Goal: Task Accomplishment & Management: Complete application form

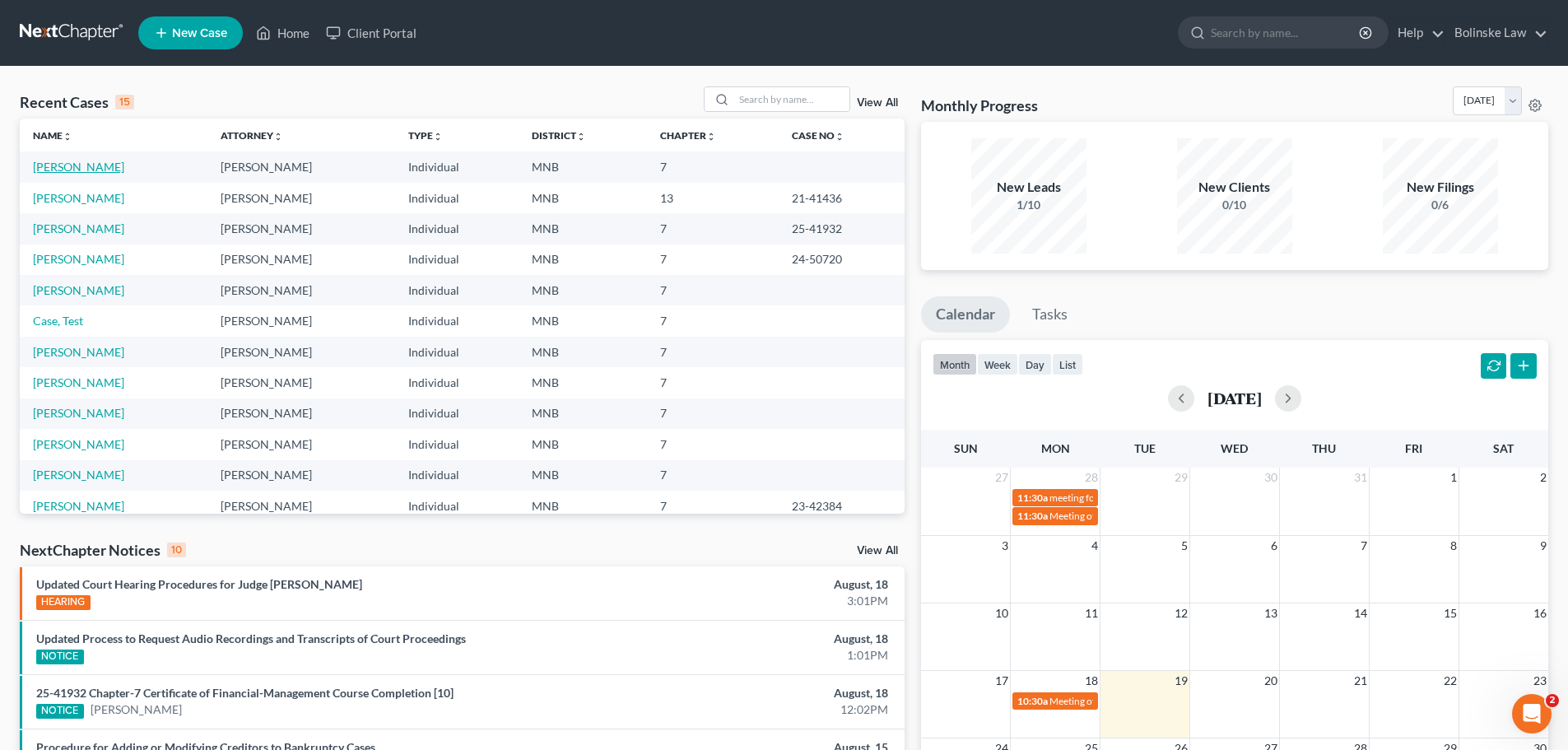
click at [84, 167] on link "[PERSON_NAME]" at bounding box center [78, 166] width 91 height 14
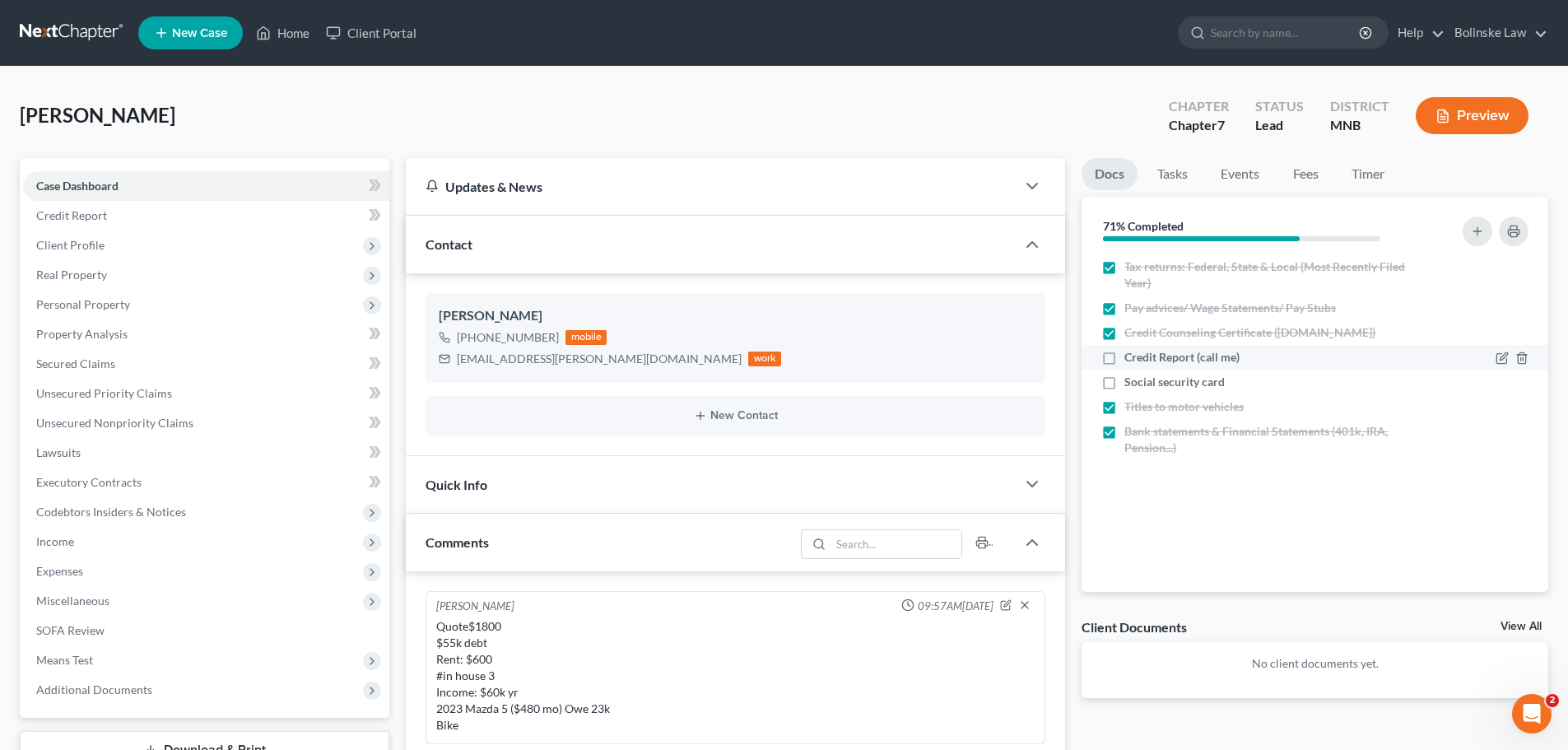
click at [1124, 358] on label "Credit Report (call me)" at bounding box center [1182, 356] width 115 height 16
click at [1131, 358] on input "Credit Report (call me)" at bounding box center [1136, 353] width 11 height 11
checkbox input "true"
click at [1124, 383] on label "Social security card" at bounding box center [1174, 381] width 101 height 16
click at [1131, 383] on input "Social security card" at bounding box center [1136, 378] width 11 height 11
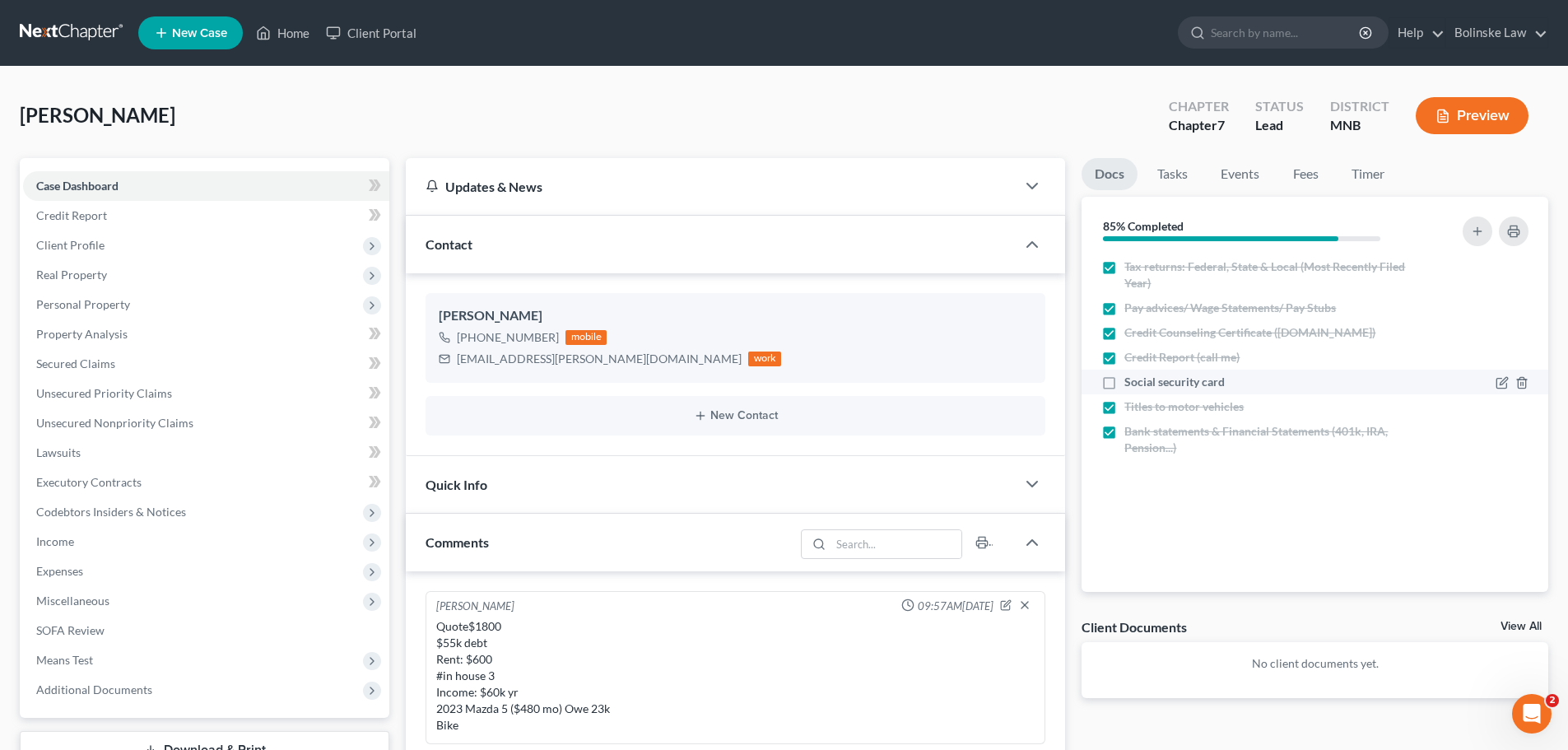
checkbox input "true"
click at [1176, 166] on link "Tasks" at bounding box center [1171, 174] width 57 height 32
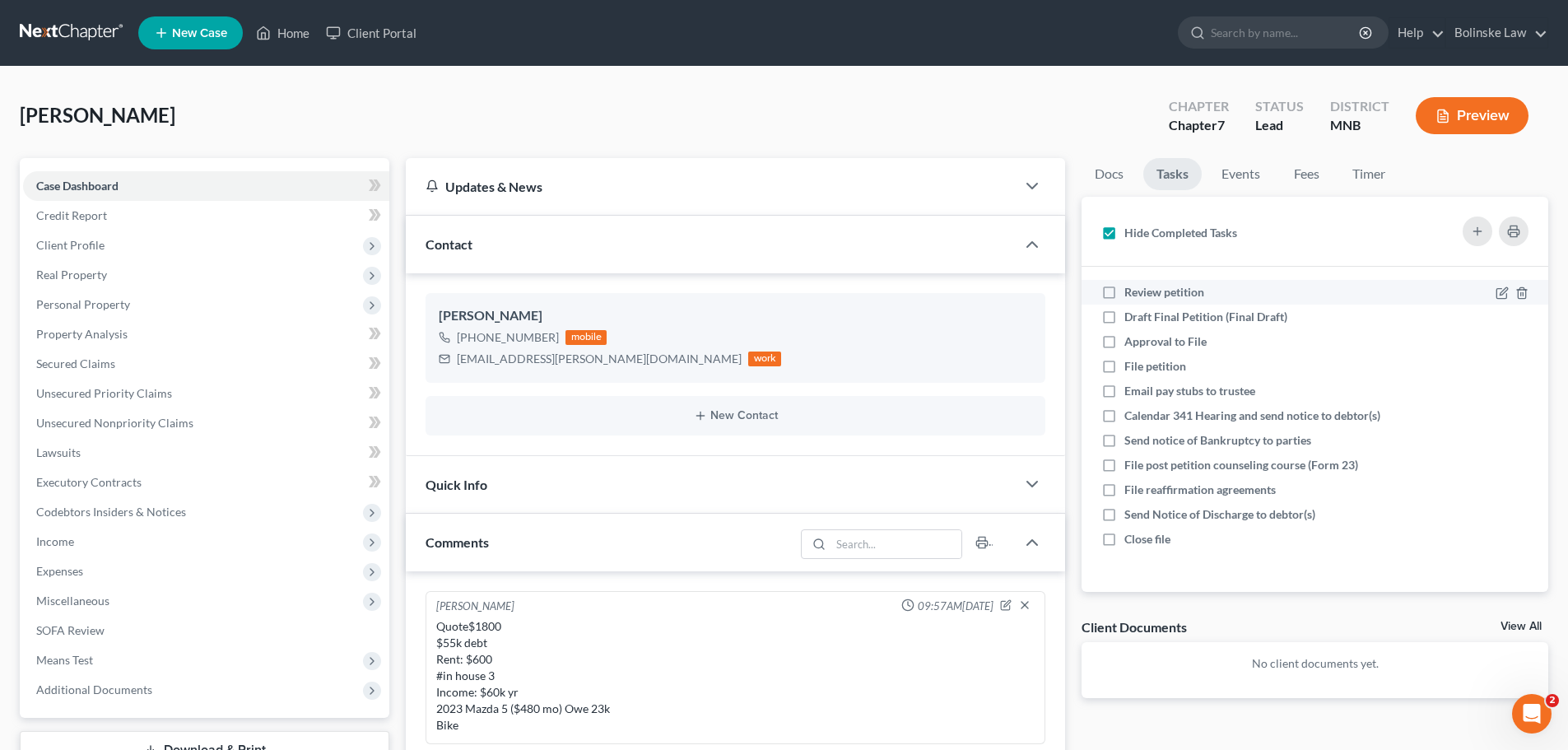
click at [1124, 290] on label "Review petition" at bounding box center [1170, 292] width 93 height 16
click at [1131, 290] on input "Review petition" at bounding box center [1136, 289] width 11 height 11
checkbox input "true"
click at [1094, 172] on link "Docs" at bounding box center [1108, 174] width 55 height 32
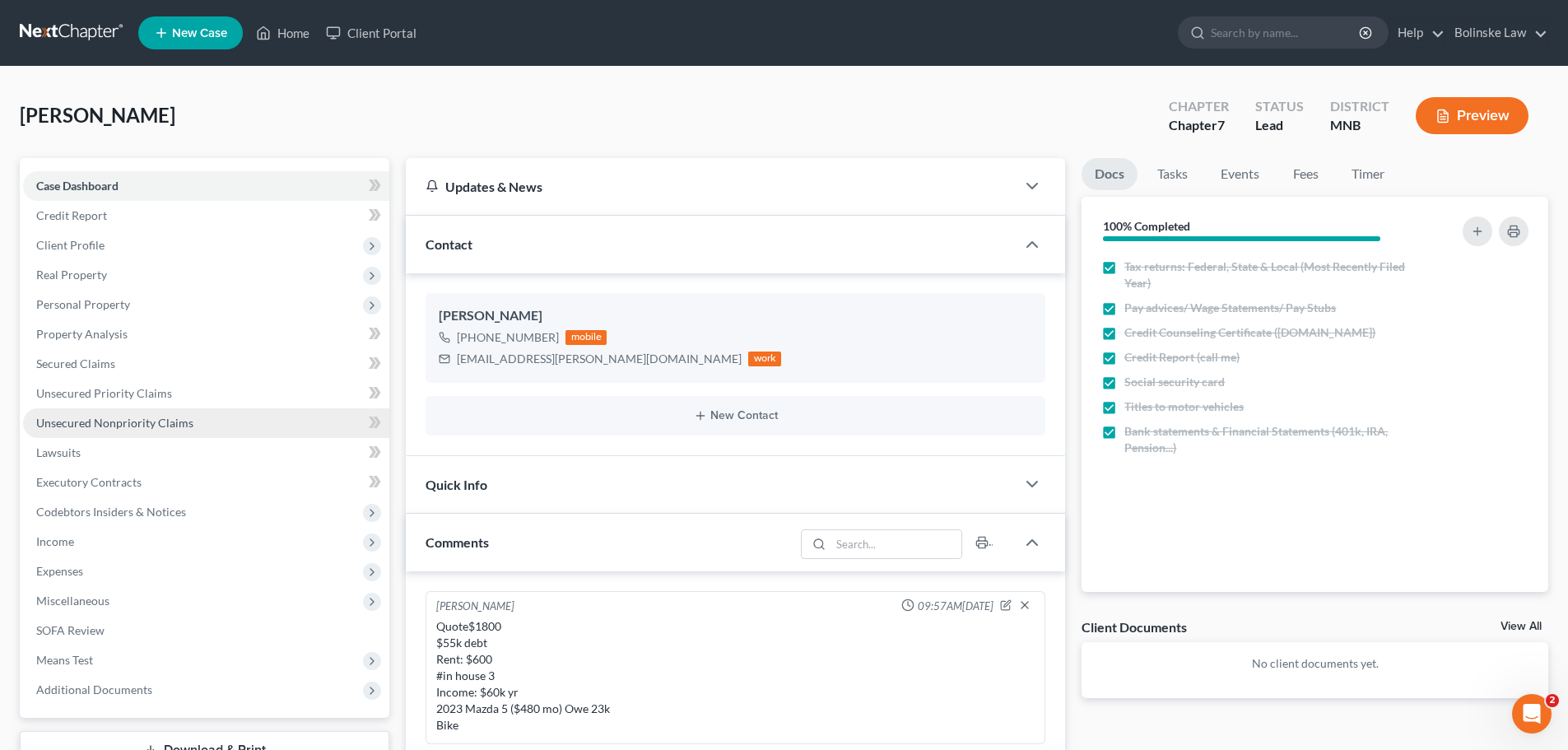
click at [80, 419] on span "Unsecured Nonpriority Claims" at bounding box center [115, 423] width 157 height 14
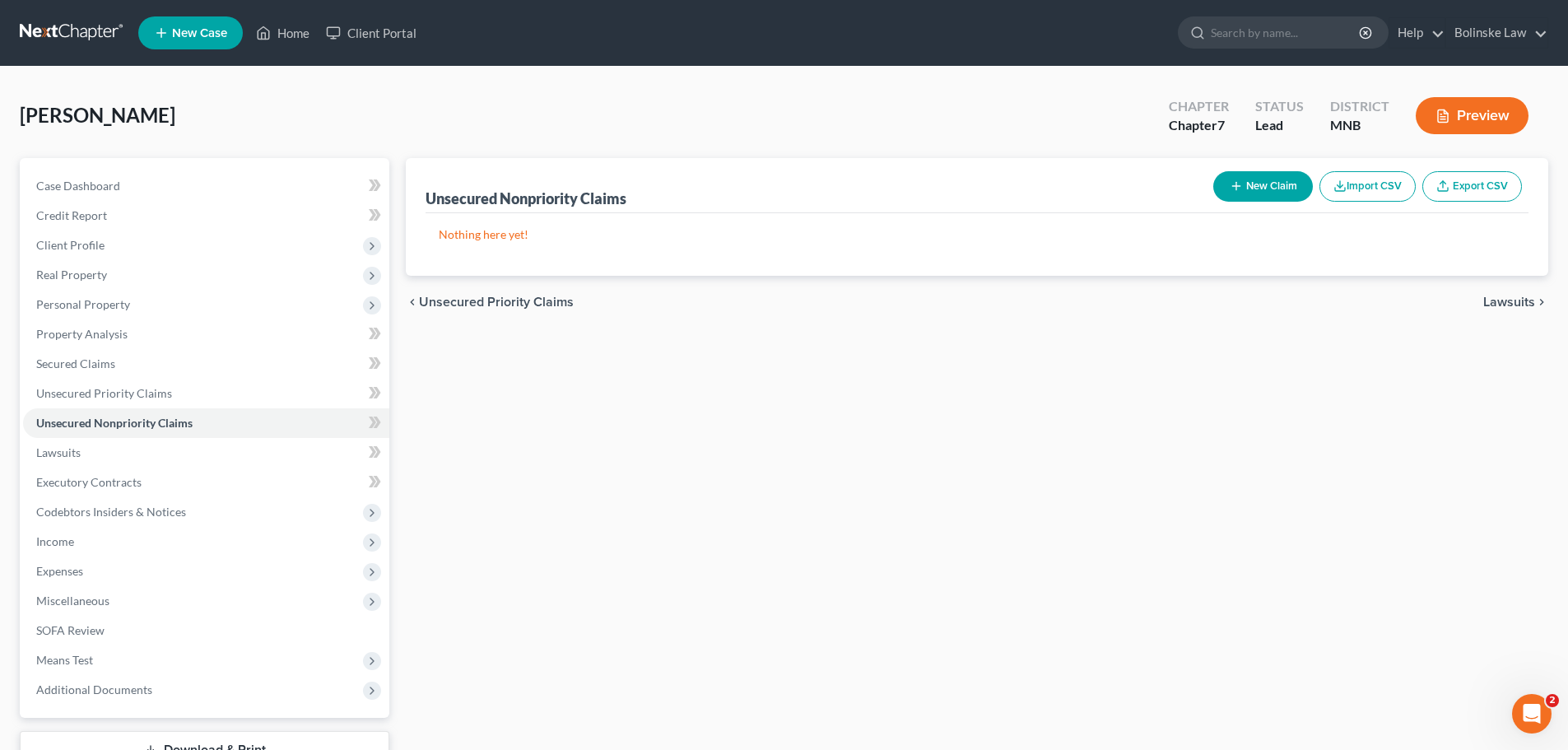
click at [1242, 187] on button "New Claim" at bounding box center [1263, 186] width 100 height 31
select select "0"
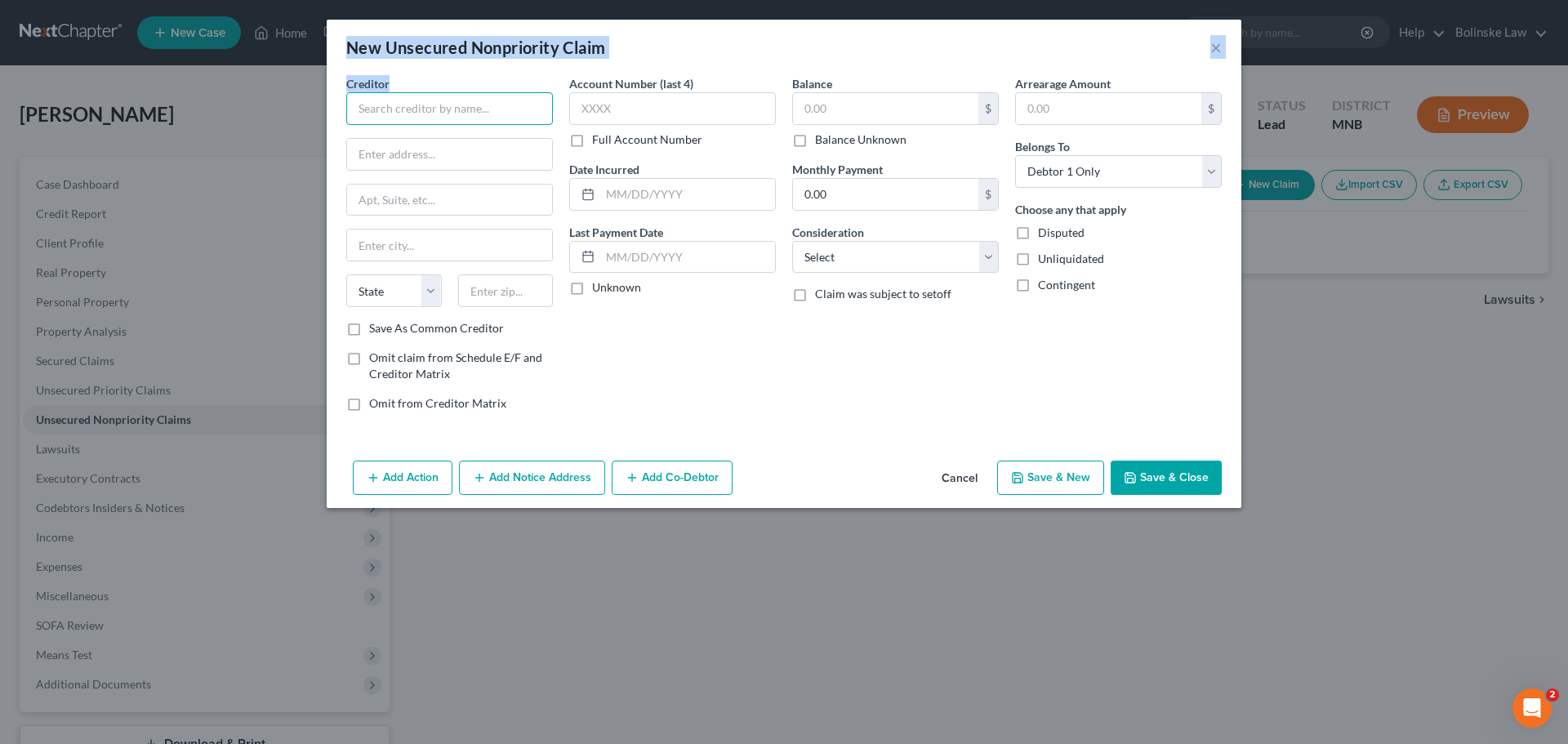
drag, startPoint x: 394, startPoint y: 118, endPoint x: 409, endPoint y: 115, distance: 15.3
click at [399, 117] on input "text" at bounding box center [449, 109] width 207 height 32
click at [483, 112] on input "text" at bounding box center [449, 109] width 207 height 32
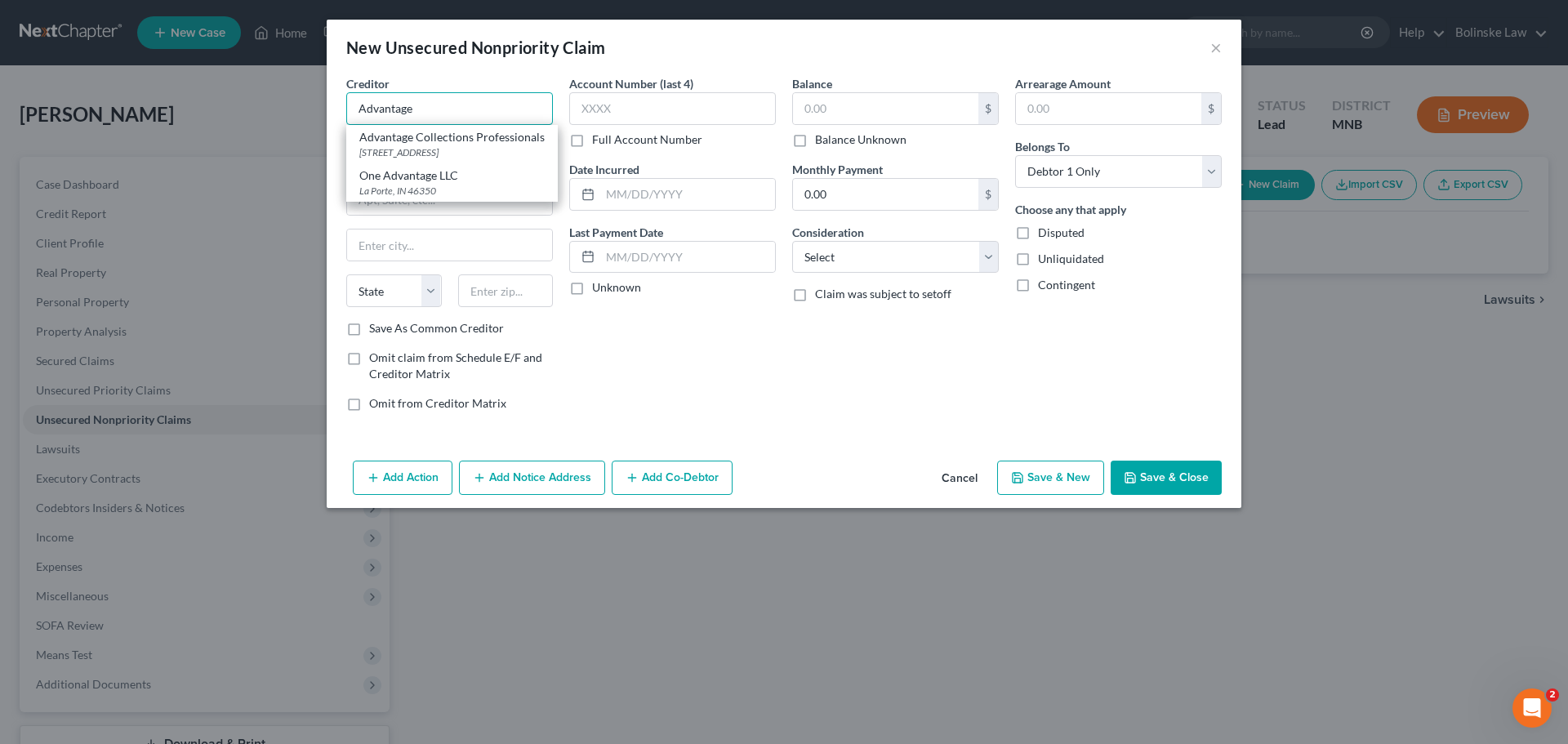
type input "Advantage"
click at [443, 113] on input "Advantage" at bounding box center [449, 109] width 207 height 32
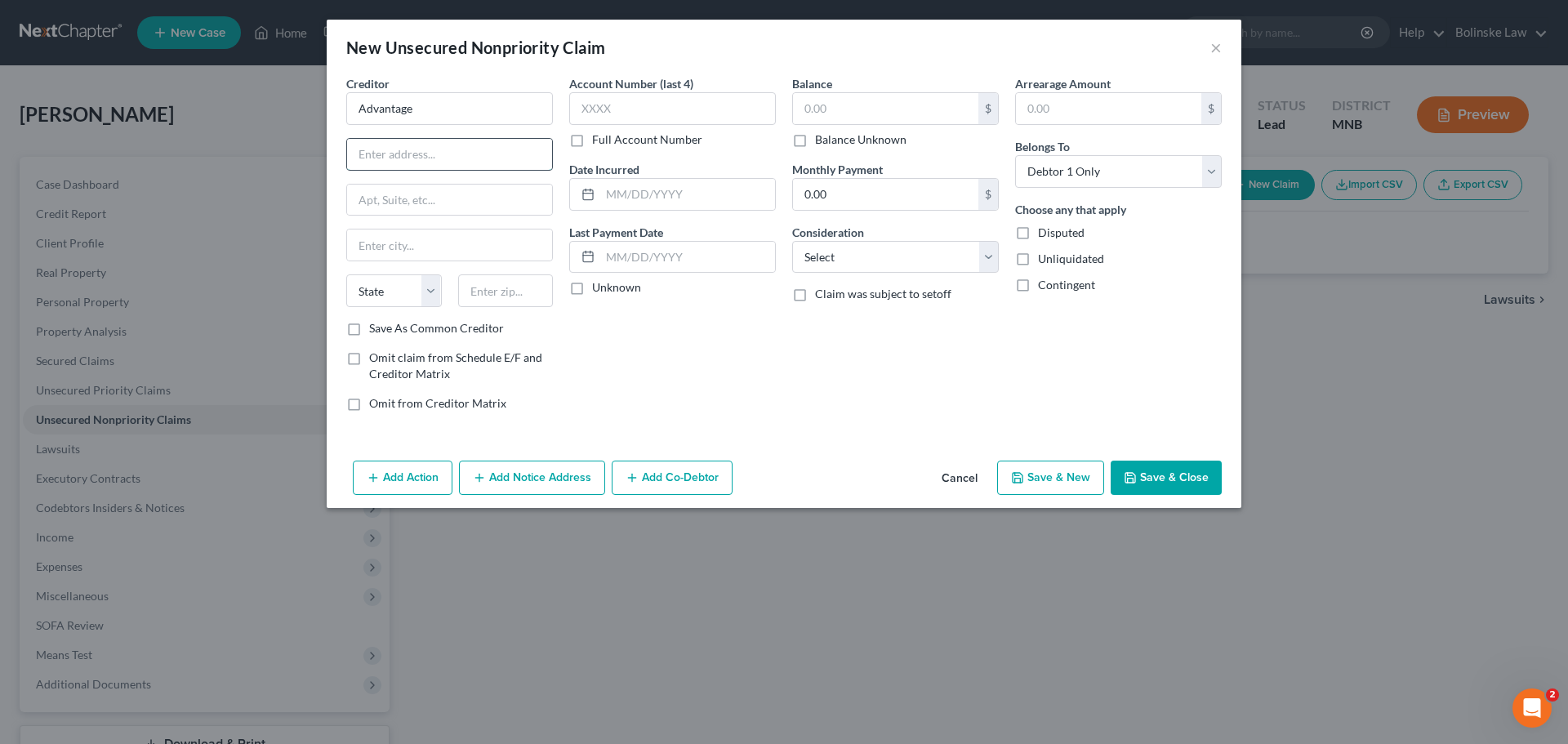
click at [380, 151] on input "text" at bounding box center [449, 154] width 205 height 31
type input "1891 [GEOGRAPHIC_DATA]"
type input "20190"
click at [819, 108] on input "text" at bounding box center [885, 109] width 186 height 31
type input "Reston"
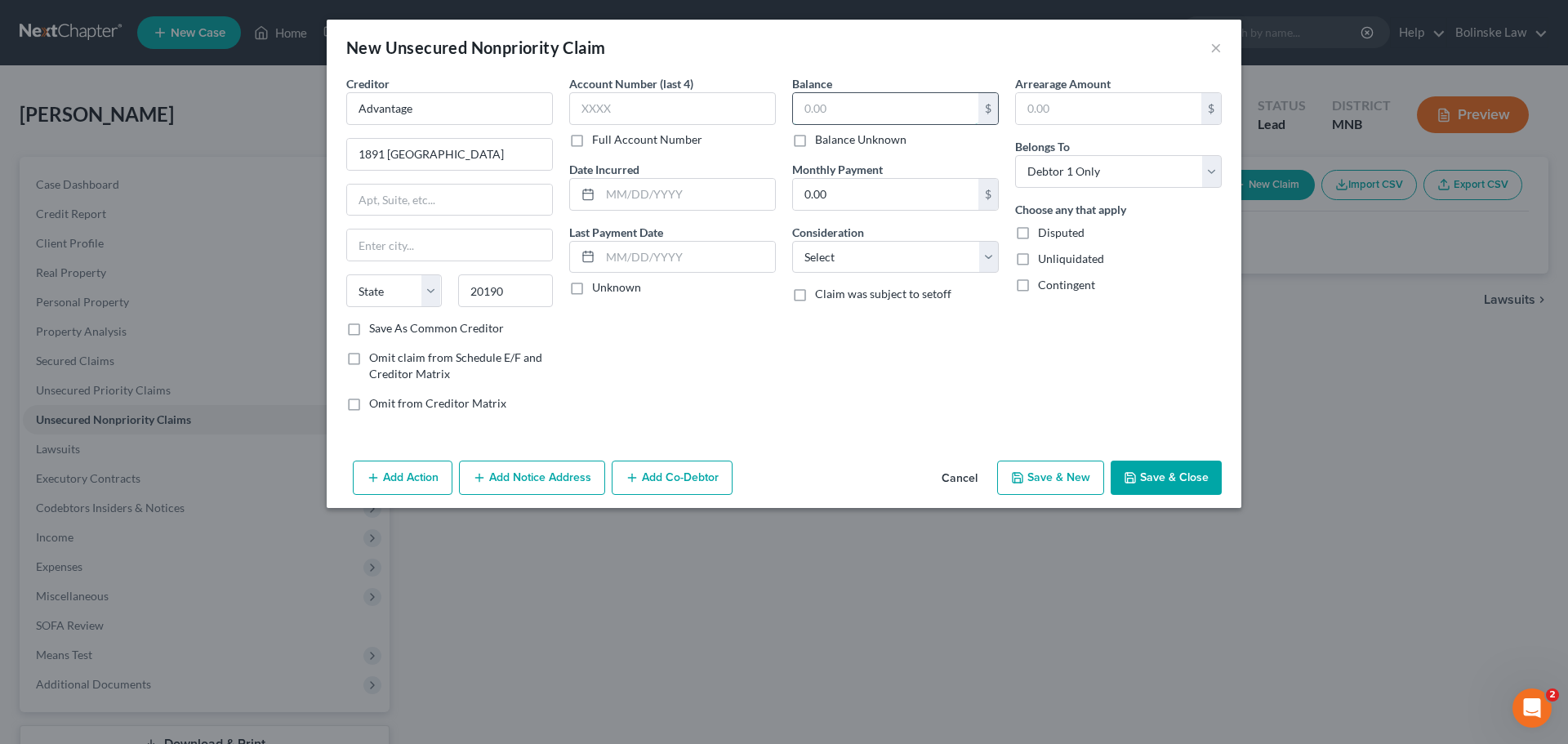
select select "48"
type input "1,265"
click at [369, 330] on label "Save As Common Creditor" at bounding box center [435, 328] width 134 height 16
click at [375, 330] on input "Save As Common Creditor" at bounding box center [380, 325] width 10 height 10
checkbox input "true"
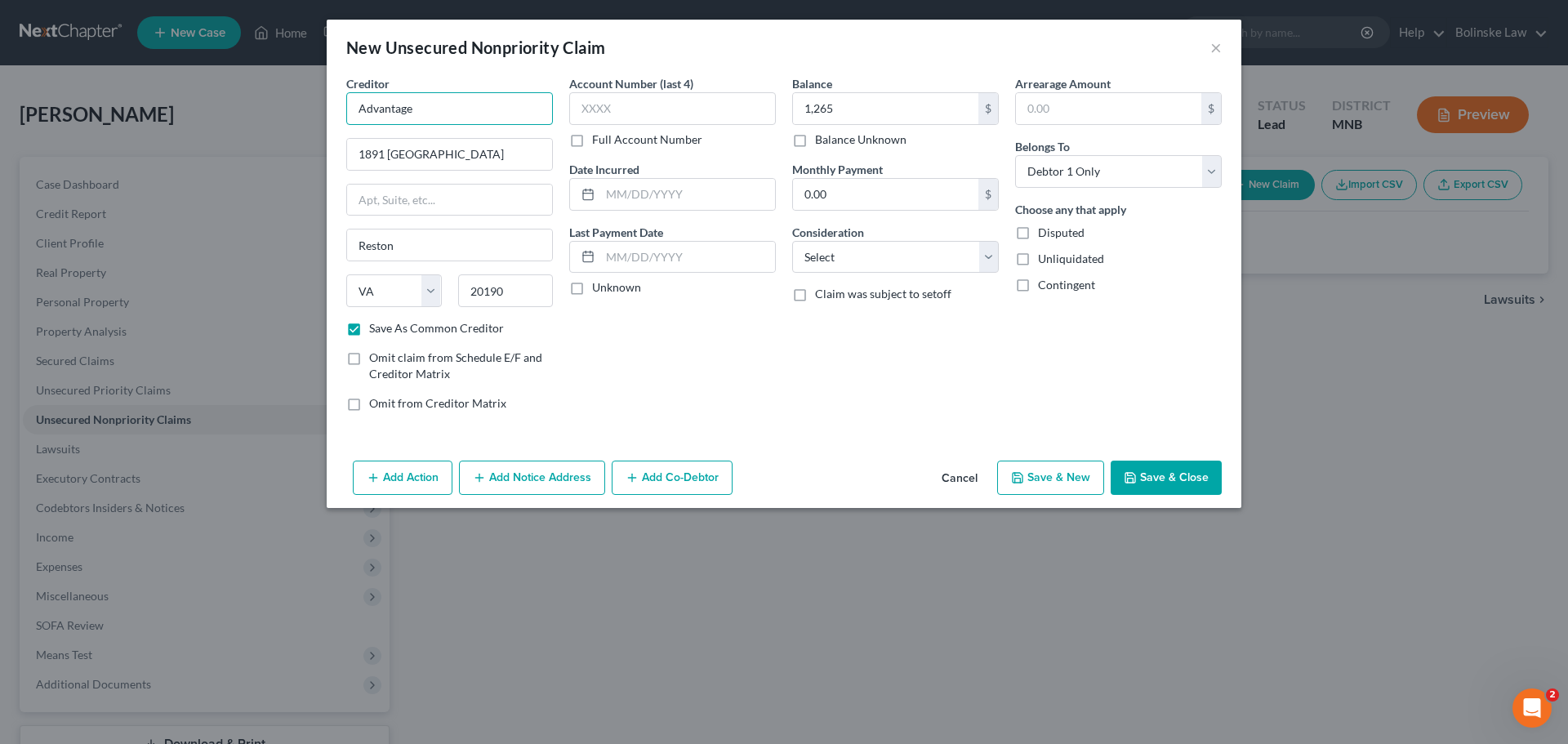
click at [432, 111] on input "Advantage" at bounding box center [449, 109] width 207 height 32
type input "Advantage/ Dept of ED"
type input "21"
click at [1197, 474] on button "Save & Close" at bounding box center [1166, 477] width 111 height 34
checkbox input "false"
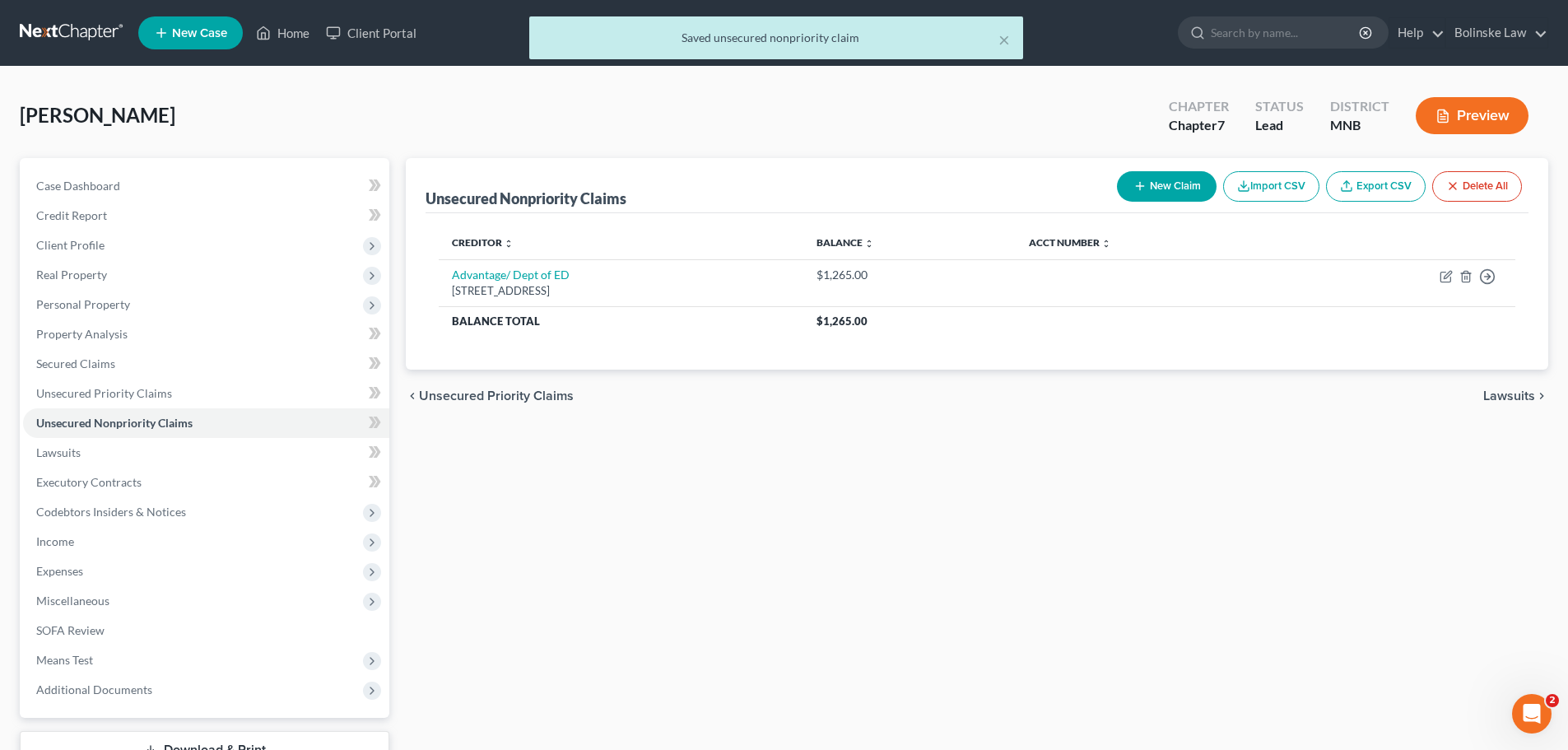
click at [1165, 189] on button "New Claim" at bounding box center [1167, 186] width 100 height 31
select select "0"
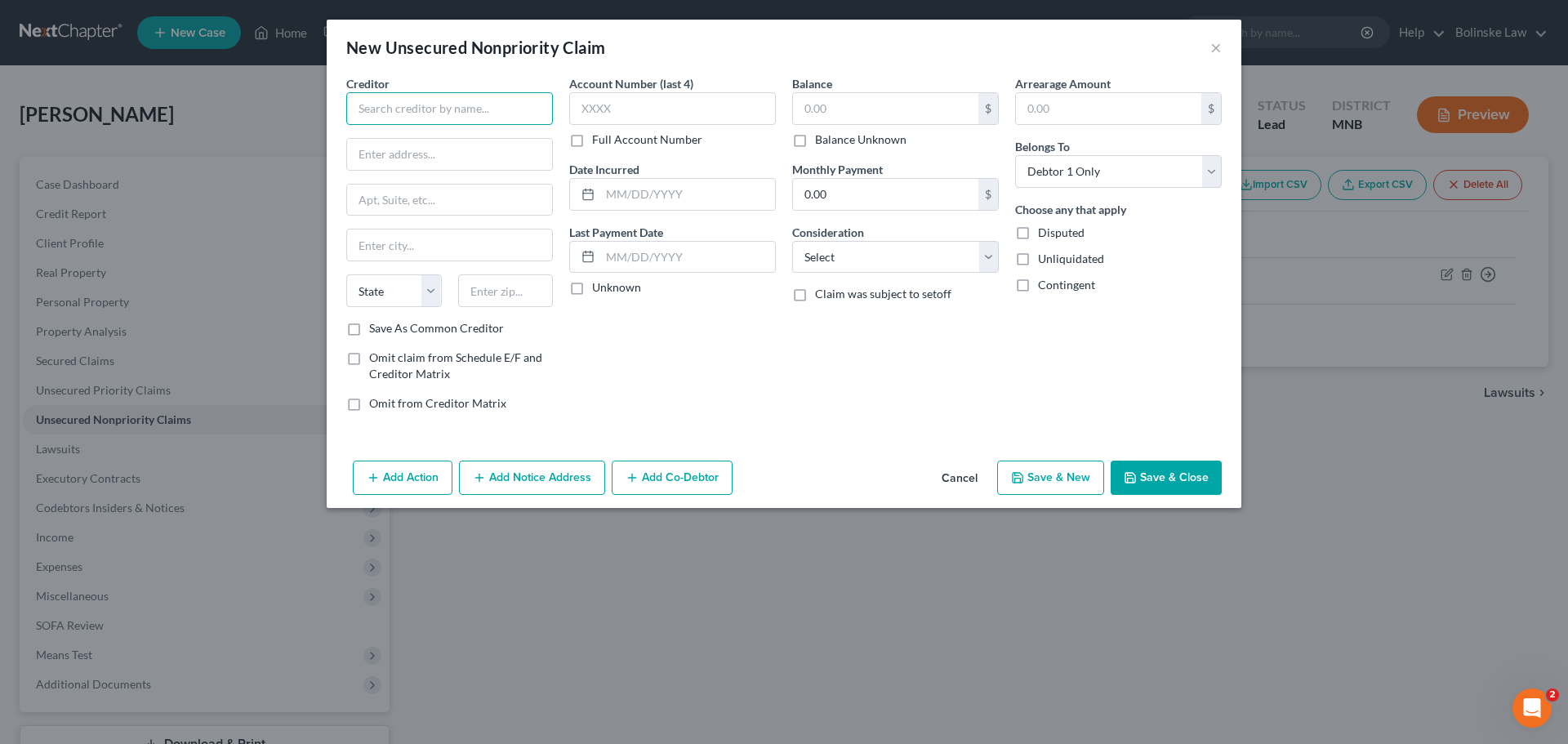
click at [386, 107] on input "text" at bounding box center [449, 109] width 207 height 32
click at [428, 111] on input "Wings CU" at bounding box center [449, 109] width 207 height 32
type input "Wings CU"
click at [381, 151] on input "text" at bounding box center [449, 154] width 205 height 31
click at [378, 157] on input "text" at bounding box center [449, 154] width 205 height 31
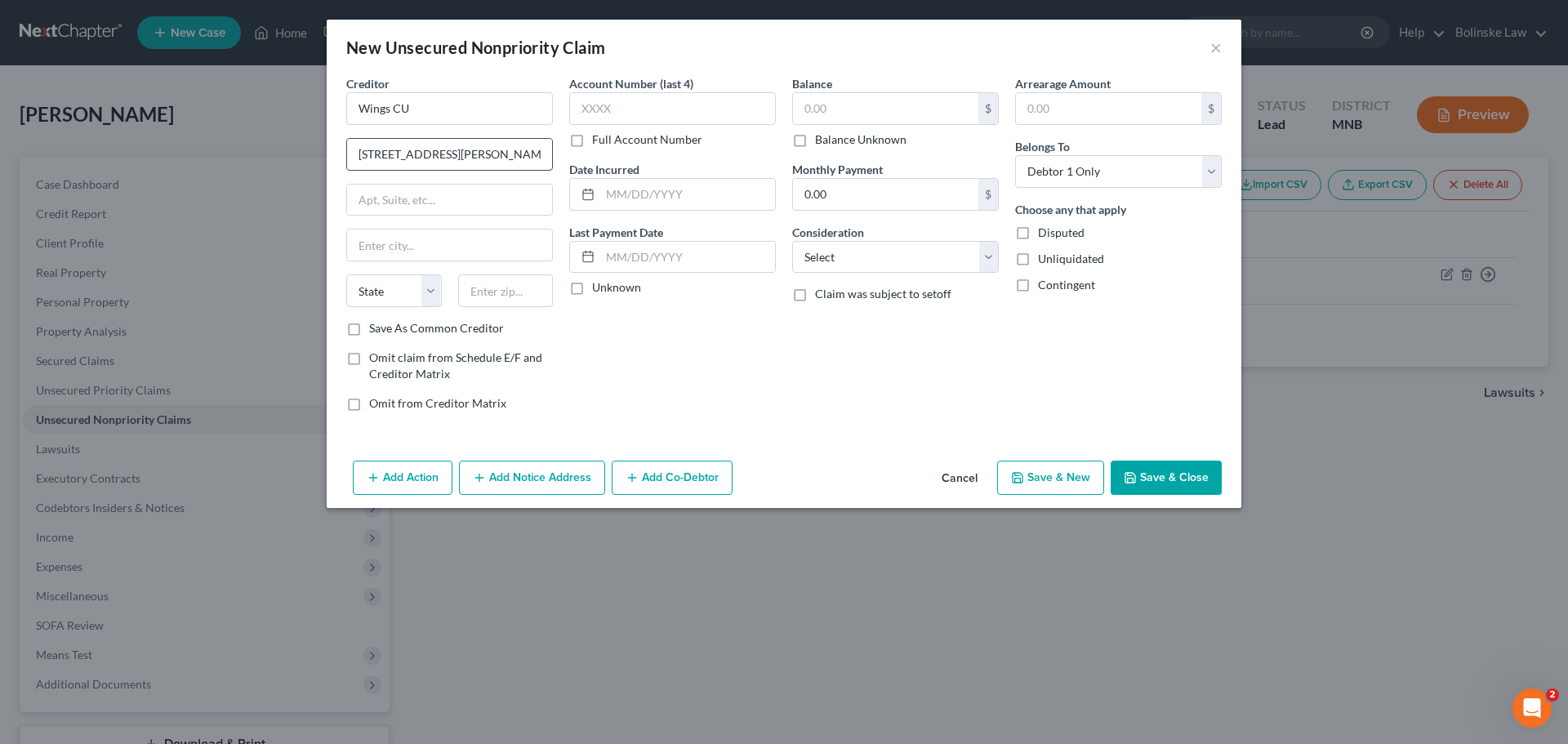
type input "[STREET_ADDRESS][PERSON_NAME]"
type input "55124"
type input "Saint [PERSON_NAME]"
select select "24"
click at [369, 324] on label "Save As Common Creditor" at bounding box center [435, 328] width 134 height 16
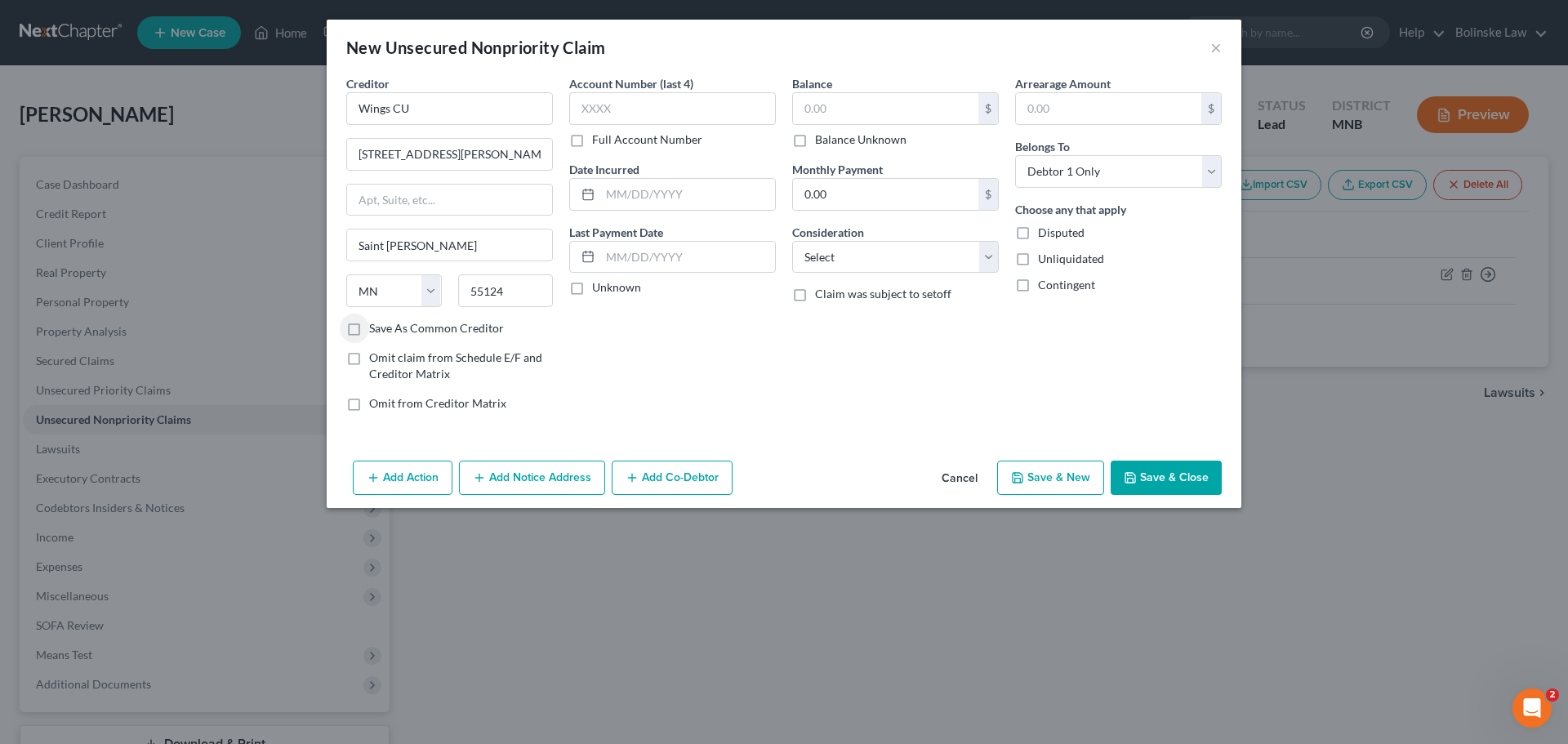
click at [375, 324] on input "Save As Common Creditor" at bounding box center [380, 325] width 10 height 10
checkbox input "true"
click at [807, 107] on input "text" at bounding box center [885, 109] width 186 height 31
type input "831"
click at [1166, 485] on button "Save & Close" at bounding box center [1166, 477] width 111 height 34
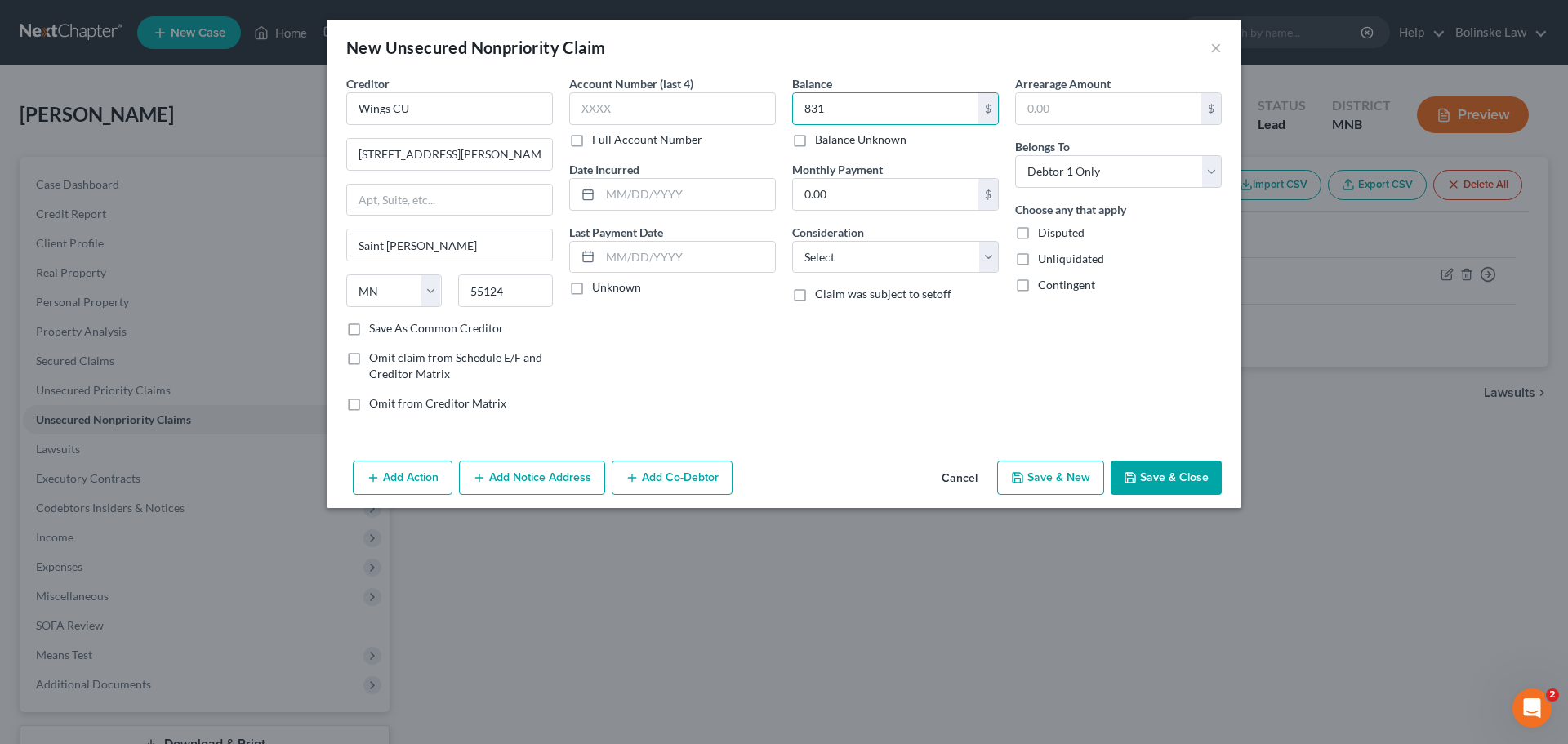
checkbox input "false"
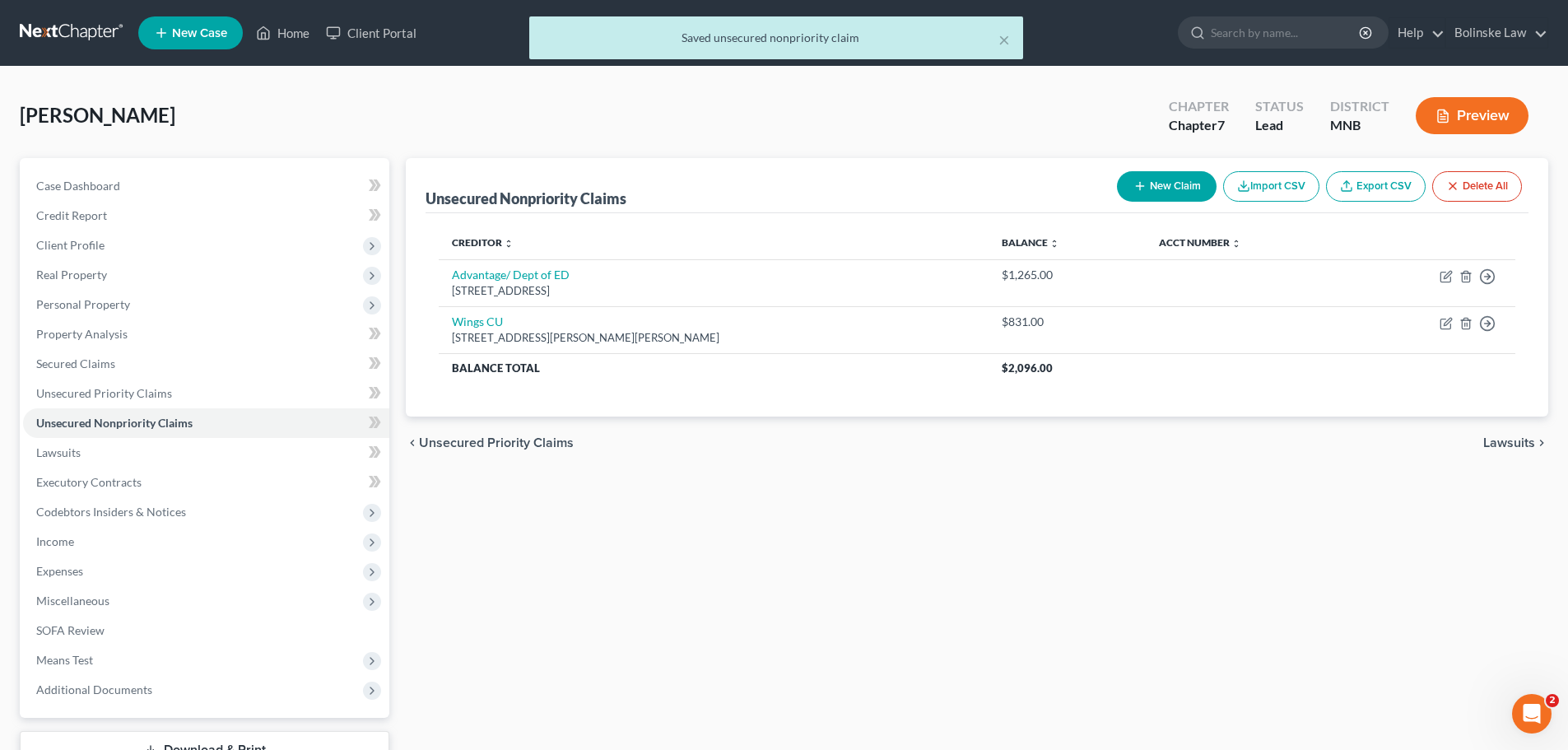
click at [1154, 181] on button "New Claim" at bounding box center [1167, 186] width 100 height 31
select select "0"
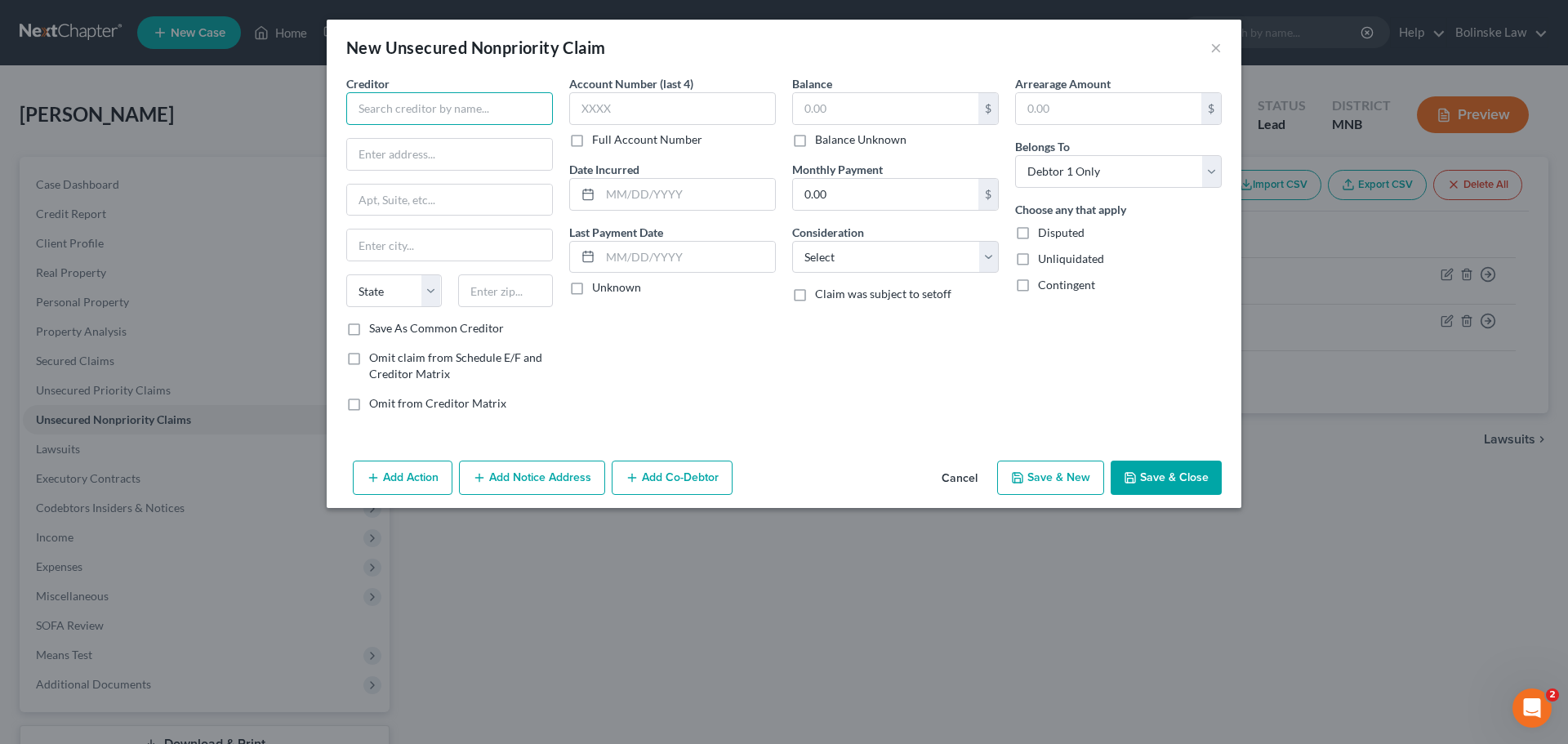
drag, startPoint x: 406, startPoint y: 115, endPoint x: 415, endPoint y: 110, distance: 10.3
click at [406, 114] on input "text" at bounding box center [449, 109] width 207 height 32
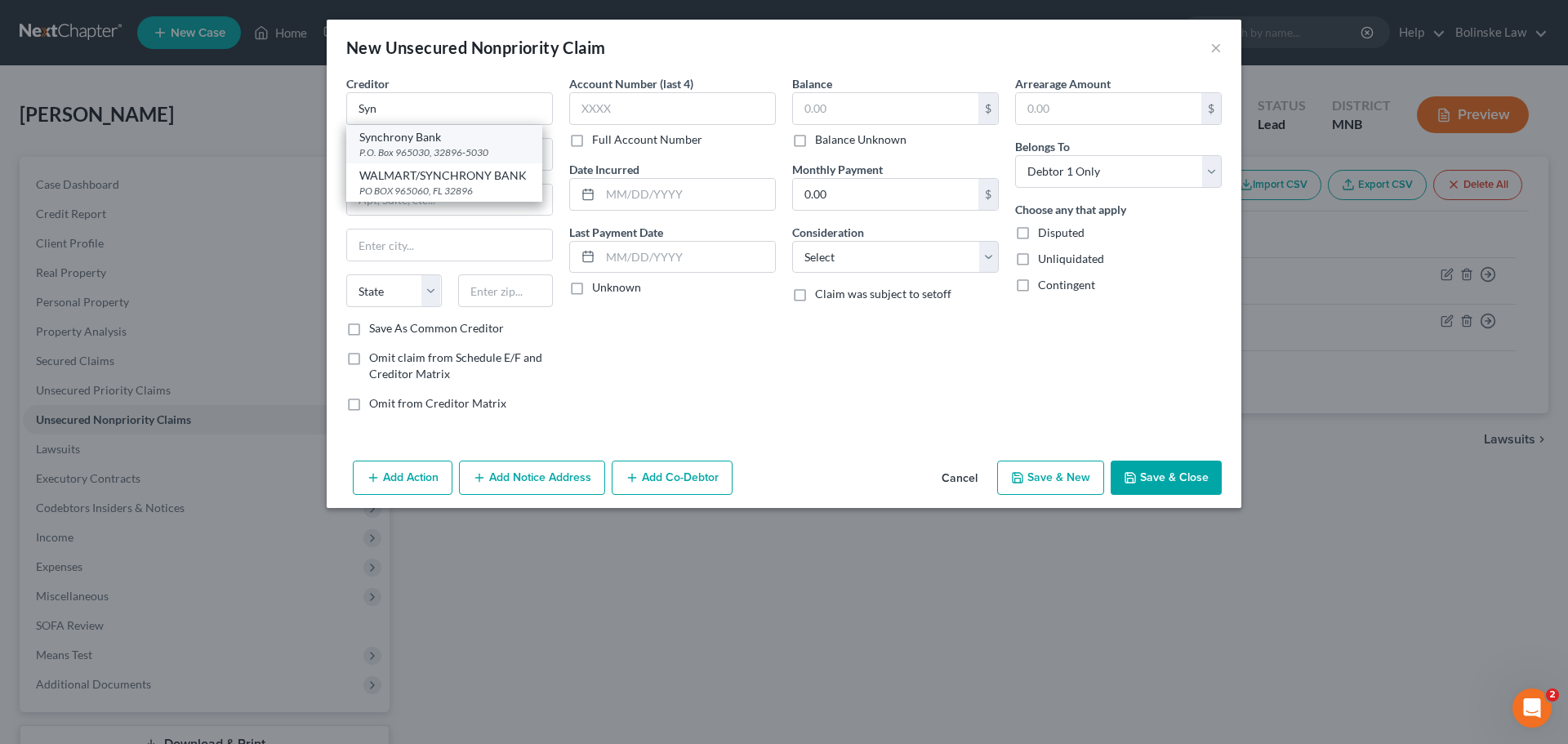
click at [432, 150] on div "P.O. Box 965030, 32896-5030" at bounding box center [444, 152] width 170 height 14
type input "Synchrony Bank"
type input "P.O. Box 965030"
type input "32896-5030"
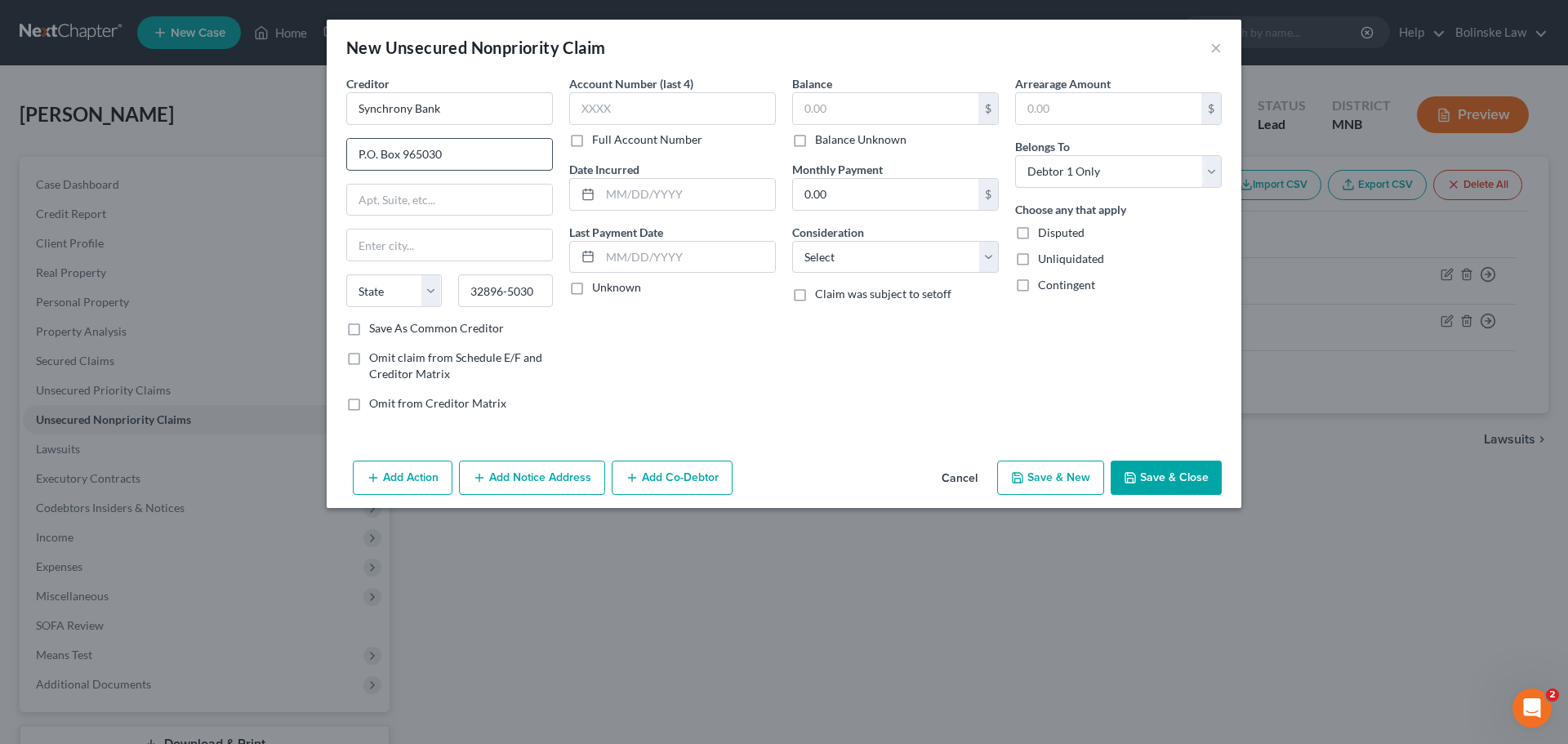
drag, startPoint x: 453, startPoint y: 159, endPoint x: 400, endPoint y: 154, distance: 53.2
click at [400, 154] on input "P.O. Box 965030" at bounding box center [449, 154] width 205 height 31
type input "P.O. Box 71729"
click at [493, 292] on input "32896-5030" at bounding box center [506, 291] width 95 height 32
drag, startPoint x: 541, startPoint y: 290, endPoint x: 460, endPoint y: 306, distance: 82.6
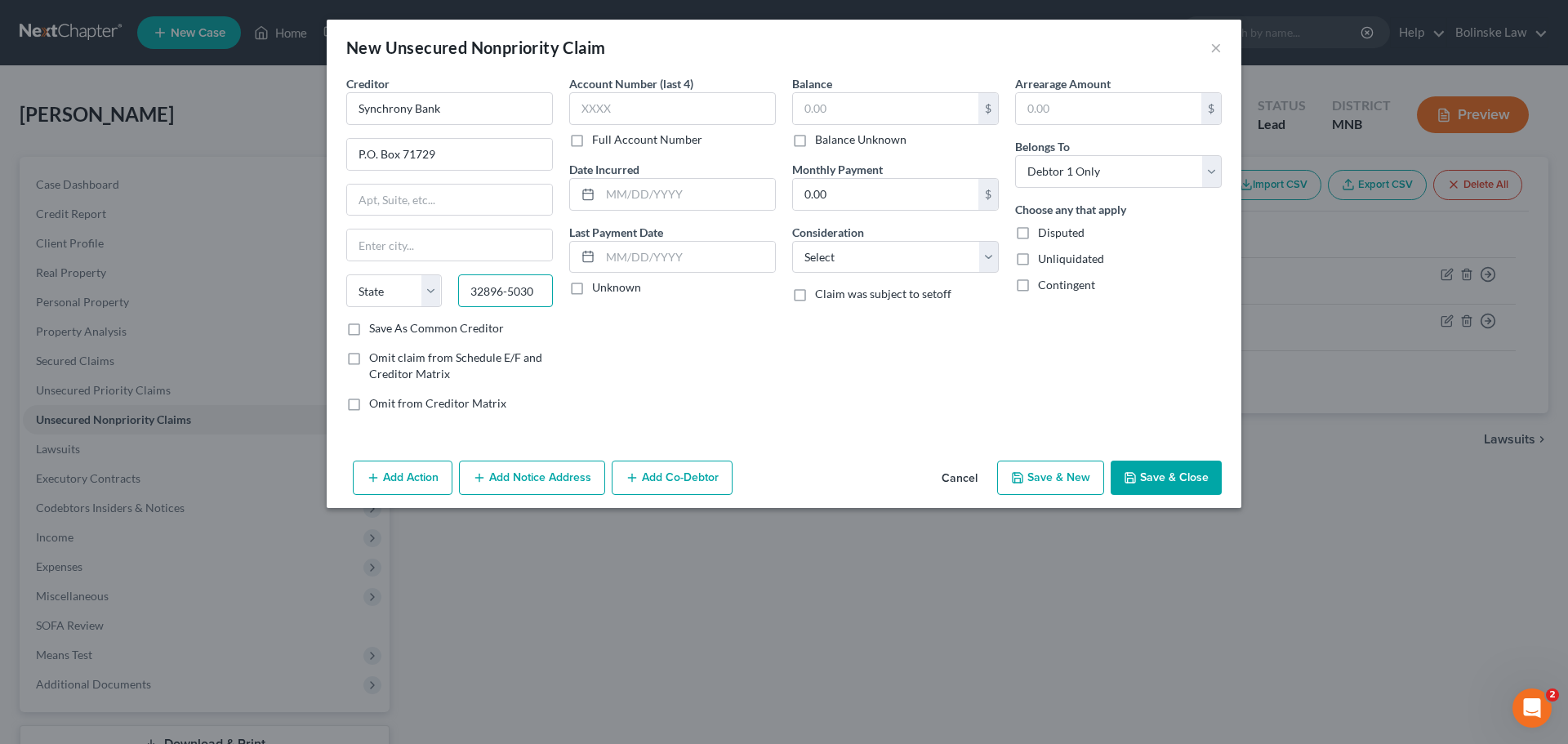
click at [460, 306] on input "32896-5030" at bounding box center [506, 291] width 95 height 32
type input "19176"
click at [520, 286] on input "19176" at bounding box center [506, 291] width 95 height 32
click at [378, 241] on input "text" at bounding box center [449, 245] width 205 height 31
type input "Phildelphia"
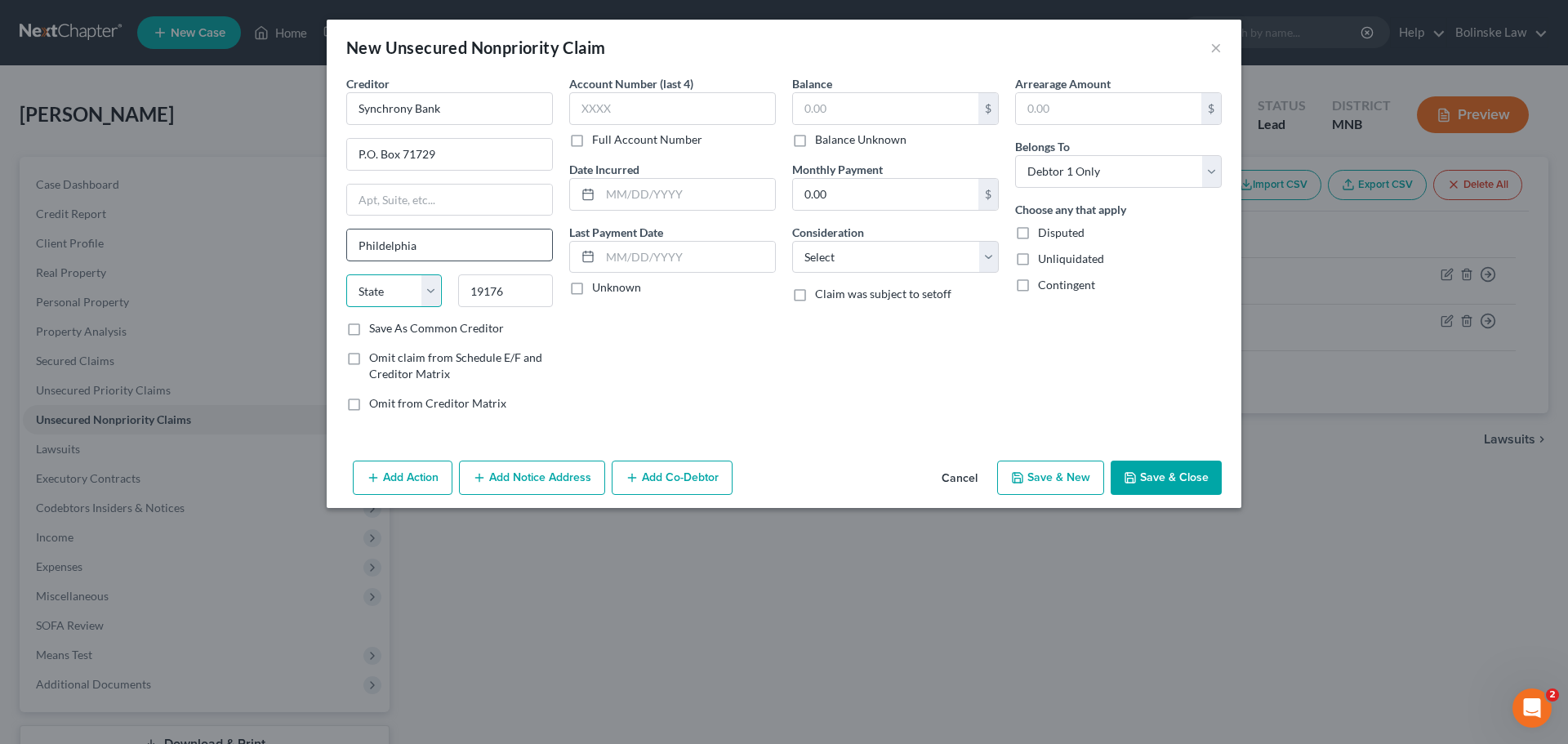
select select "39"
click at [369, 330] on label "Save As Common Creditor" at bounding box center [435, 328] width 134 height 16
click at [375, 330] on input "Save As Common Creditor" at bounding box center [380, 325] width 10 height 10
checkbox input "true"
click at [809, 113] on input "text" at bounding box center [885, 109] width 186 height 31
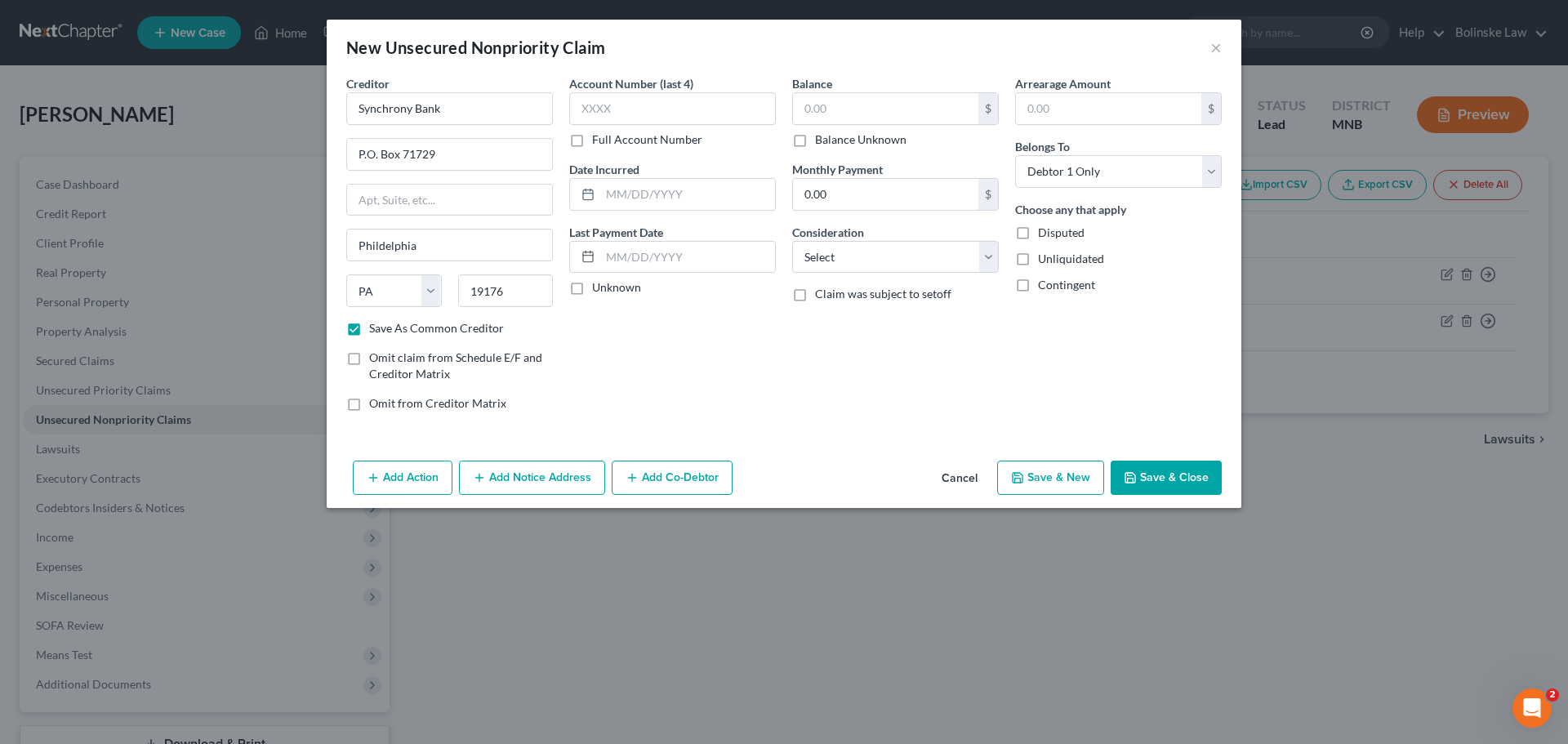
click at [814, 145] on label "Balance Unknown" at bounding box center [860, 139] width 91 height 16
click at [821, 142] on input "Balance Unknown" at bounding box center [826, 136] width 10 height 10
checkbox input "true"
type input "0.00"
click at [1187, 481] on button "Save & Close" at bounding box center [1166, 477] width 111 height 34
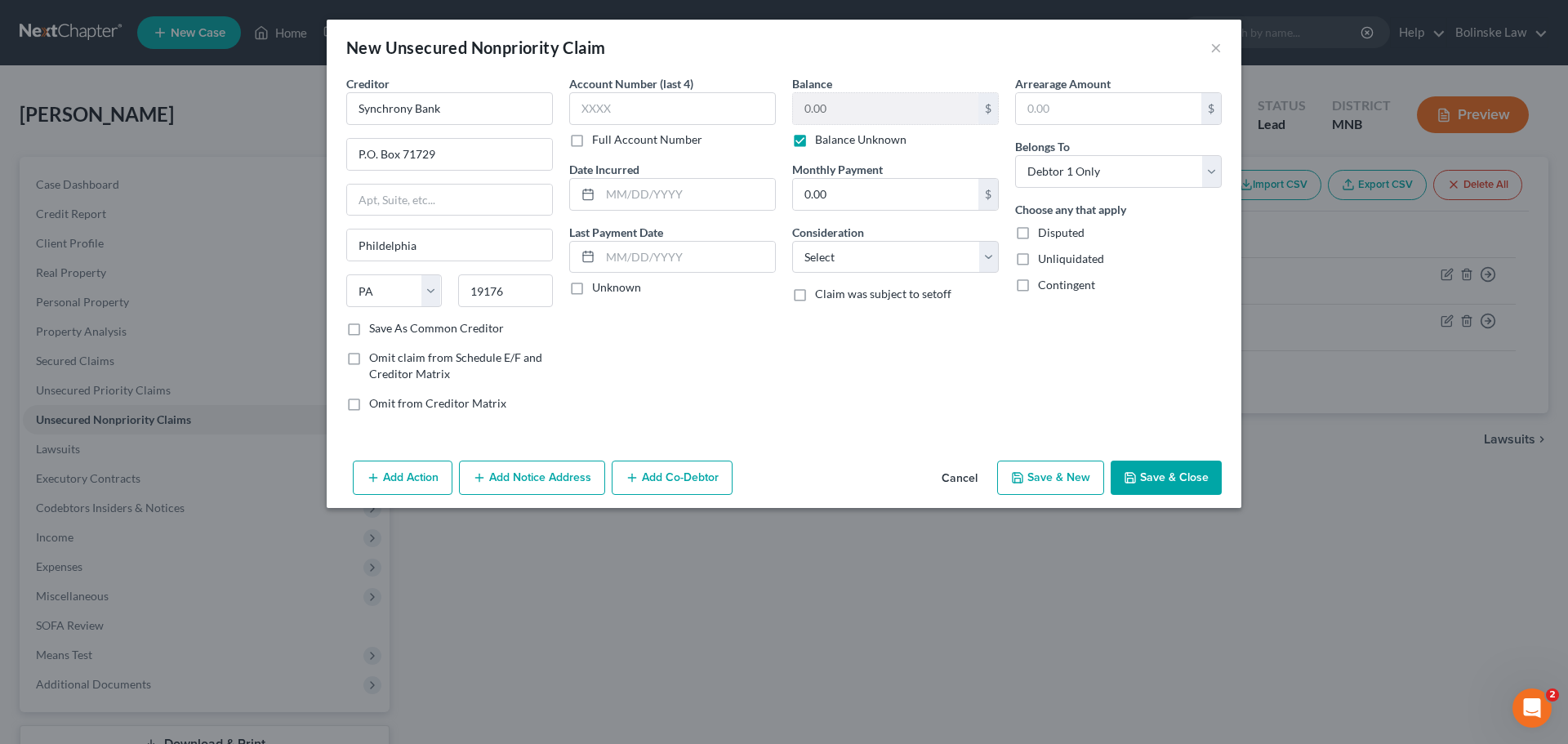
checkbox input "false"
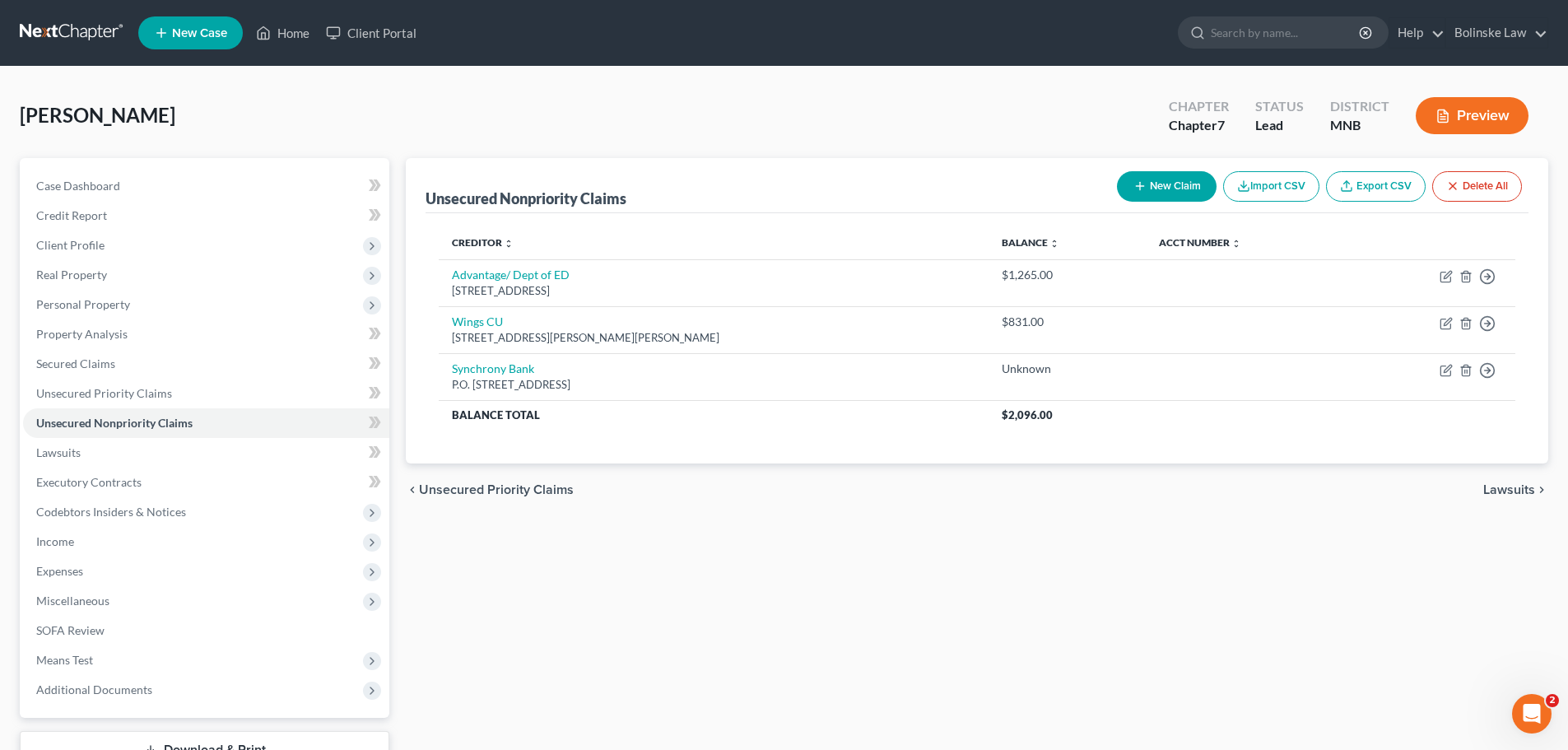
click at [1150, 177] on button "New Claim" at bounding box center [1167, 186] width 100 height 31
select select "0"
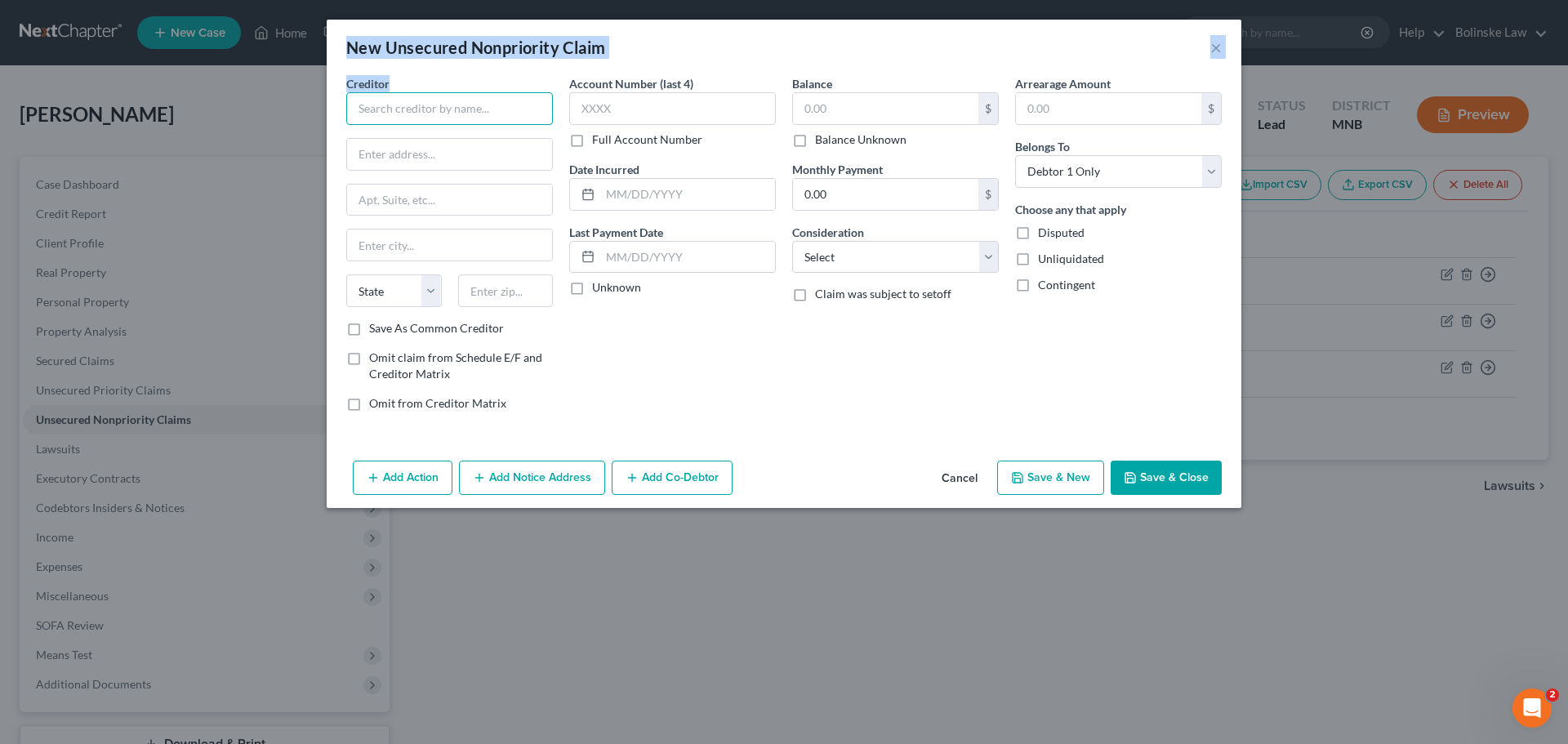
click at [451, 106] on input "text" at bounding box center [449, 109] width 207 height 32
click at [459, 116] on input "text" at bounding box center [449, 109] width 207 height 32
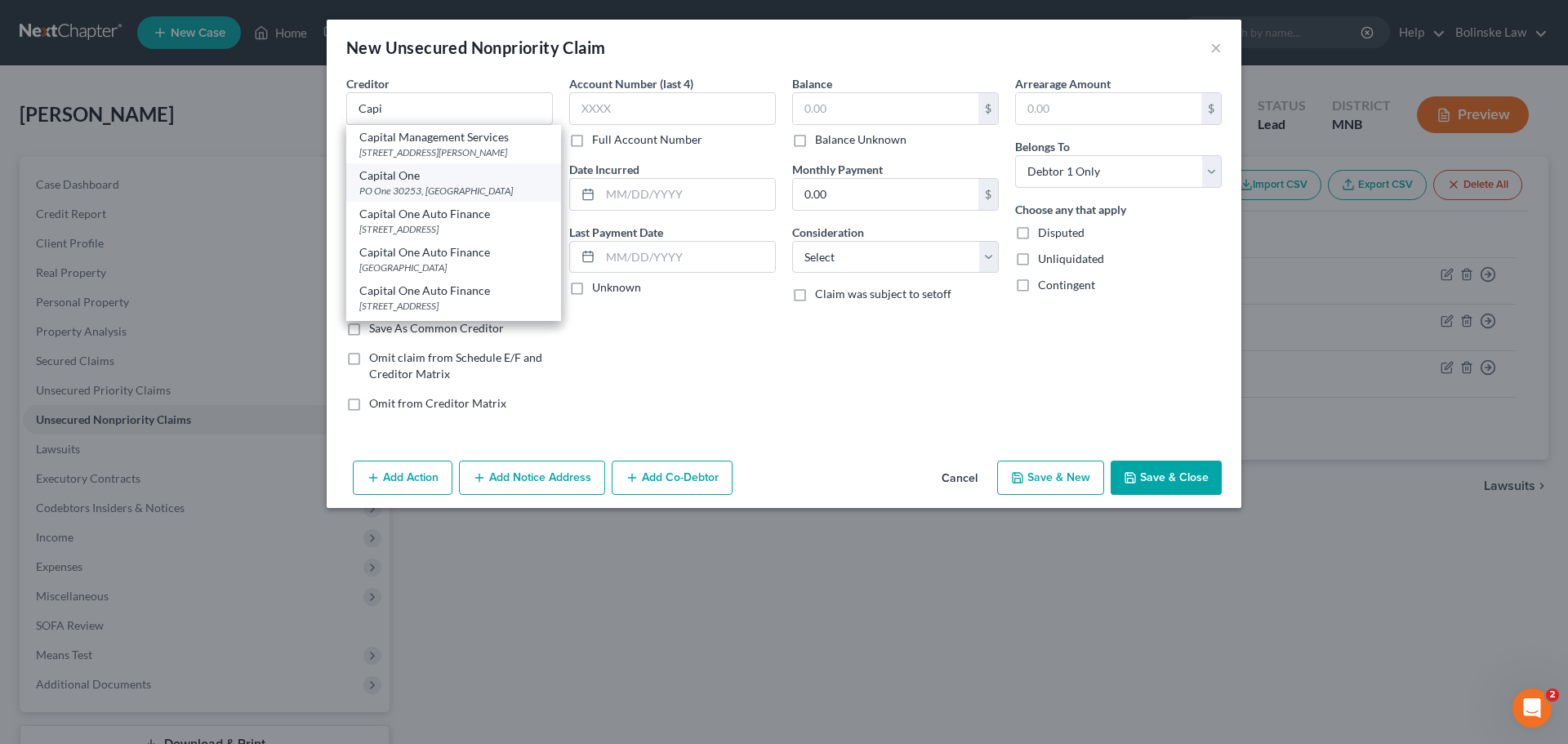
click at [428, 184] on div "Capital One" at bounding box center [453, 175] width 189 height 16
type input "Capital One"
type input "PO One 30253"
type input "[GEOGRAPHIC_DATA]"
select select "46"
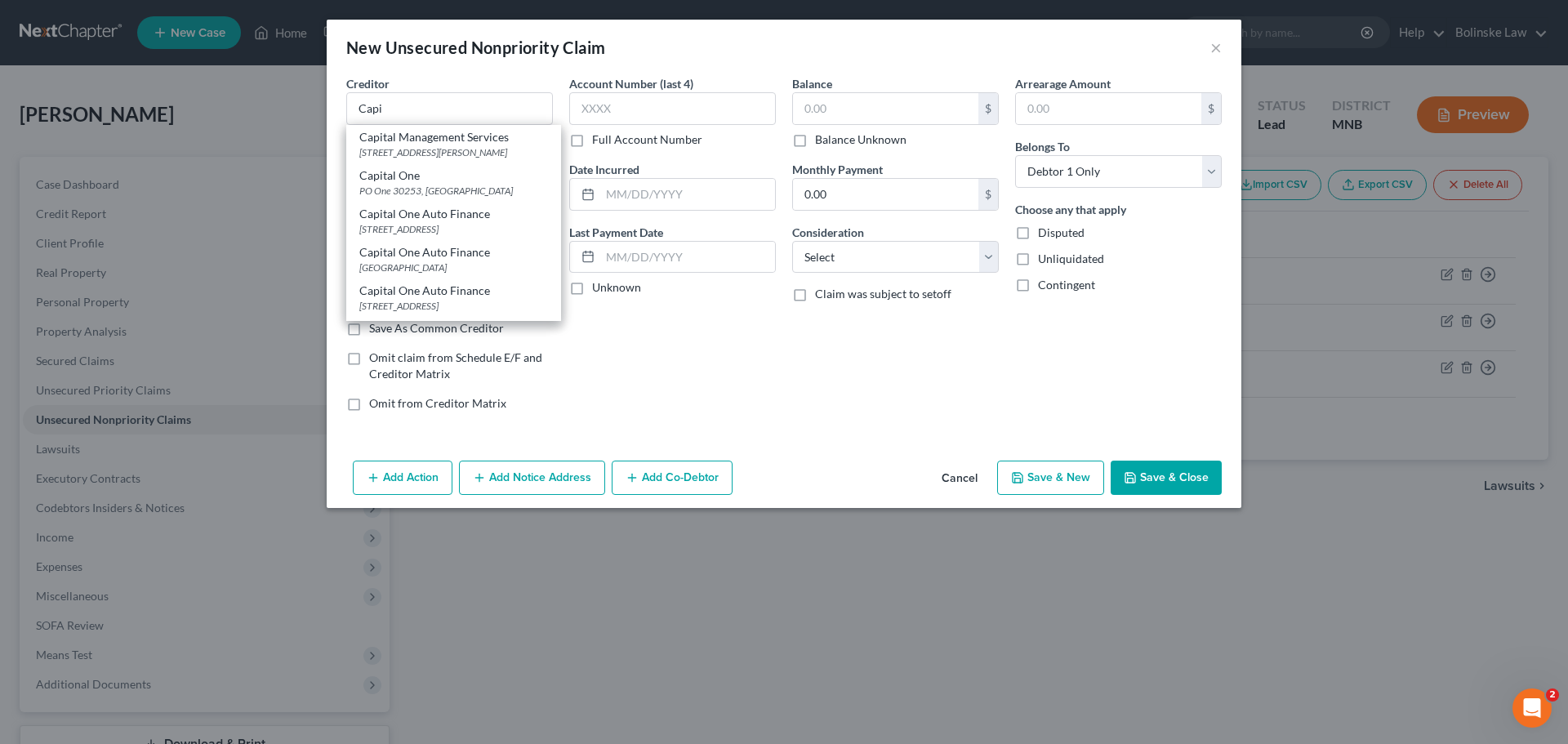
type input "84130"
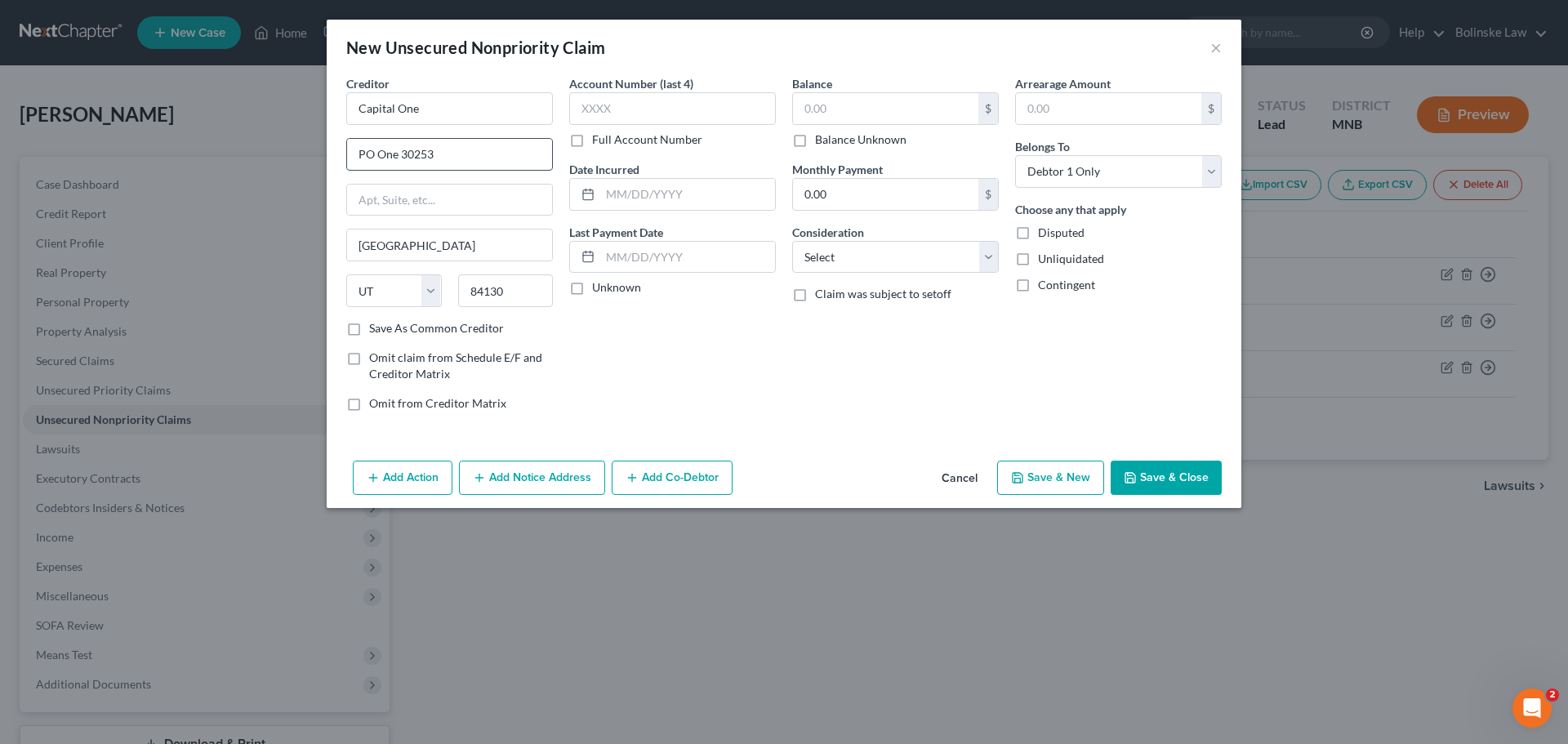
click at [442, 157] on input "PO One 30253" at bounding box center [449, 154] width 205 height 31
click at [436, 156] on input "PO One 30253" at bounding box center [449, 154] width 205 height 31
drag, startPoint x: 436, startPoint y: 156, endPoint x: 422, endPoint y: 157, distance: 14.0
click at [422, 157] on input "PO One 30253" at bounding box center [449, 154] width 205 height 31
click at [432, 151] on input "PO One 30253" at bounding box center [449, 154] width 205 height 31
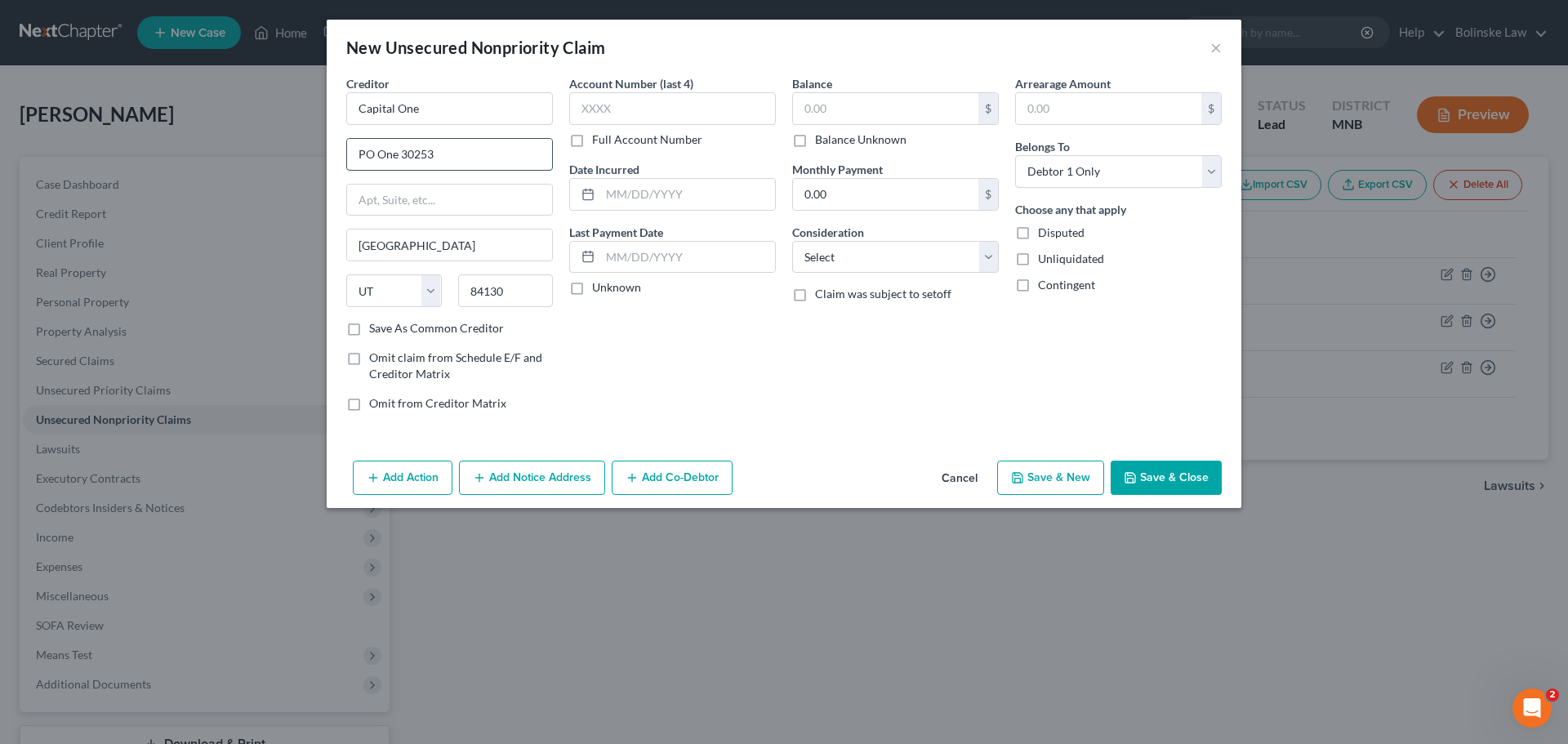
click at [444, 151] on input "PO One 30253" at bounding box center [449, 154] width 205 height 31
type input "PO One 30293"
click at [806, 111] on input "text" at bounding box center [885, 109] width 186 height 31
type input "11,000"
click at [369, 333] on label "Save As Common Creditor" at bounding box center [435, 328] width 134 height 16
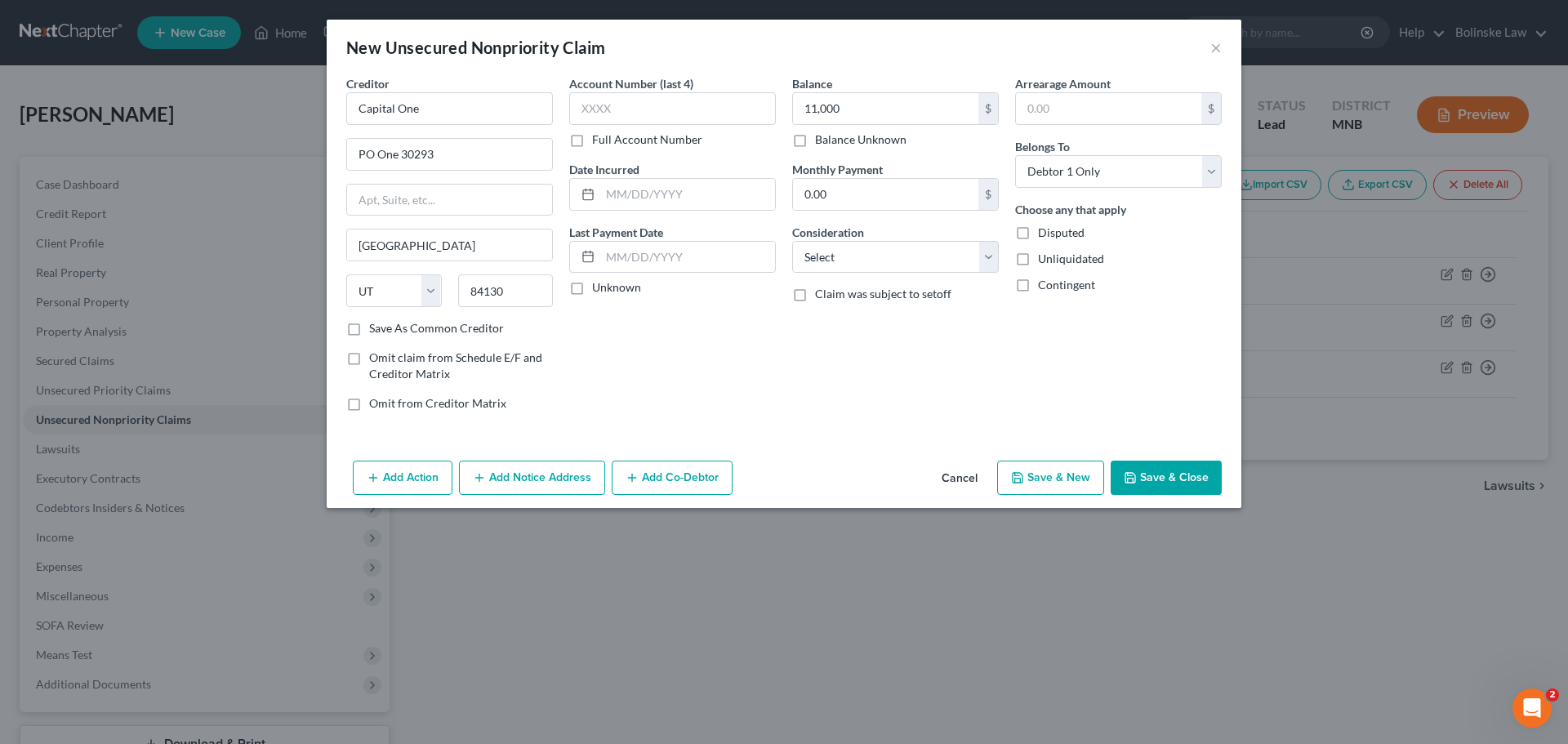
click at [375, 331] on input "Save As Common Creditor" at bounding box center [380, 325] width 10 height 10
click at [1180, 484] on button "Save & Close" at bounding box center [1166, 477] width 111 height 34
checkbox input "false"
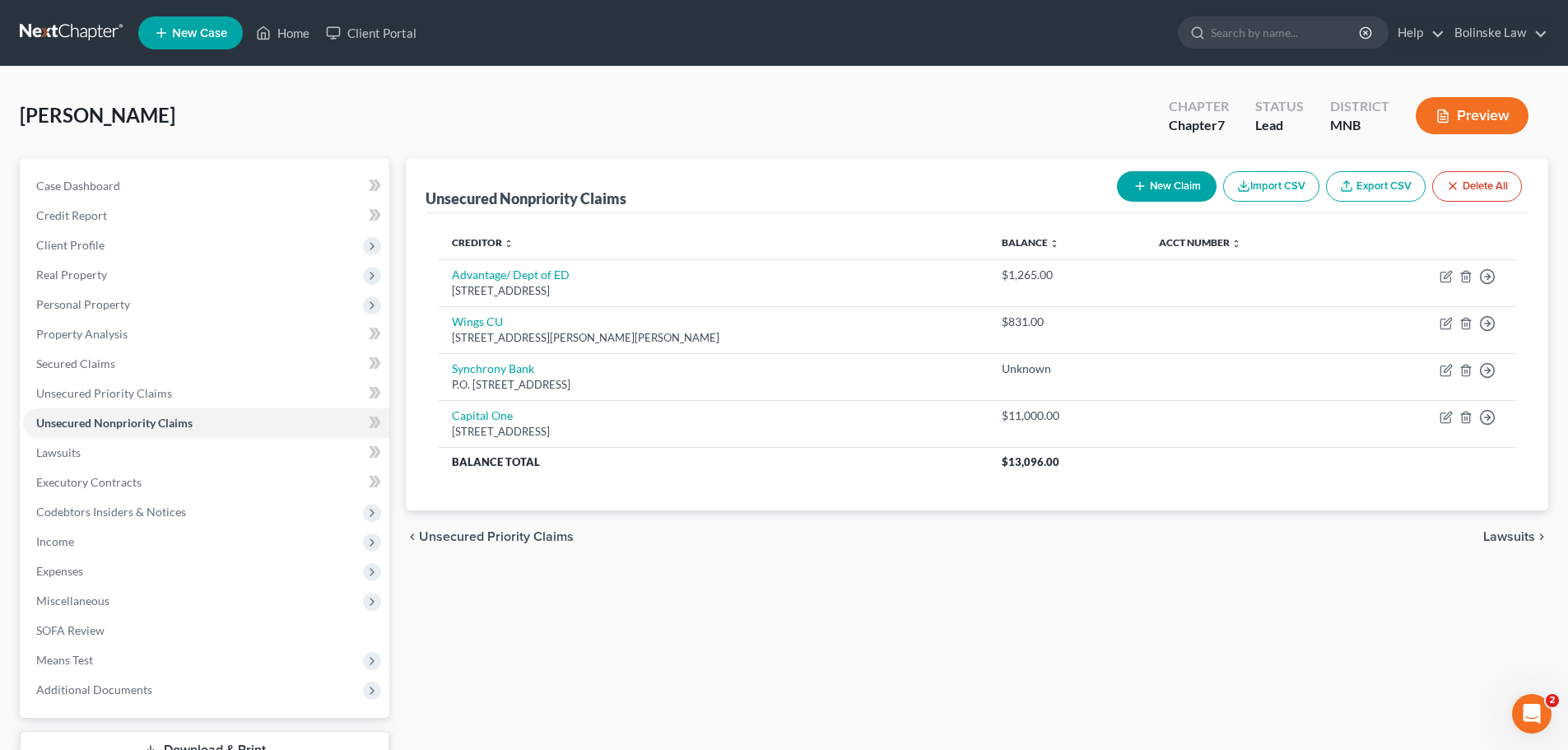
click at [1170, 186] on button "New Claim" at bounding box center [1167, 186] width 100 height 31
select select "0"
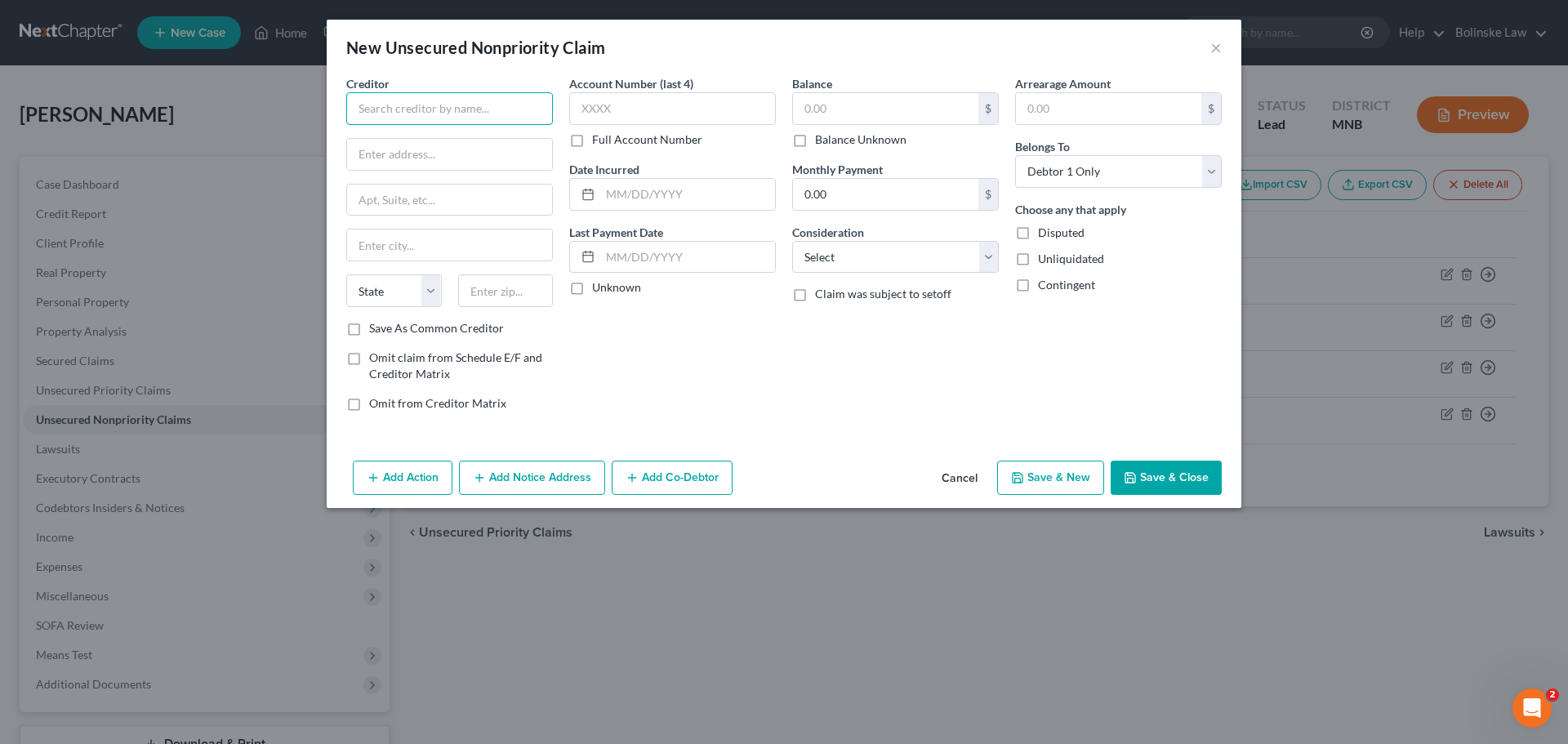
click at [386, 104] on input "text" at bounding box center [449, 109] width 207 height 32
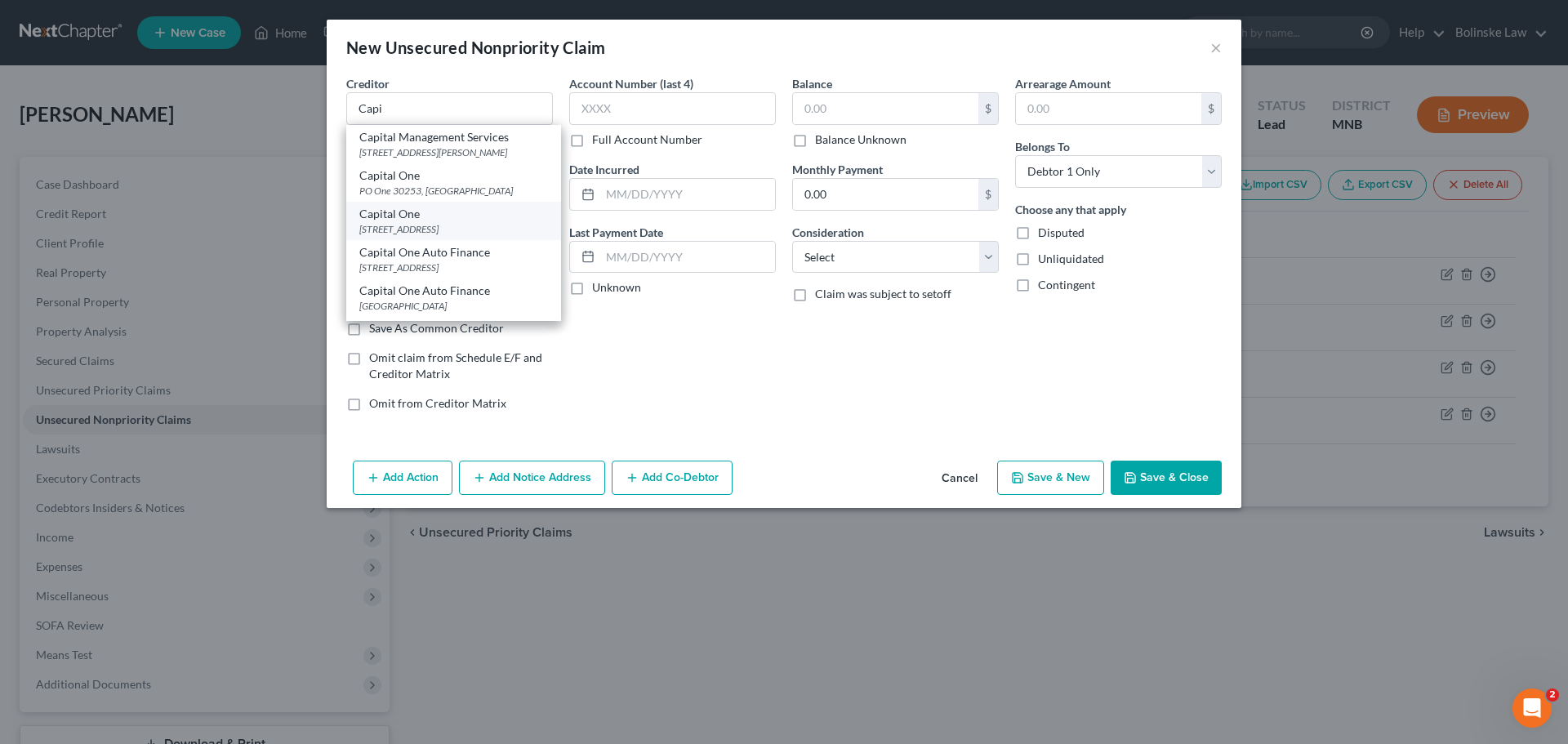
click at [449, 222] on div "Capital One" at bounding box center [453, 213] width 189 height 16
type input "Capital One"
type input "PO One 30293"
type input "[GEOGRAPHIC_DATA]"
select select "46"
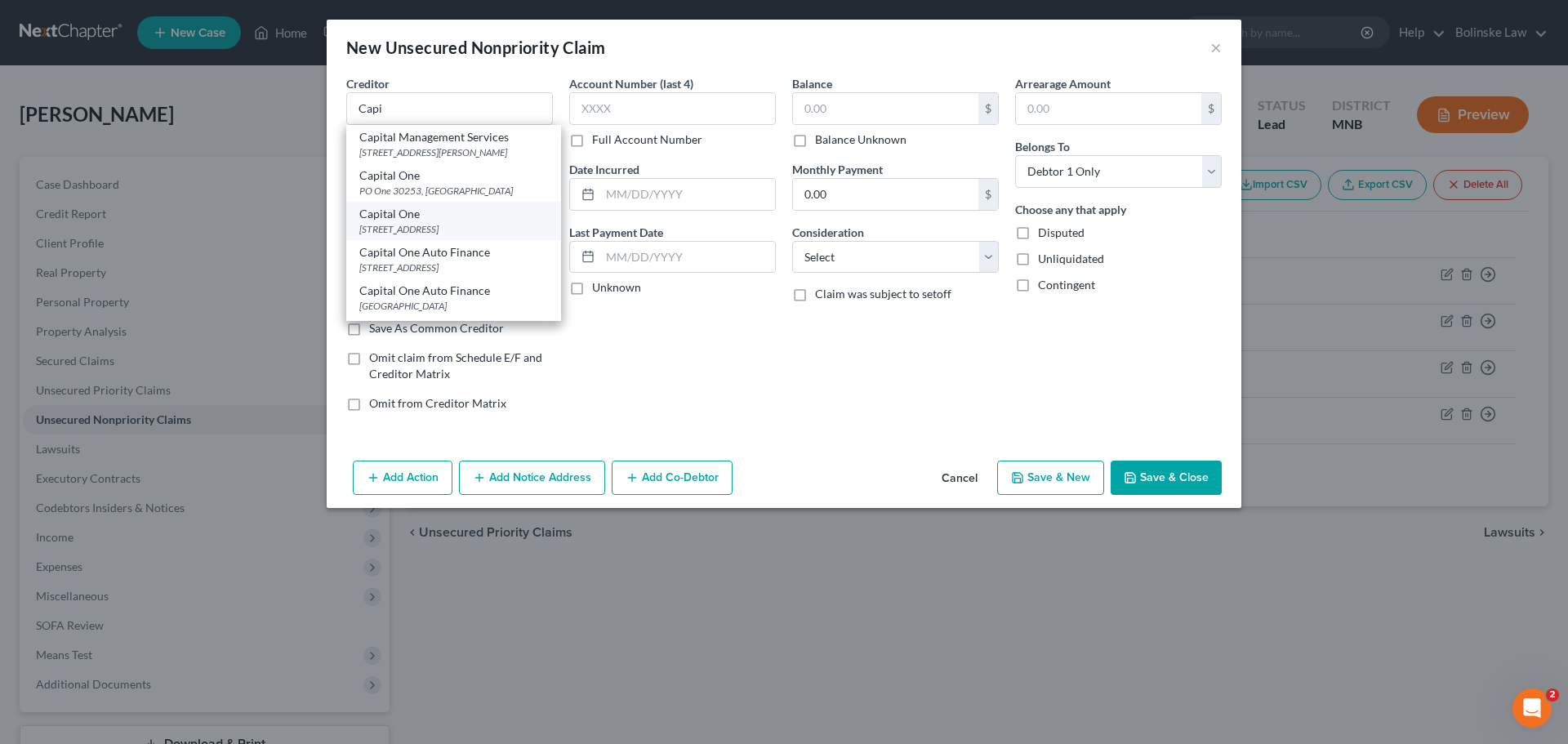
type input "84130"
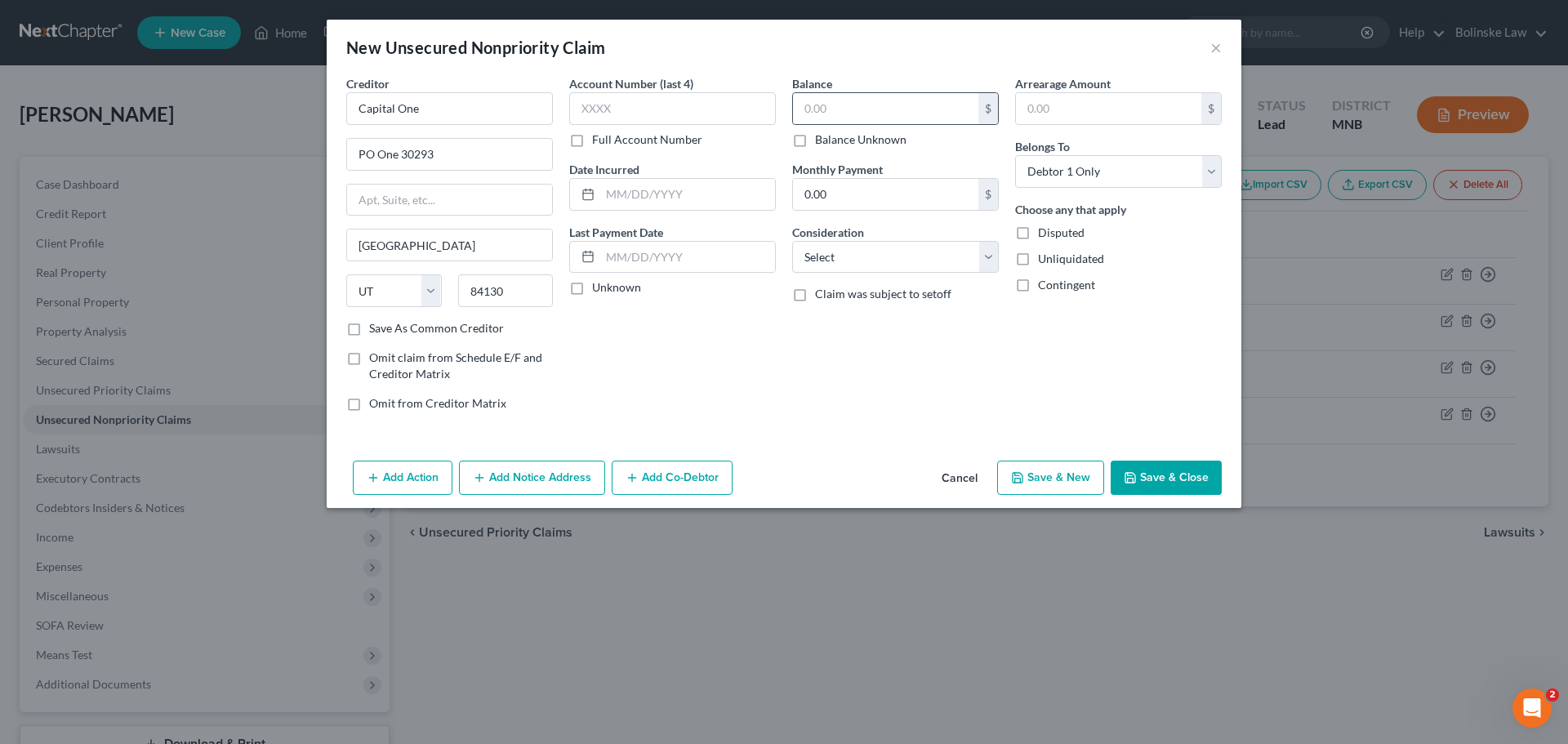
click at [805, 92] on div "$" at bounding box center [895, 109] width 207 height 32
click at [813, 106] on input "text" at bounding box center [885, 109] width 186 height 31
type input "6,261"
click at [1137, 461] on button "Save & Close" at bounding box center [1166, 477] width 111 height 34
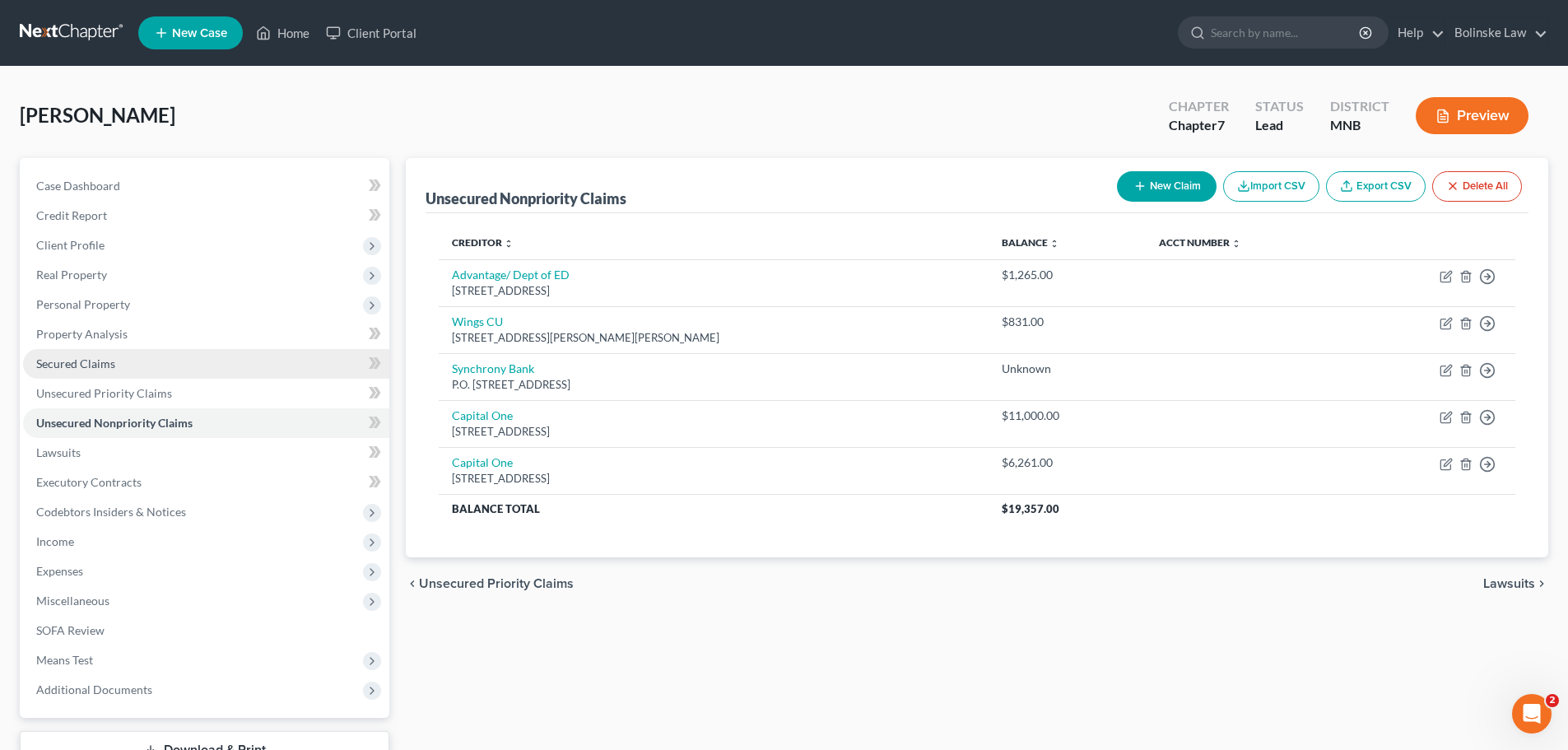
click at [106, 366] on span "Secured Claims" at bounding box center [76, 363] width 79 height 14
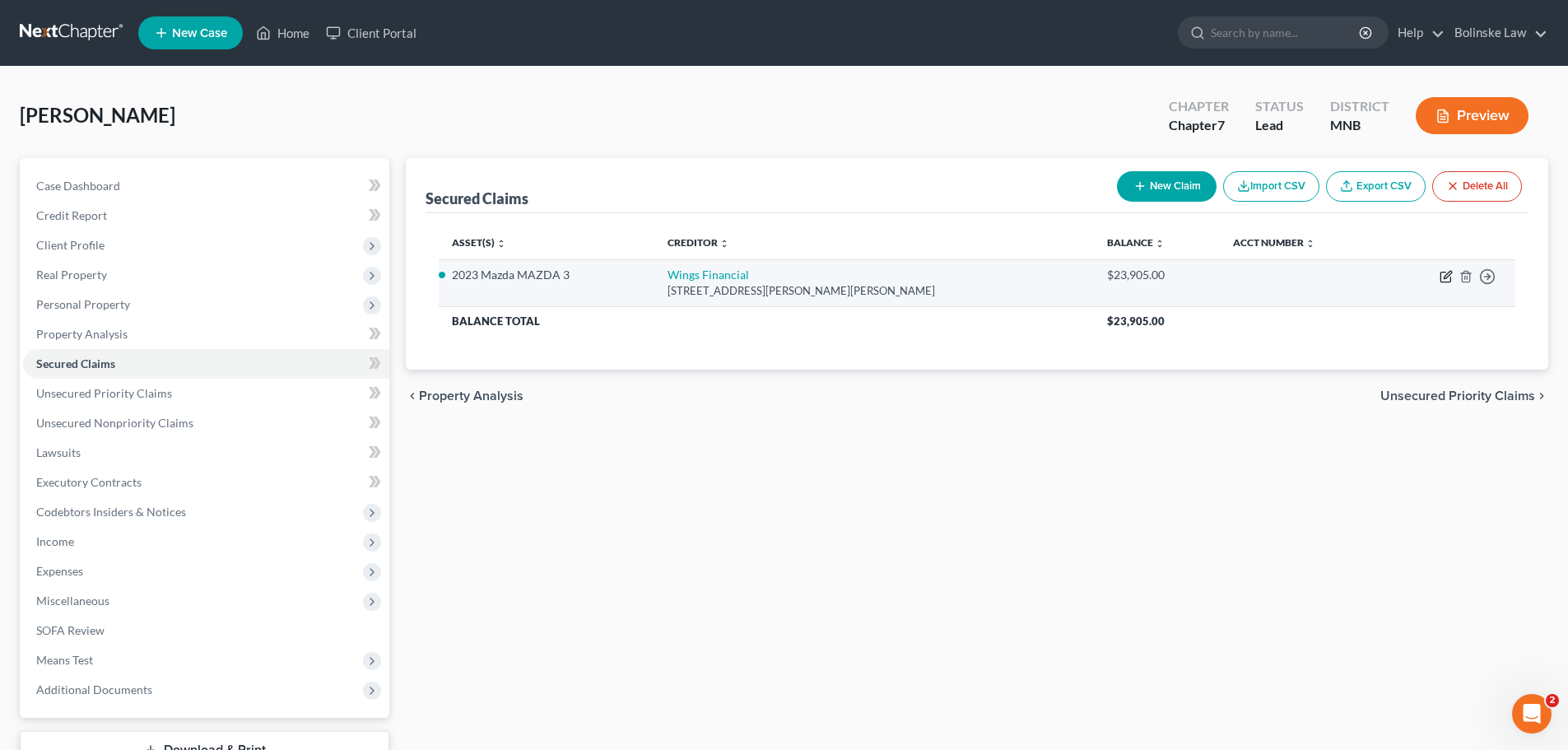
click at [1446, 274] on icon "button" at bounding box center [1447, 275] width 8 height 8
select select "24"
select select "4"
select select "0"
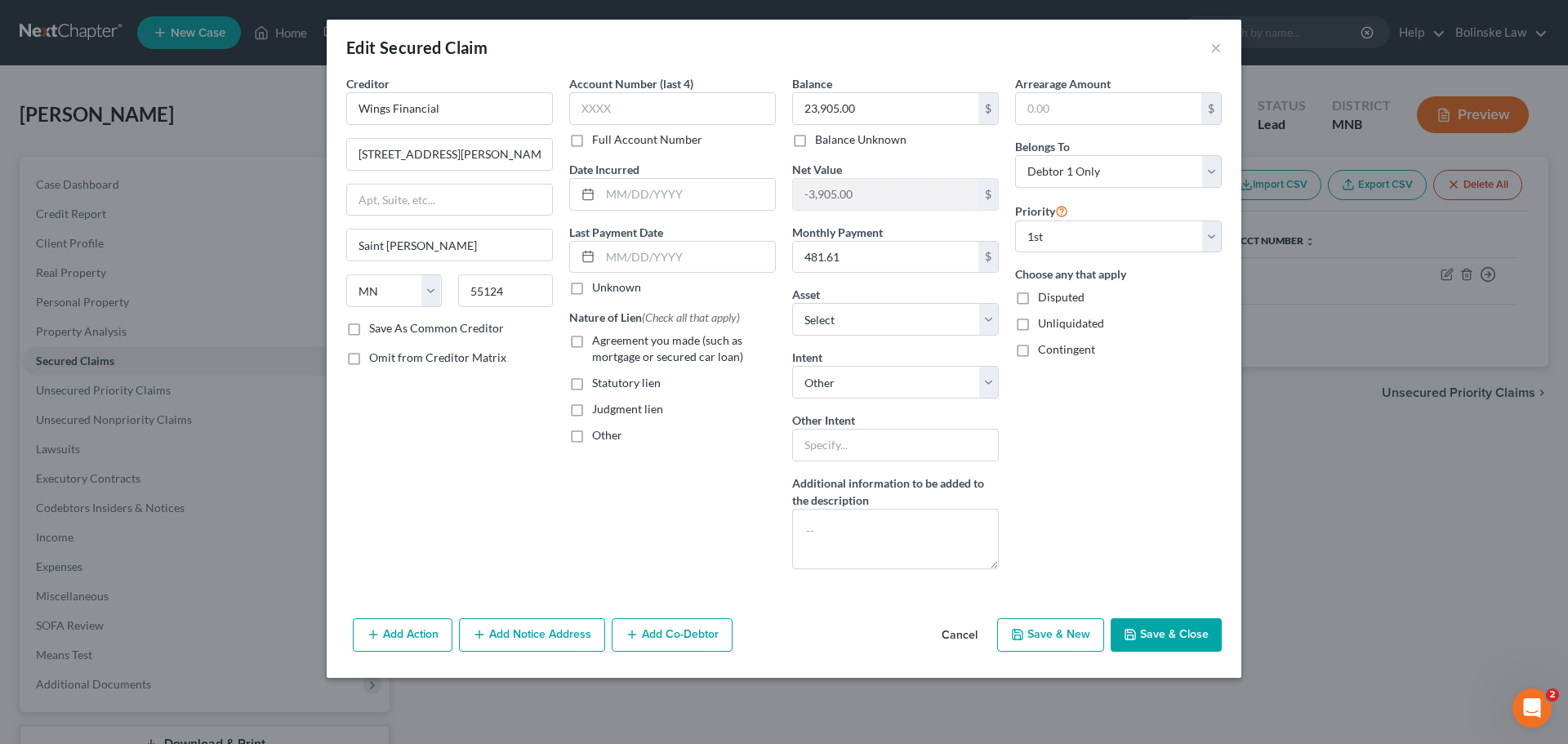
drag, startPoint x: 575, startPoint y: 340, endPoint x: 603, endPoint y: 352, distance: 30.5
click at [592, 340] on label "Agreement you made (such as mortgage or secured car loan)" at bounding box center [683, 349] width 184 height 32
click at [598, 340] on input "Agreement you made (such as mortgage or secured car loan)" at bounding box center [603, 337] width 10 height 10
checkbox input "true"
click at [1146, 630] on button "Save & Close" at bounding box center [1166, 635] width 111 height 34
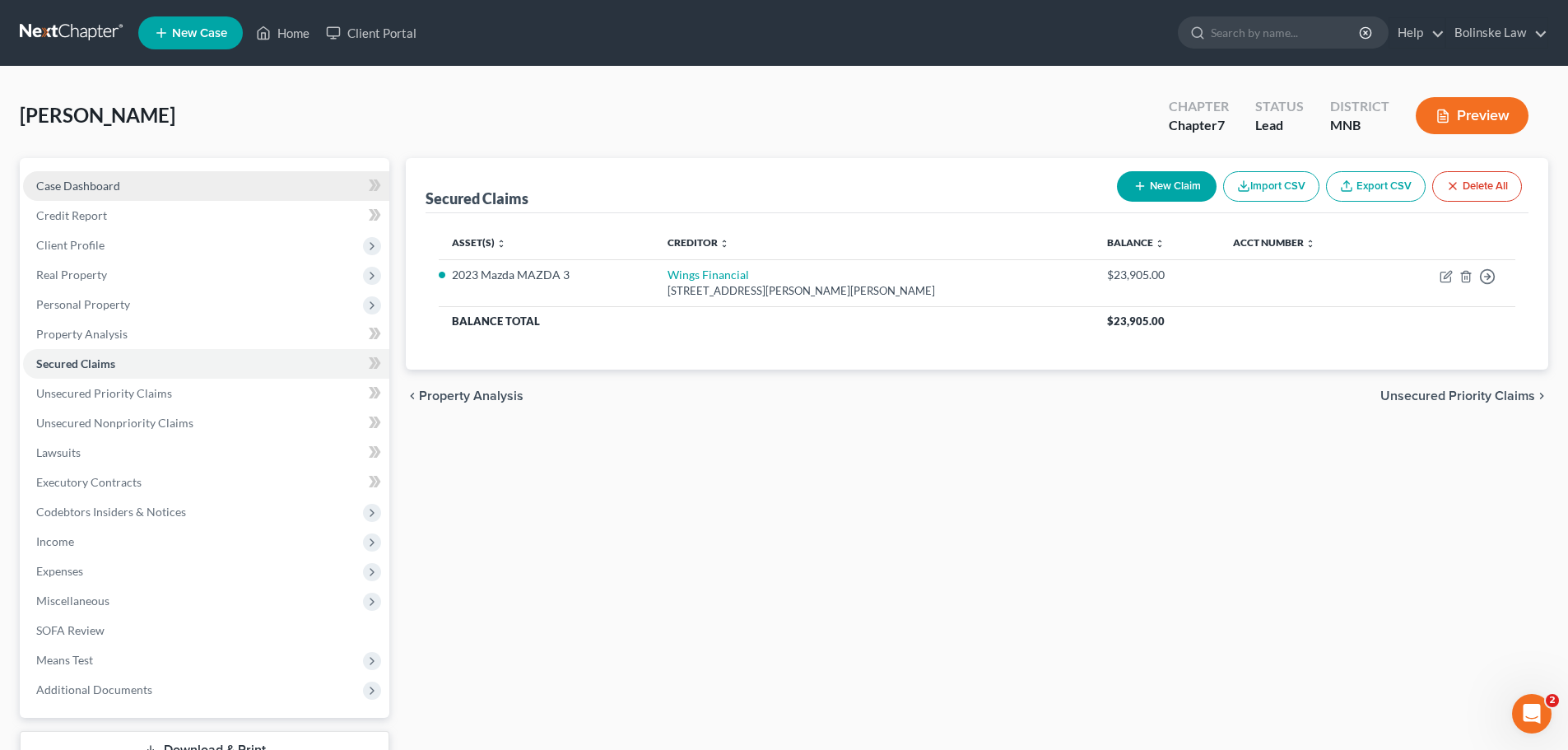
click at [94, 183] on span "Case Dashboard" at bounding box center [78, 185] width 84 height 14
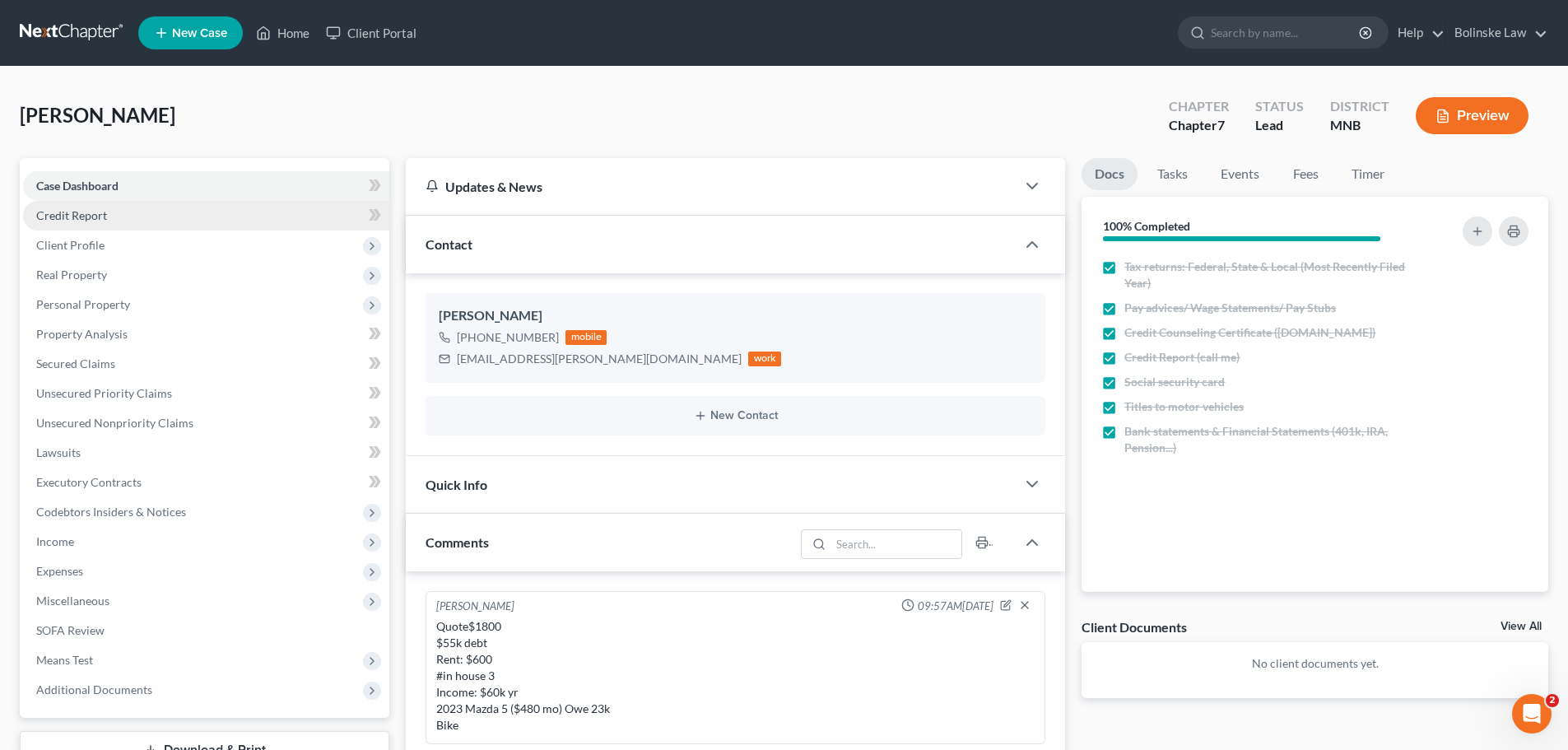
click at [135, 216] on link "Credit Report" at bounding box center [205, 215] width 366 height 30
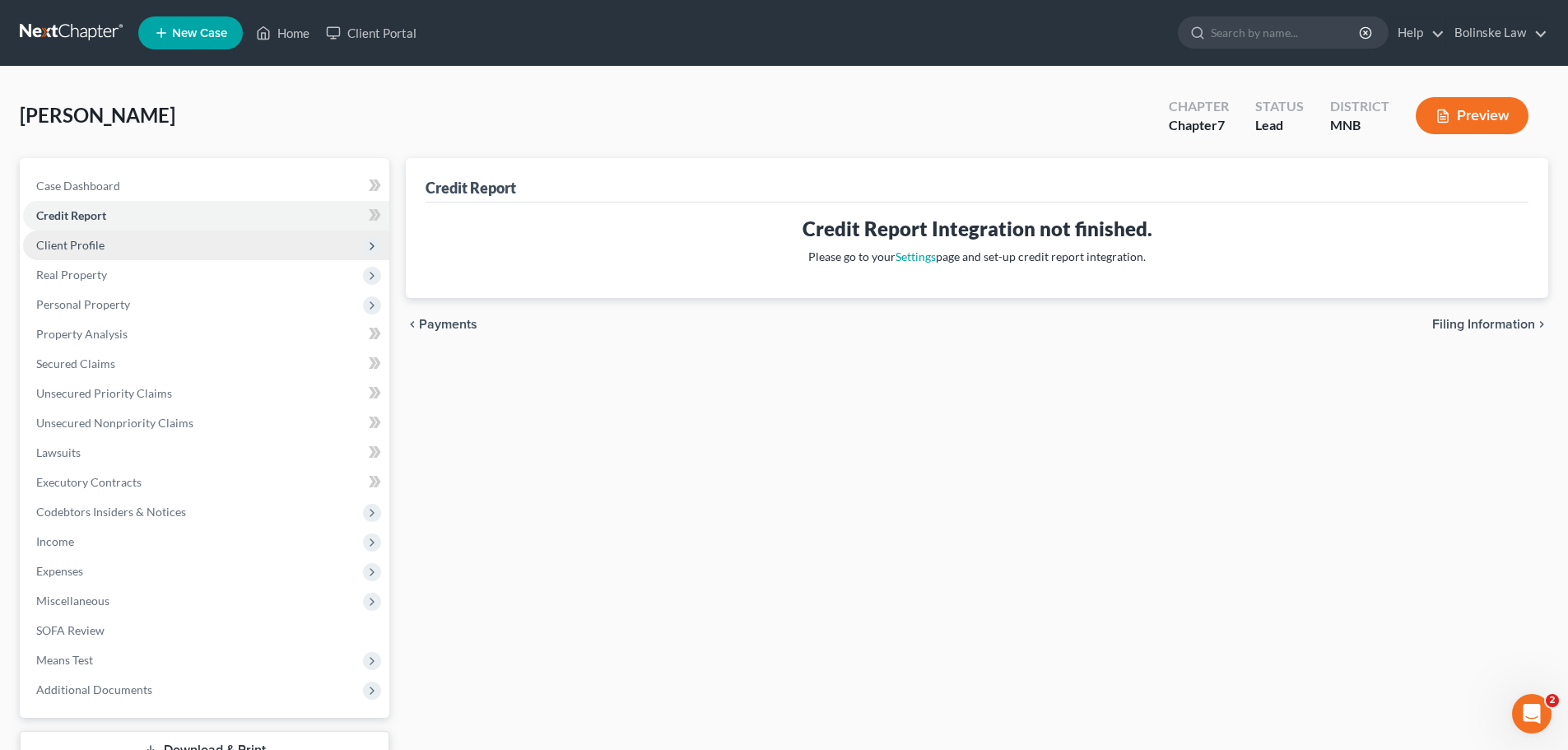
click at [103, 246] on span "Client Profile" at bounding box center [205, 245] width 366 height 30
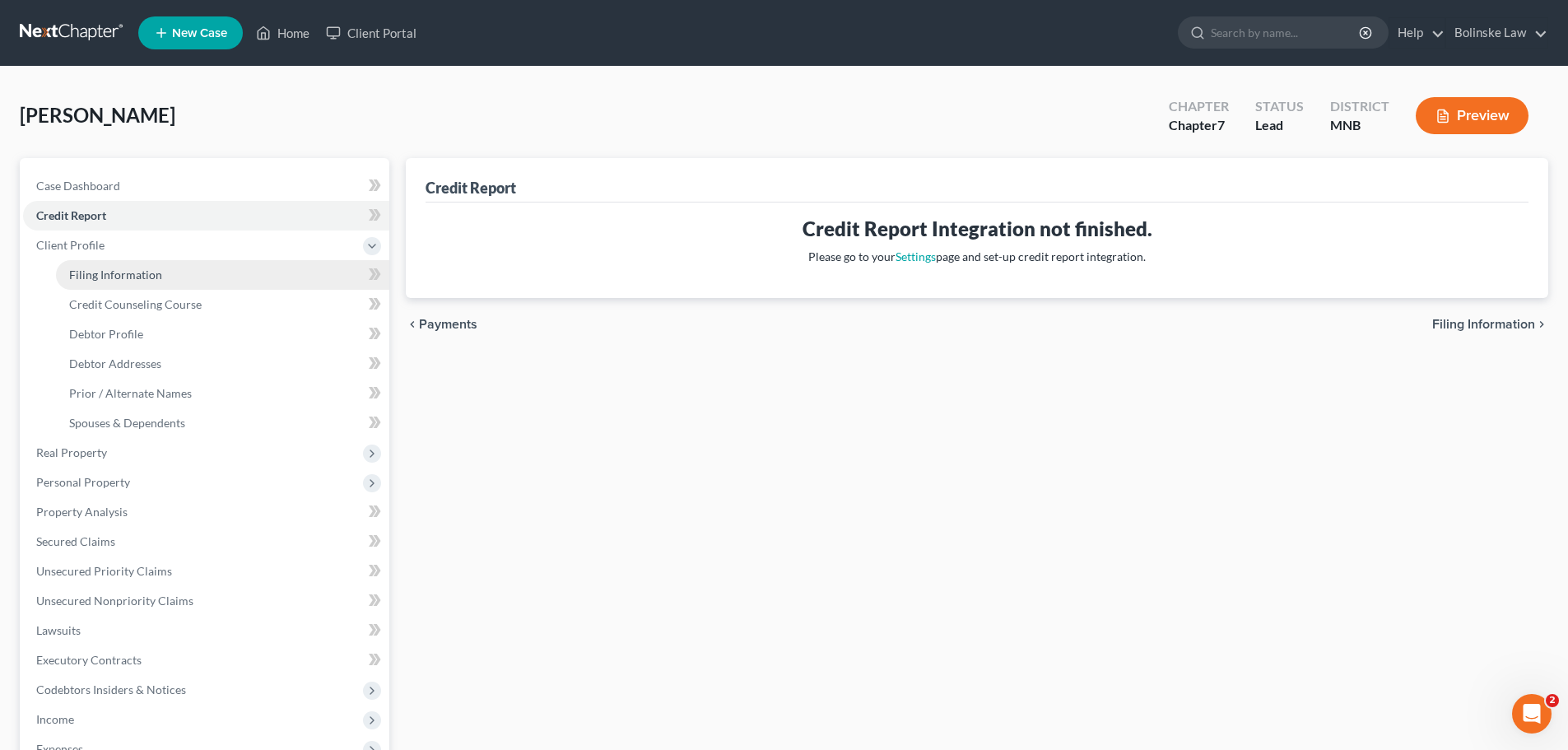
click at [126, 277] on span "Filing Information" at bounding box center [115, 275] width 93 height 14
select select "1"
select select "0"
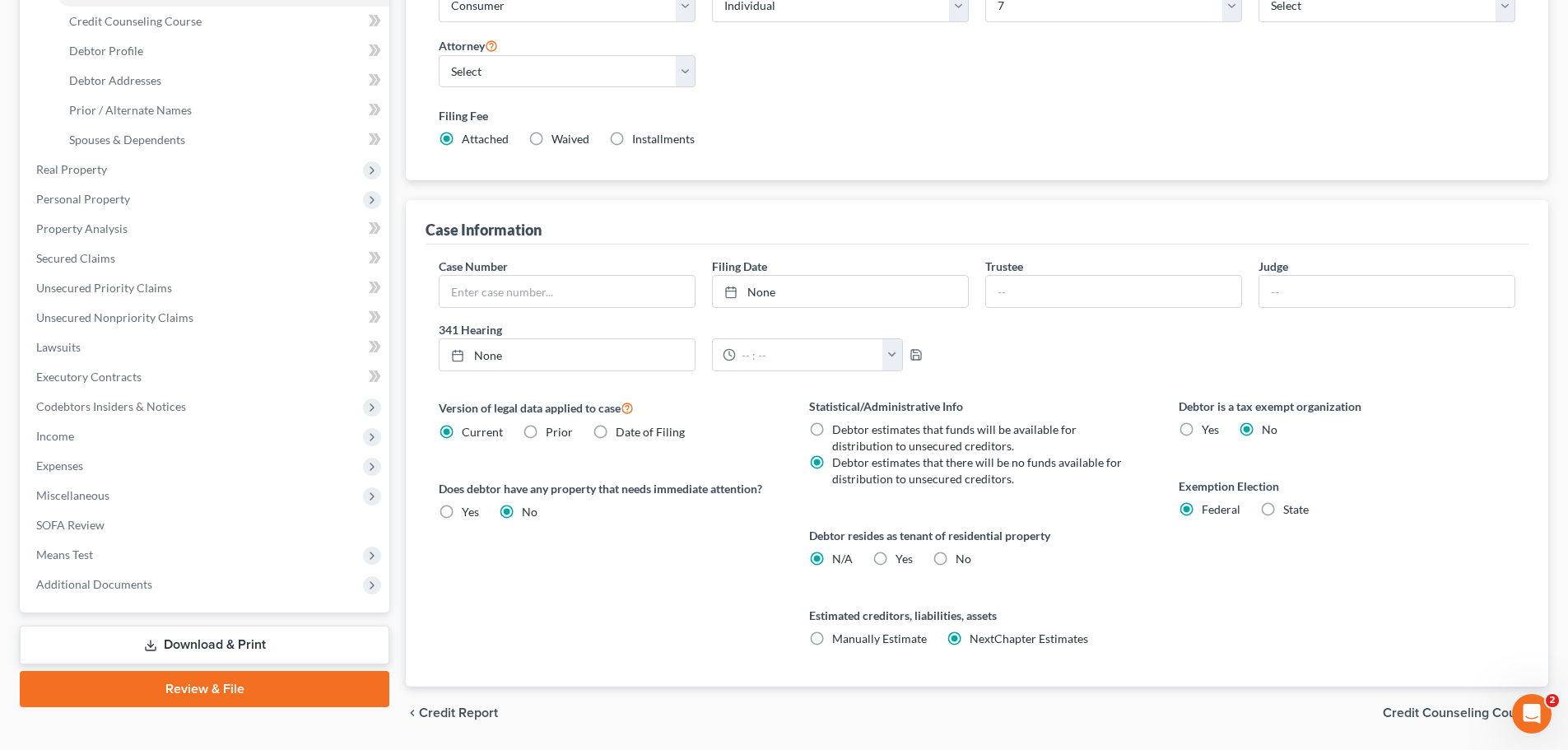
scroll to position [247, 0]
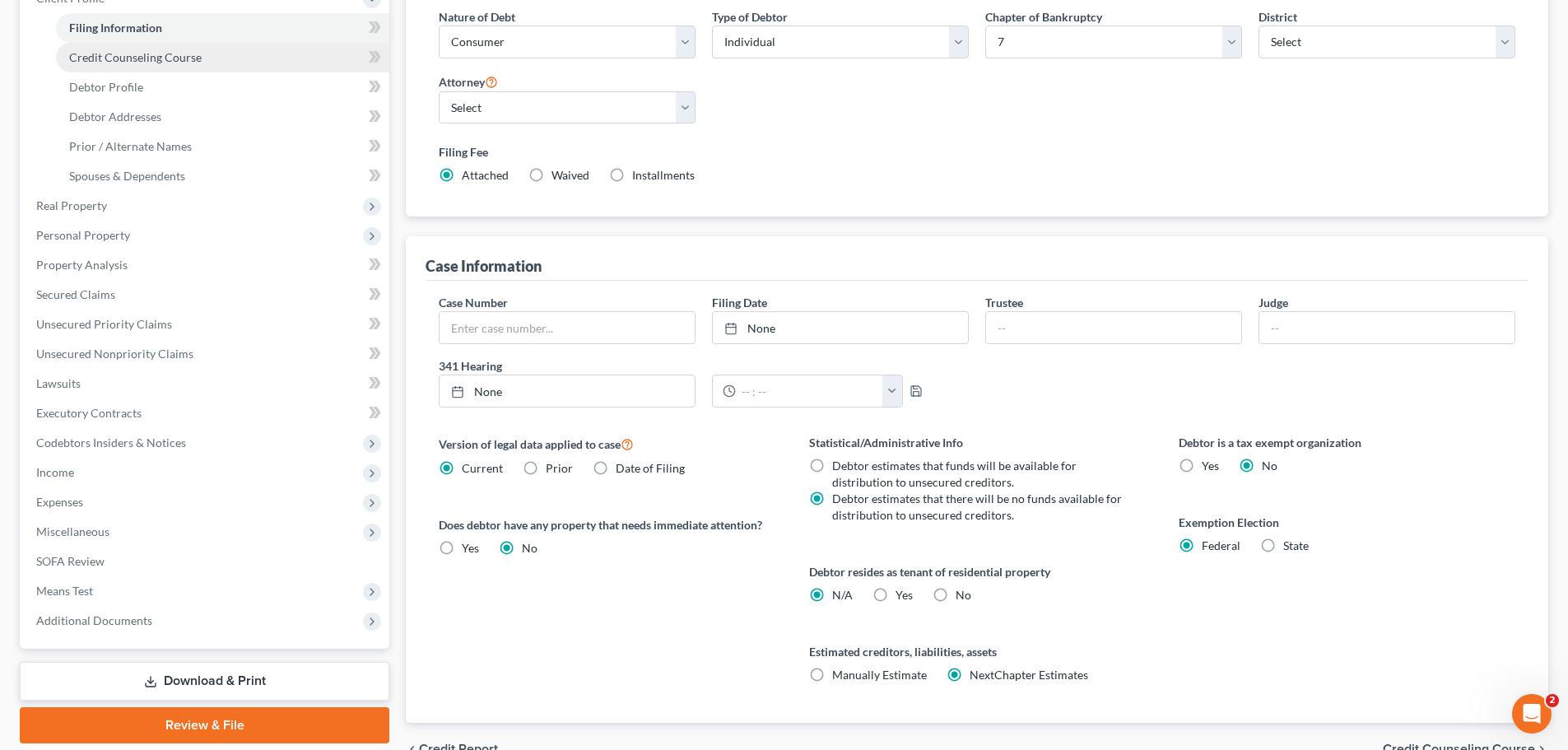
click at [179, 56] on span "Credit Counseling Course" at bounding box center [135, 57] width 133 height 14
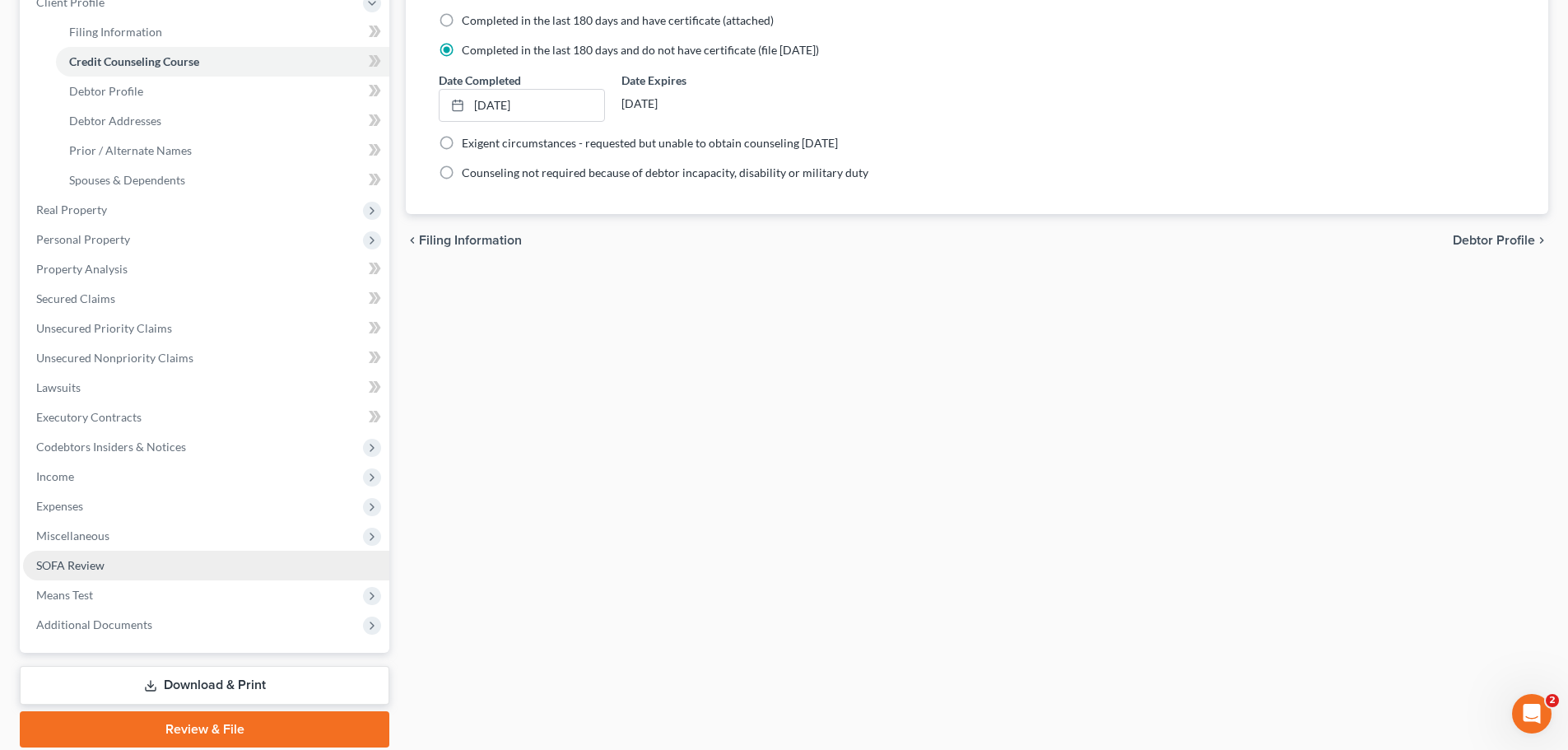
scroll to position [247, 0]
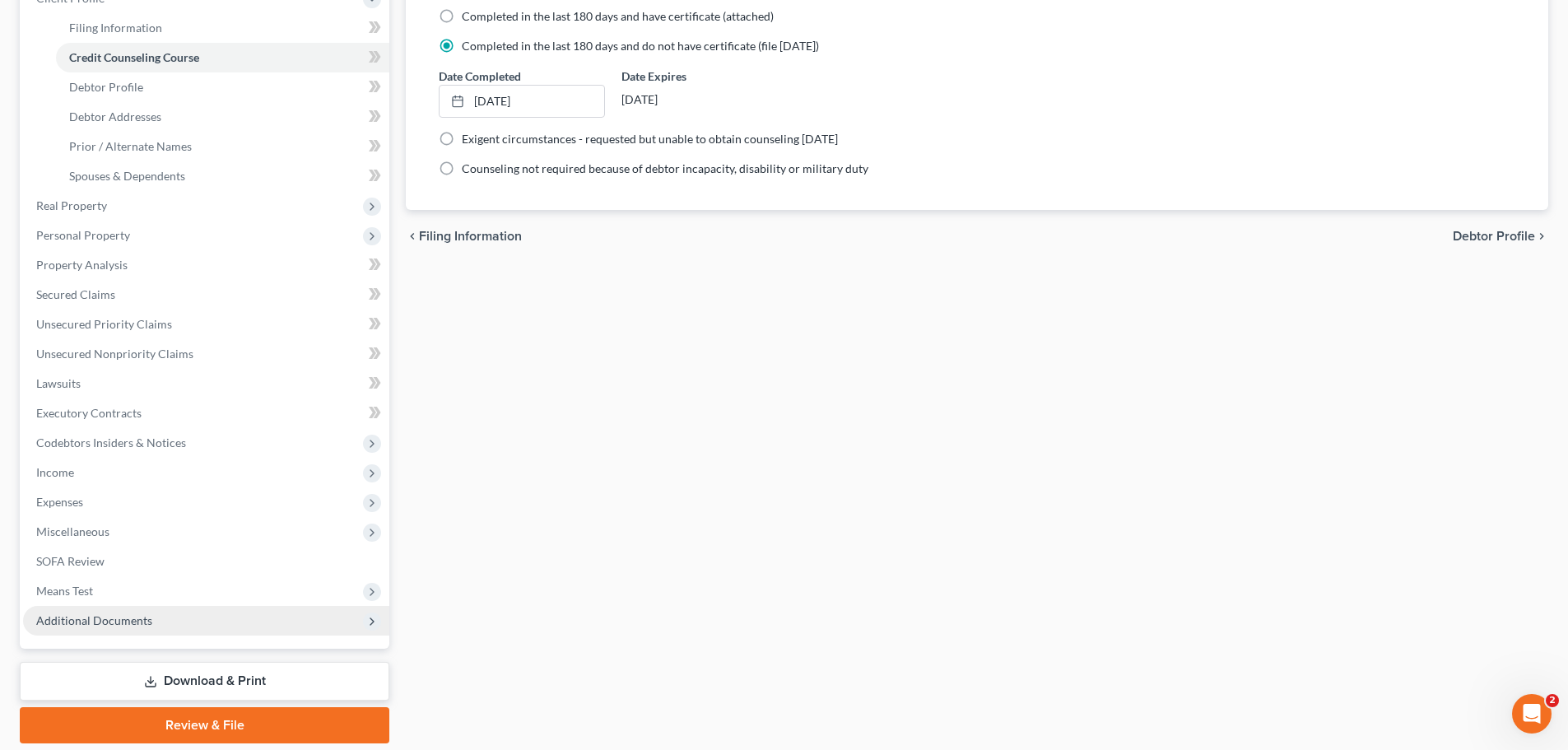
click at [99, 620] on span "Additional Documents" at bounding box center [94, 620] width 116 height 14
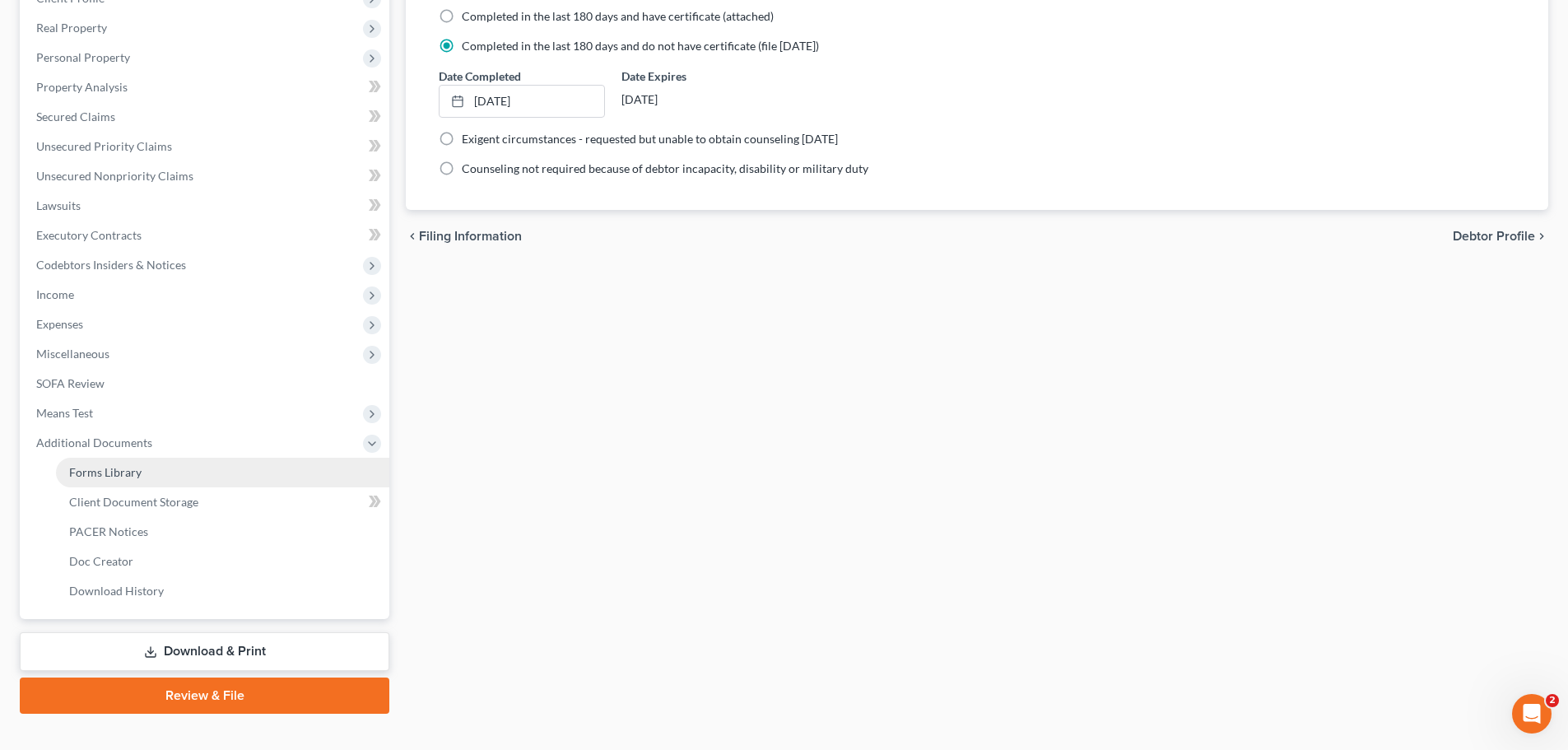
click at [139, 476] on span "Forms Library" at bounding box center [105, 472] width 72 height 14
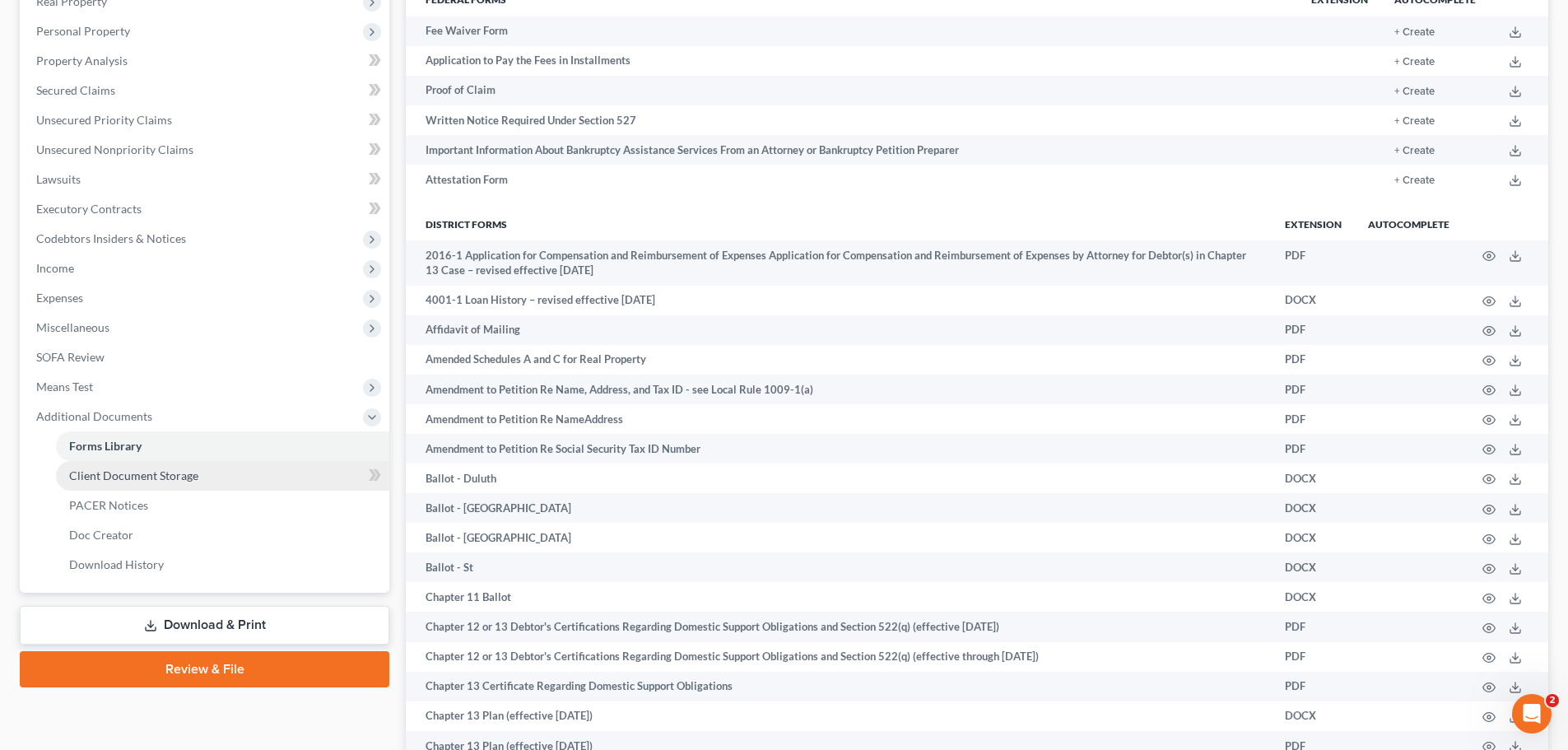
click at [182, 485] on link "Client Document Storage" at bounding box center [222, 475] width 333 height 30
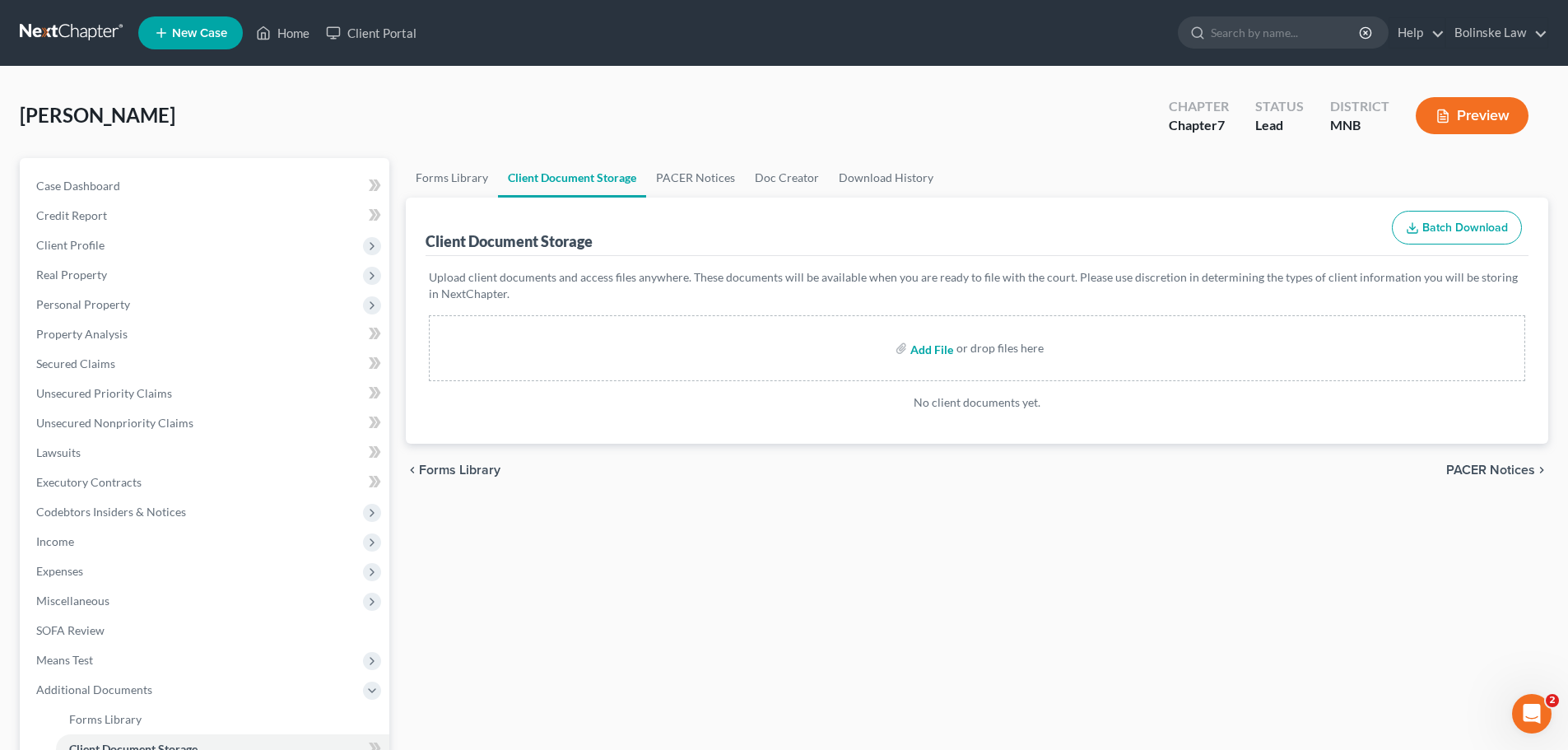
click at [929, 351] on input "file" at bounding box center [929, 348] width 39 height 30
type input "C:\fakepath\16199-MN-CC-039990391.pdf"
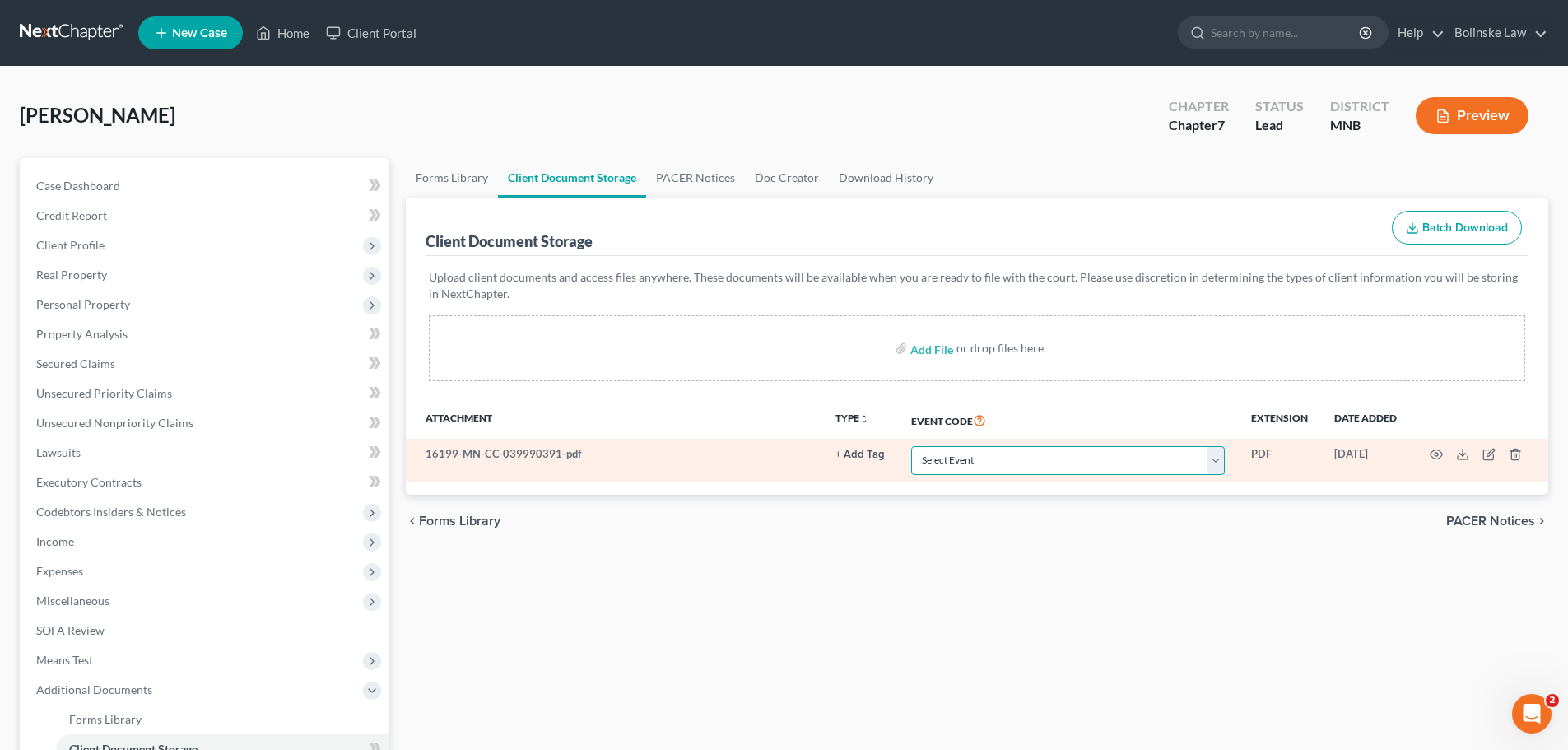
click at [1063, 461] on select "Select Event Chapter 13 Plan Credit Counseling Certificate for Debtor Credit Co…" at bounding box center [1068, 461] width 314 height 29
select select "1"
click at [911, 447] on select "Select Event Chapter 13 Plan Credit Counseling Certificate for Debtor Credit Co…" at bounding box center [1068, 461] width 314 height 29
click at [1433, 450] on icon "button" at bounding box center [1436, 454] width 13 height 13
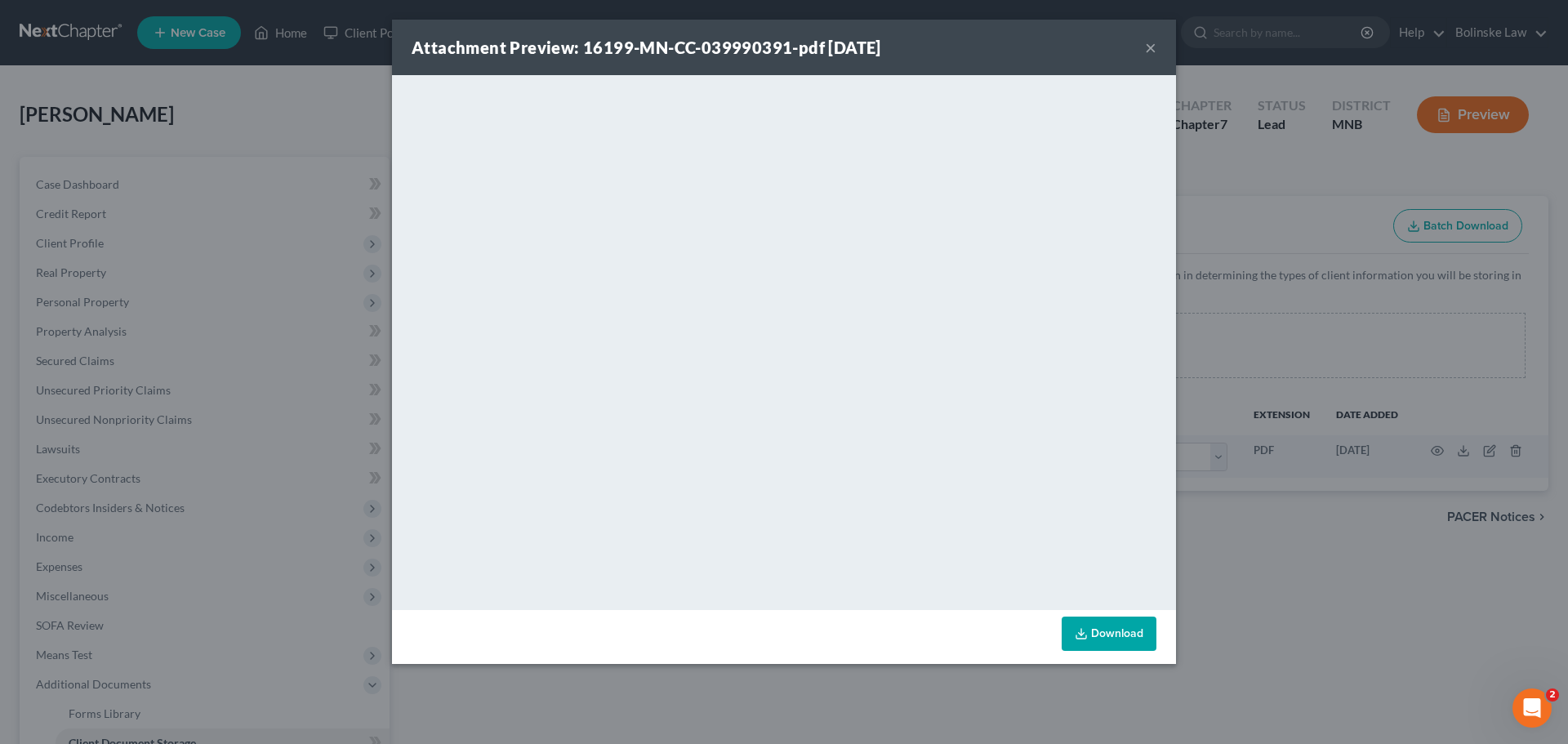
click at [1152, 49] on button "×" at bounding box center [1151, 47] width 11 height 20
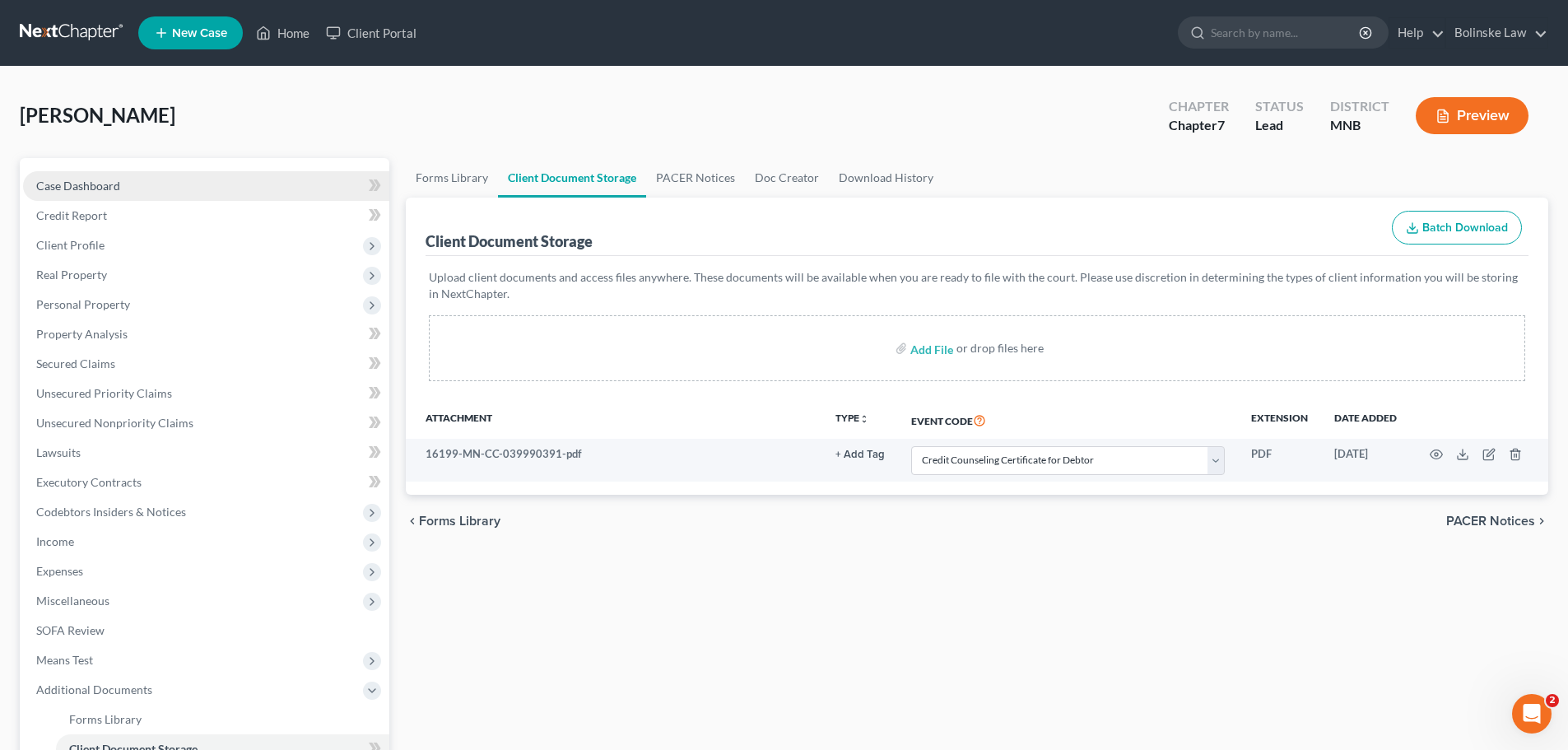
click at [89, 182] on span "Case Dashboard" at bounding box center [78, 185] width 84 height 14
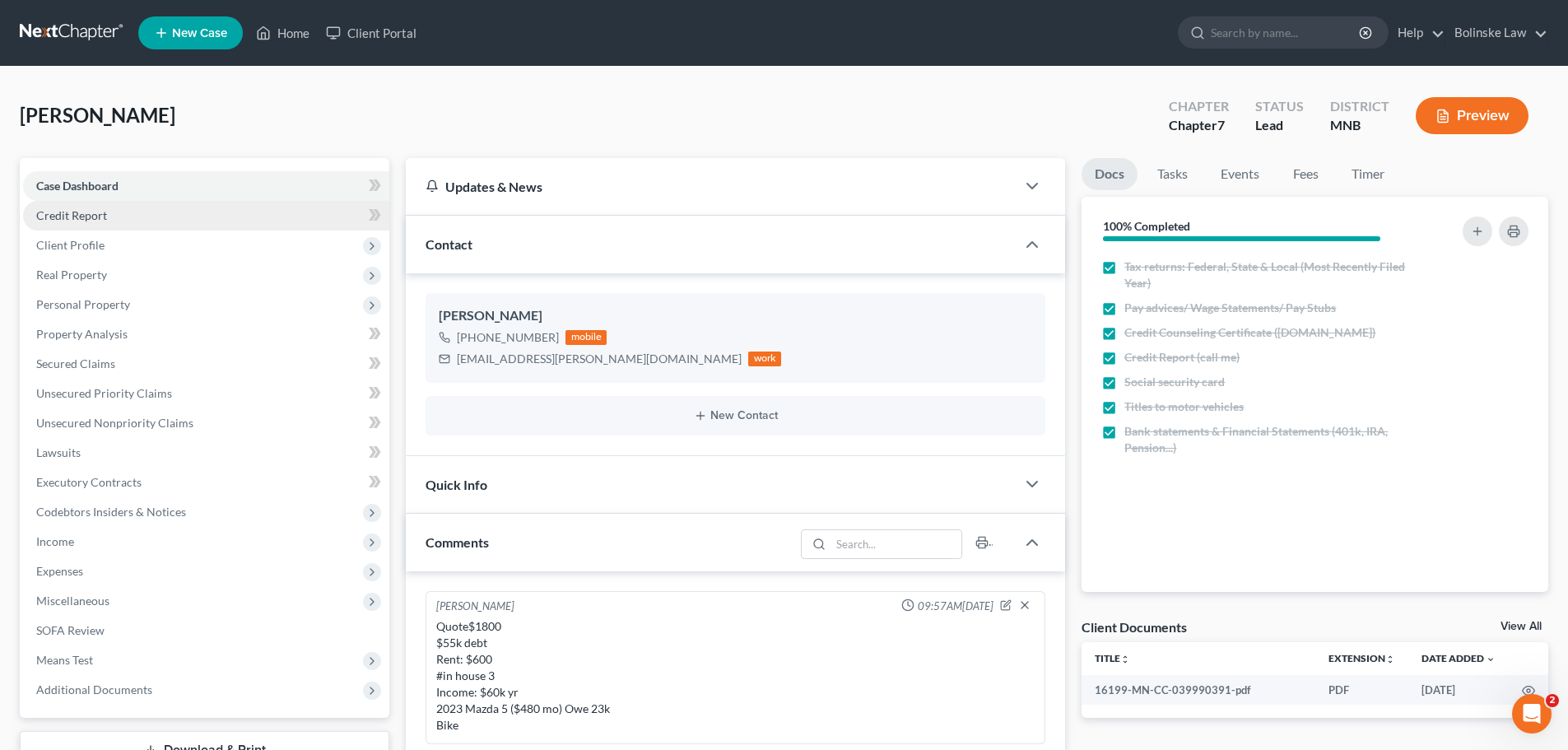
click at [77, 210] on span "Credit Report" at bounding box center [72, 215] width 71 height 14
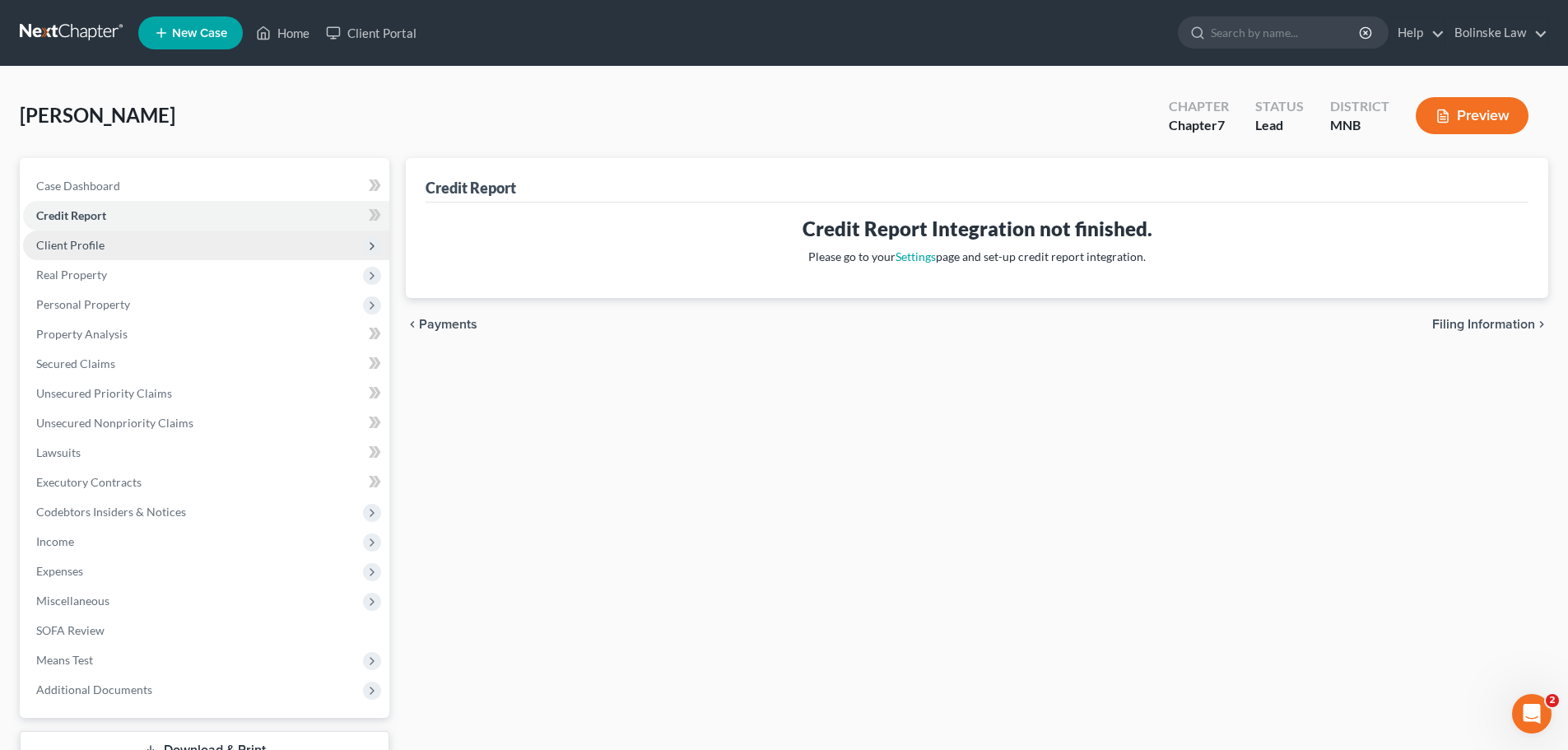
click at [66, 241] on span "Client Profile" at bounding box center [70, 245] width 68 height 14
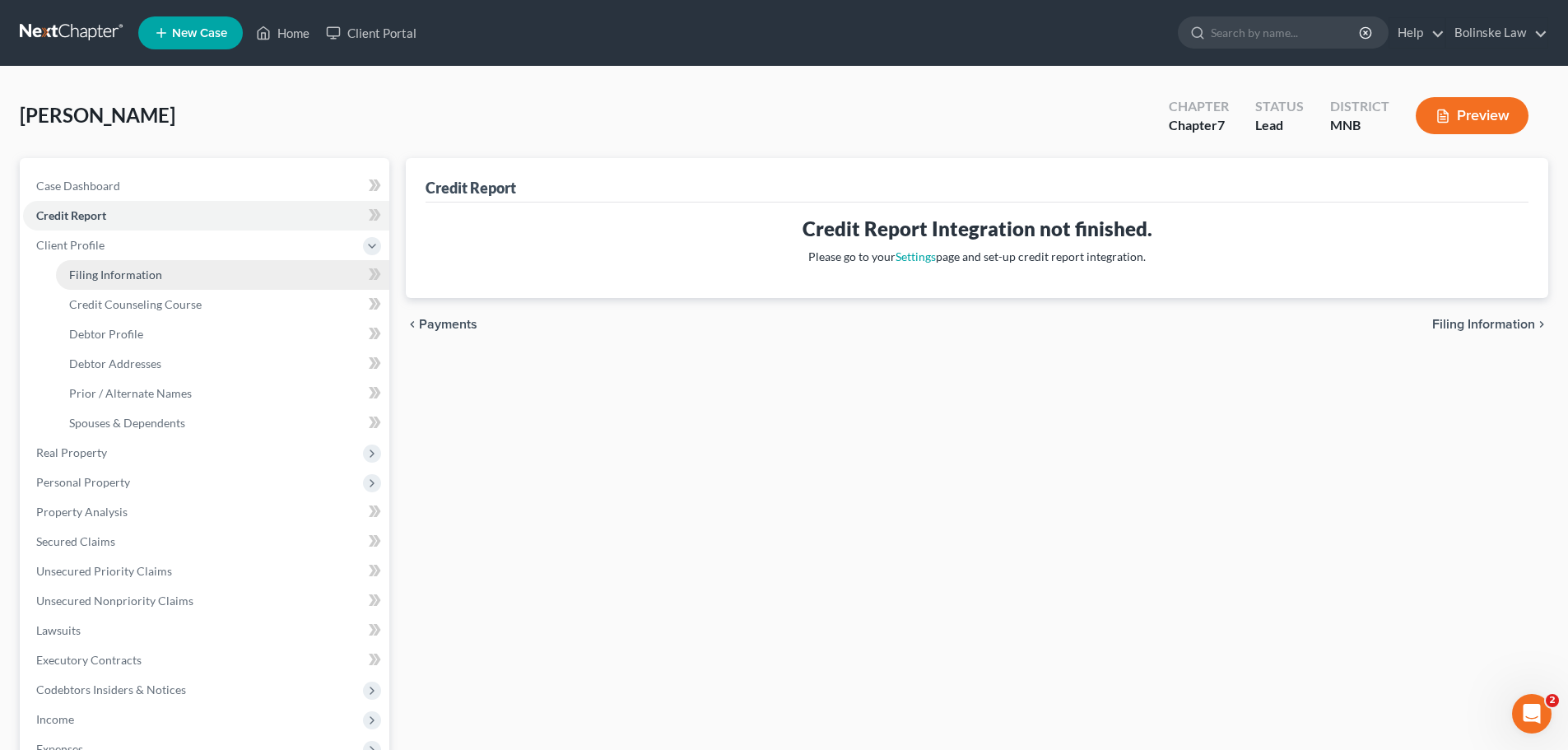
click at [111, 278] on span "Filing Information" at bounding box center [115, 275] width 93 height 14
select select "1"
select select "0"
select select "42"
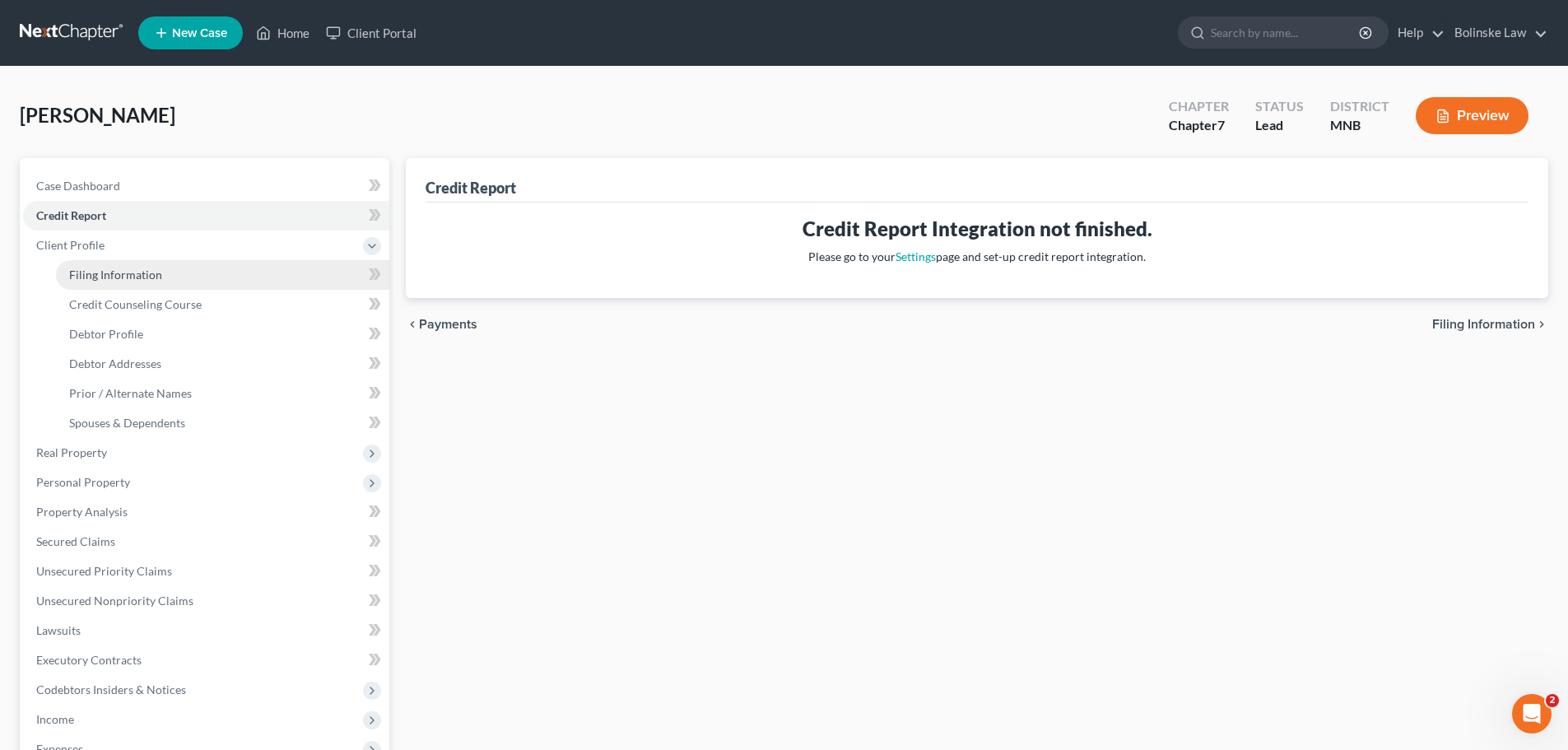
select select "0"
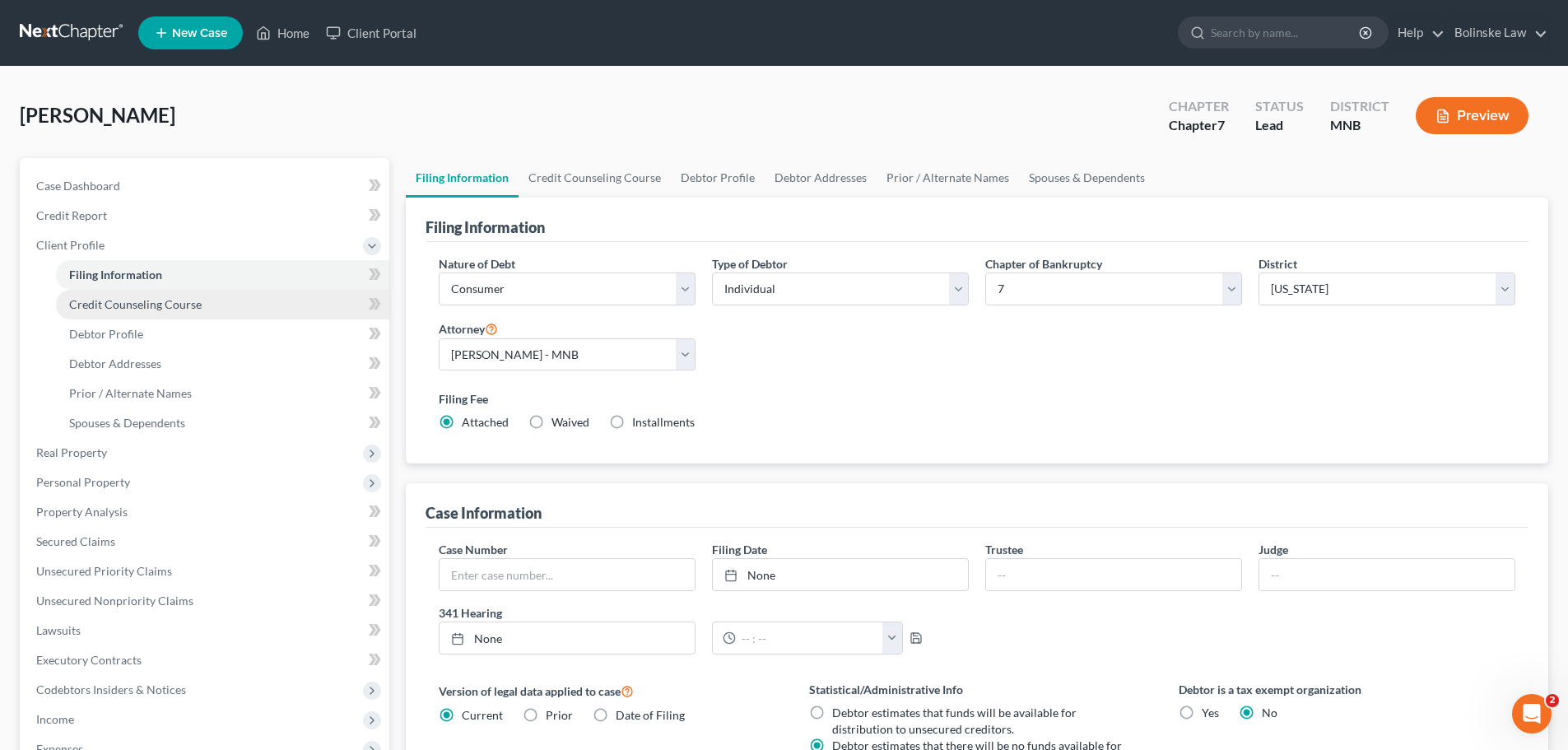
click at [144, 315] on link "Credit Counseling Course" at bounding box center [222, 304] width 333 height 30
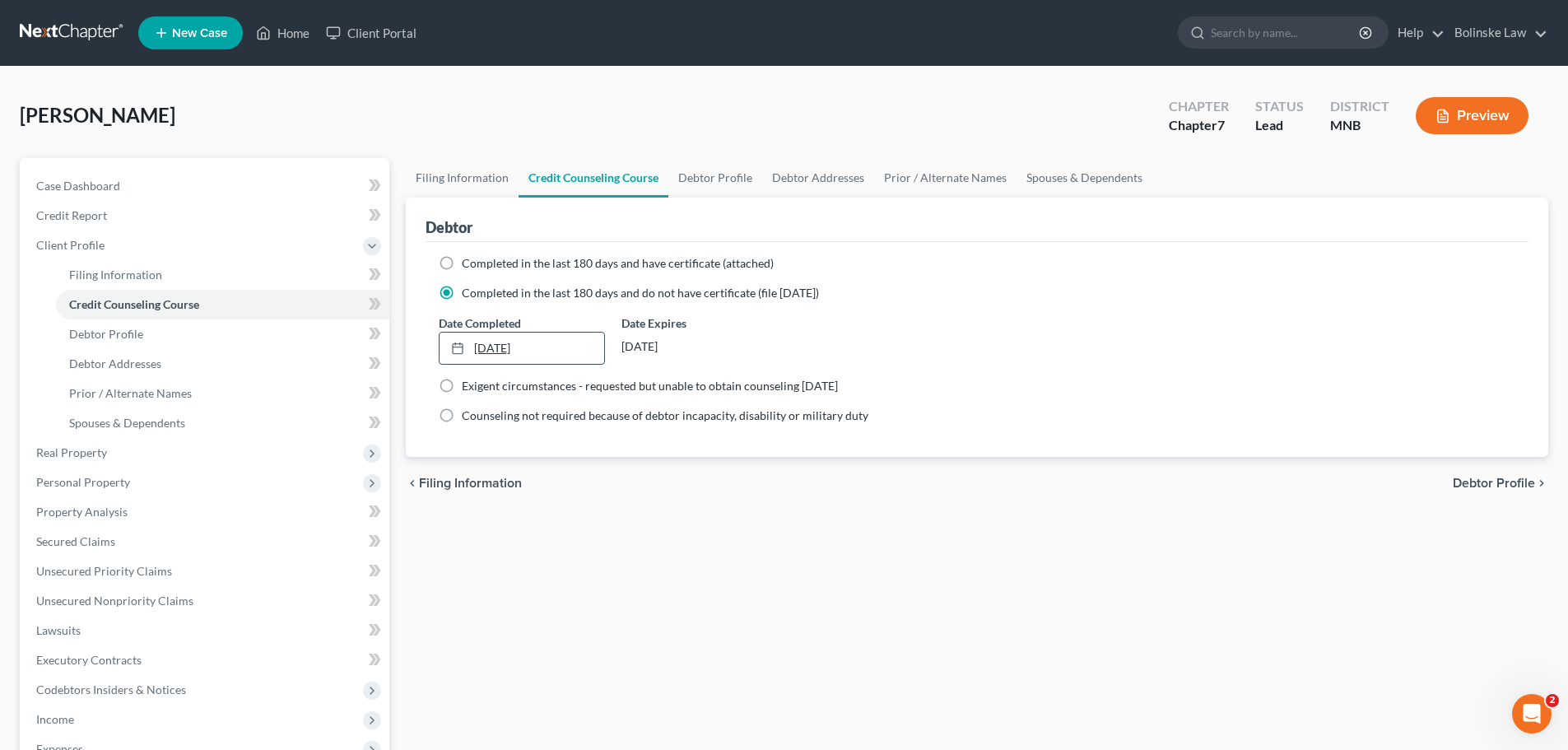
click at [493, 349] on link "[DATE]" at bounding box center [521, 348] width 164 height 32
click at [118, 334] on span "Debtor Profile" at bounding box center [106, 333] width 74 height 14
select select "0"
select select "2"
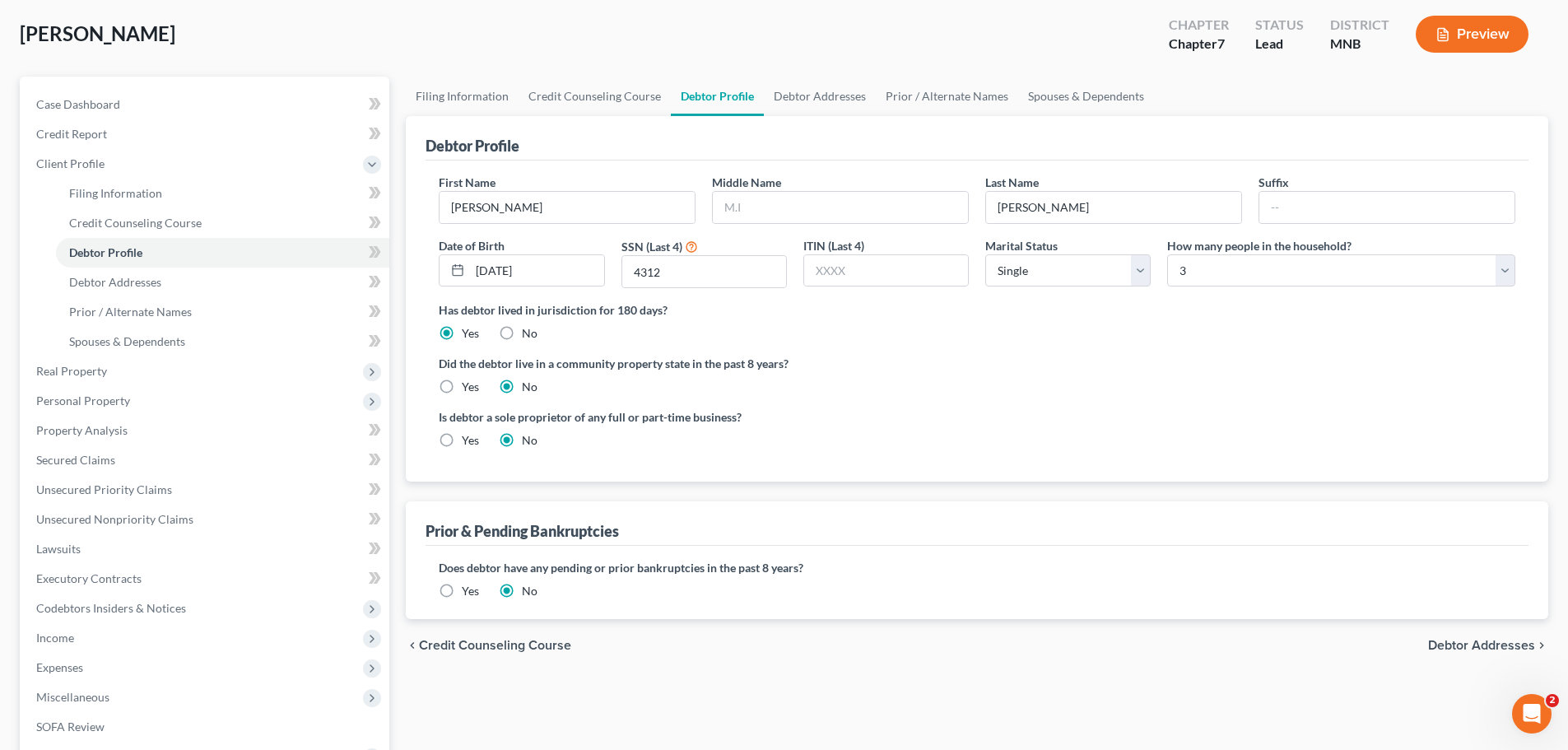
scroll to position [83, 0]
click at [134, 280] on span "Debtor Addresses" at bounding box center [115, 280] width 92 height 14
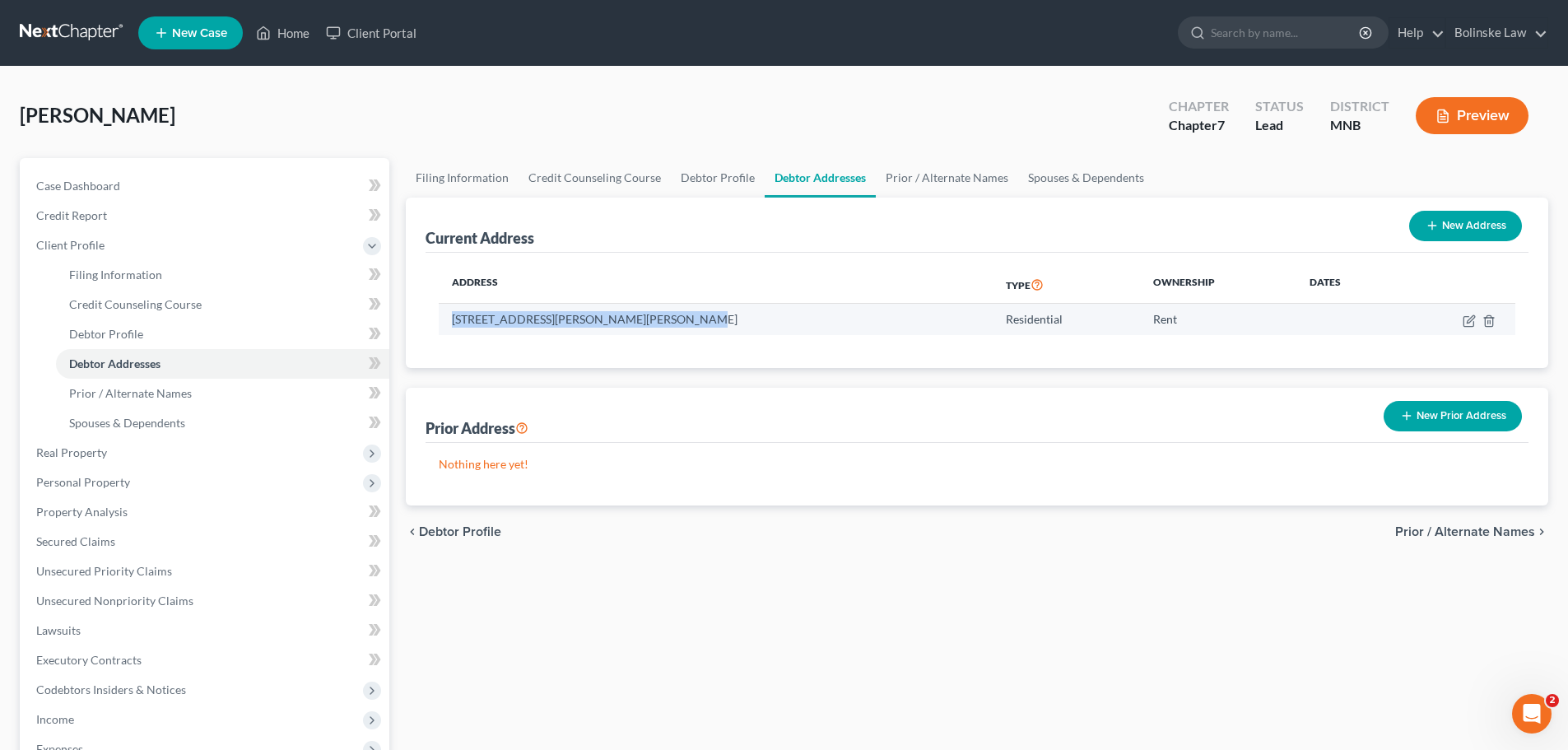
drag, startPoint x: 681, startPoint y: 320, endPoint x: 452, endPoint y: 325, distance: 229.1
click at [452, 325] on td "[STREET_ADDRESS][PERSON_NAME][PERSON_NAME]" at bounding box center [715, 319] width 554 height 32
copy td "[STREET_ADDRESS][PERSON_NAME][PERSON_NAME]"
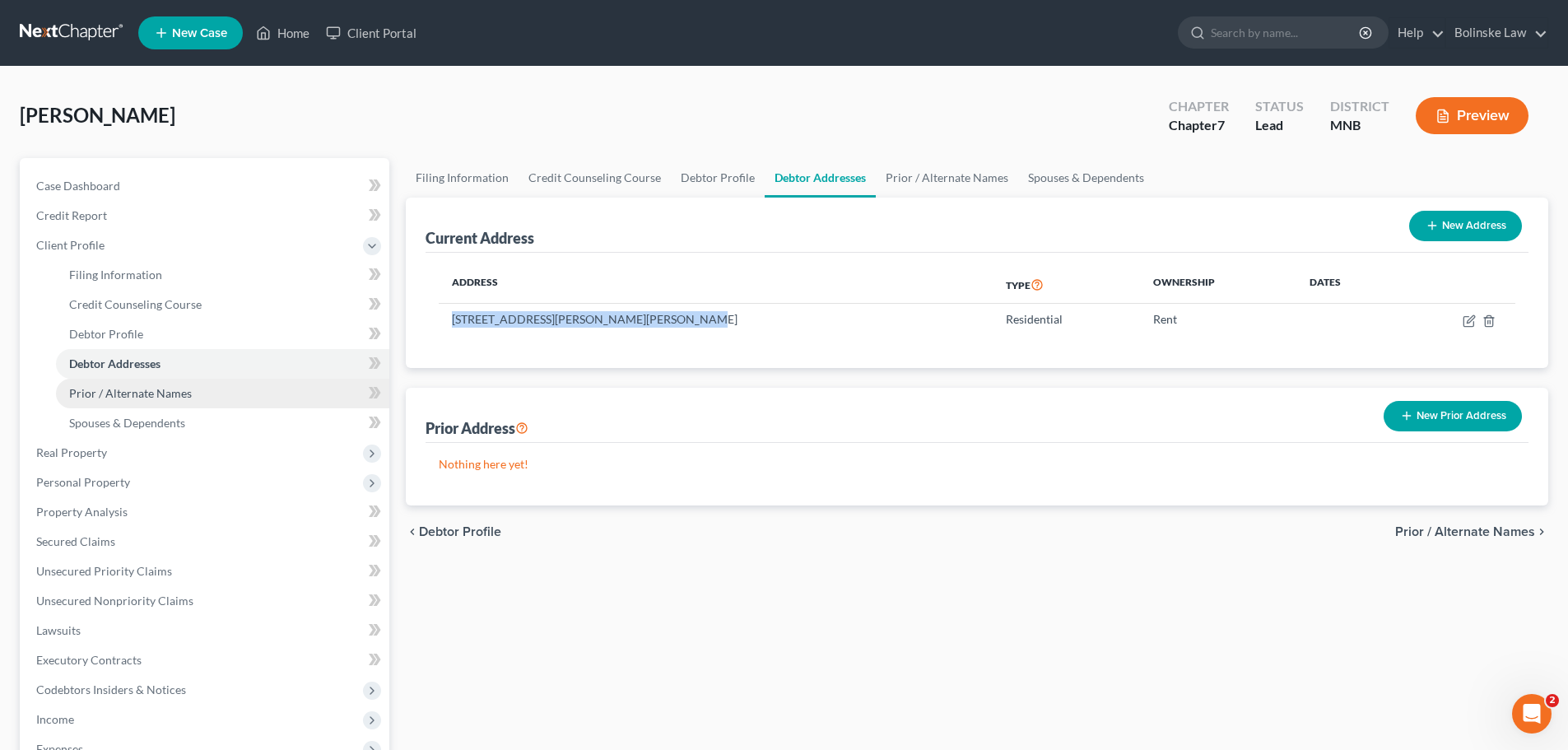
click at [163, 390] on span "Prior / Alternate Names" at bounding box center [131, 393] width 123 height 14
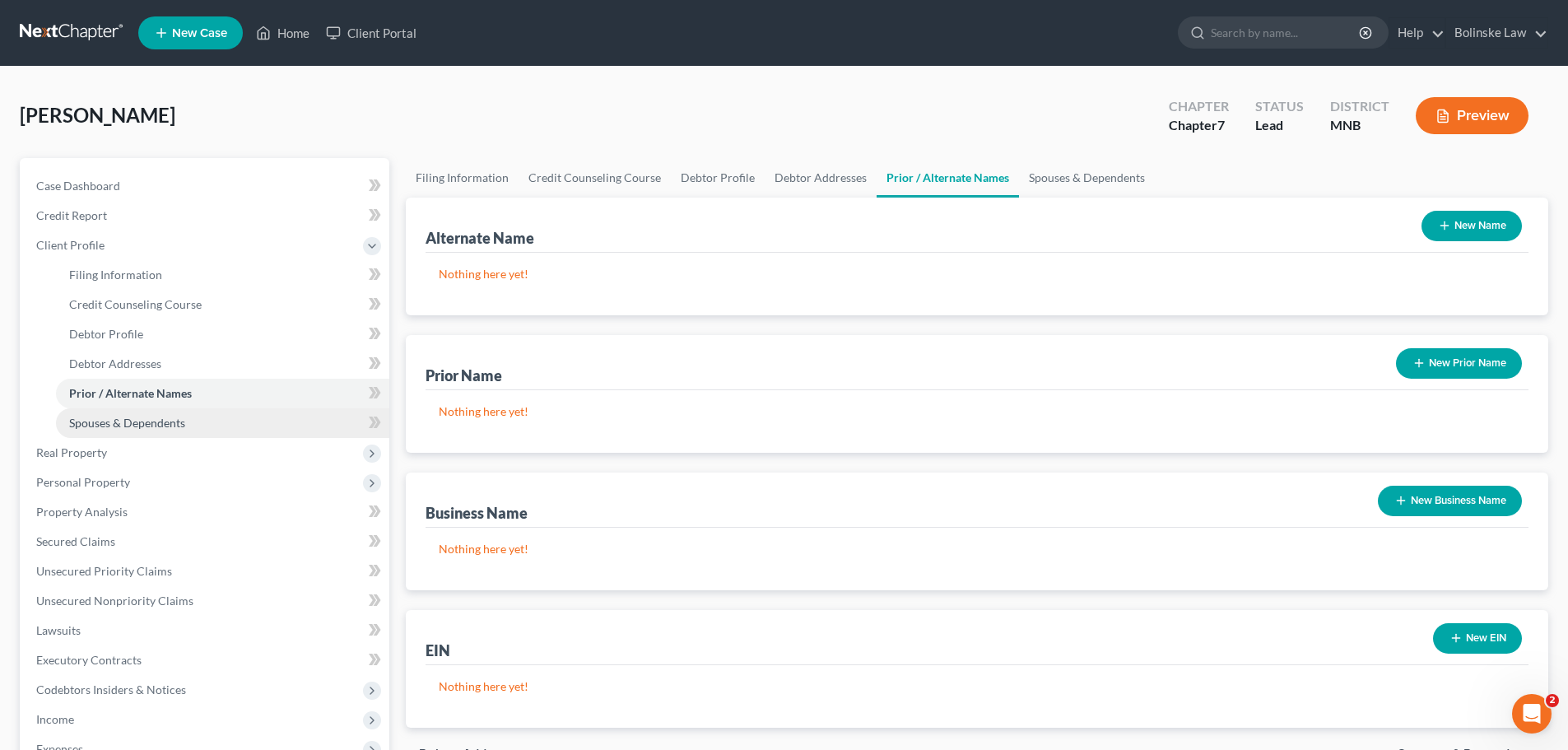
click at [158, 423] on span "Spouses & Dependents" at bounding box center [127, 423] width 116 height 14
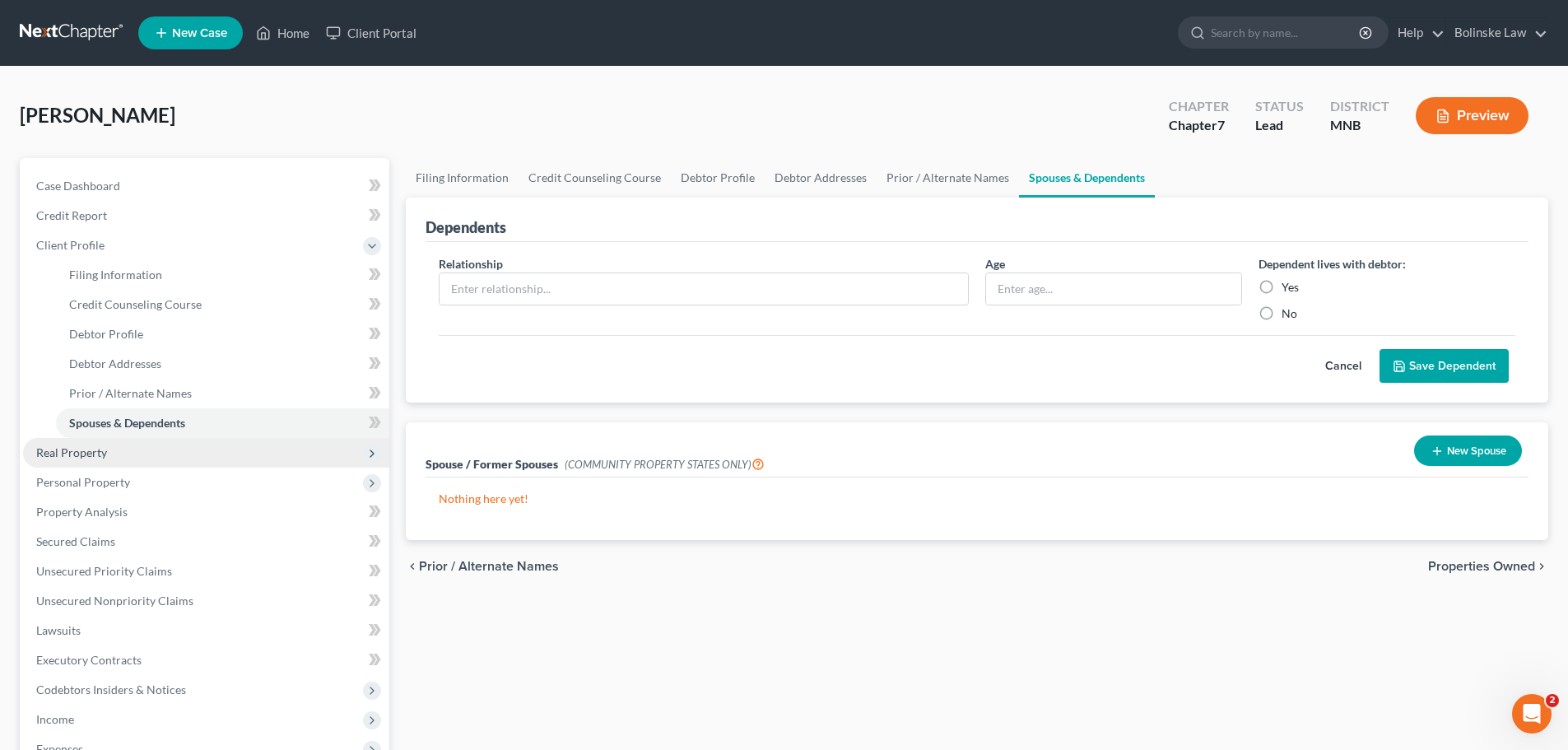
click at [112, 457] on span "Real Property" at bounding box center [205, 452] width 366 height 30
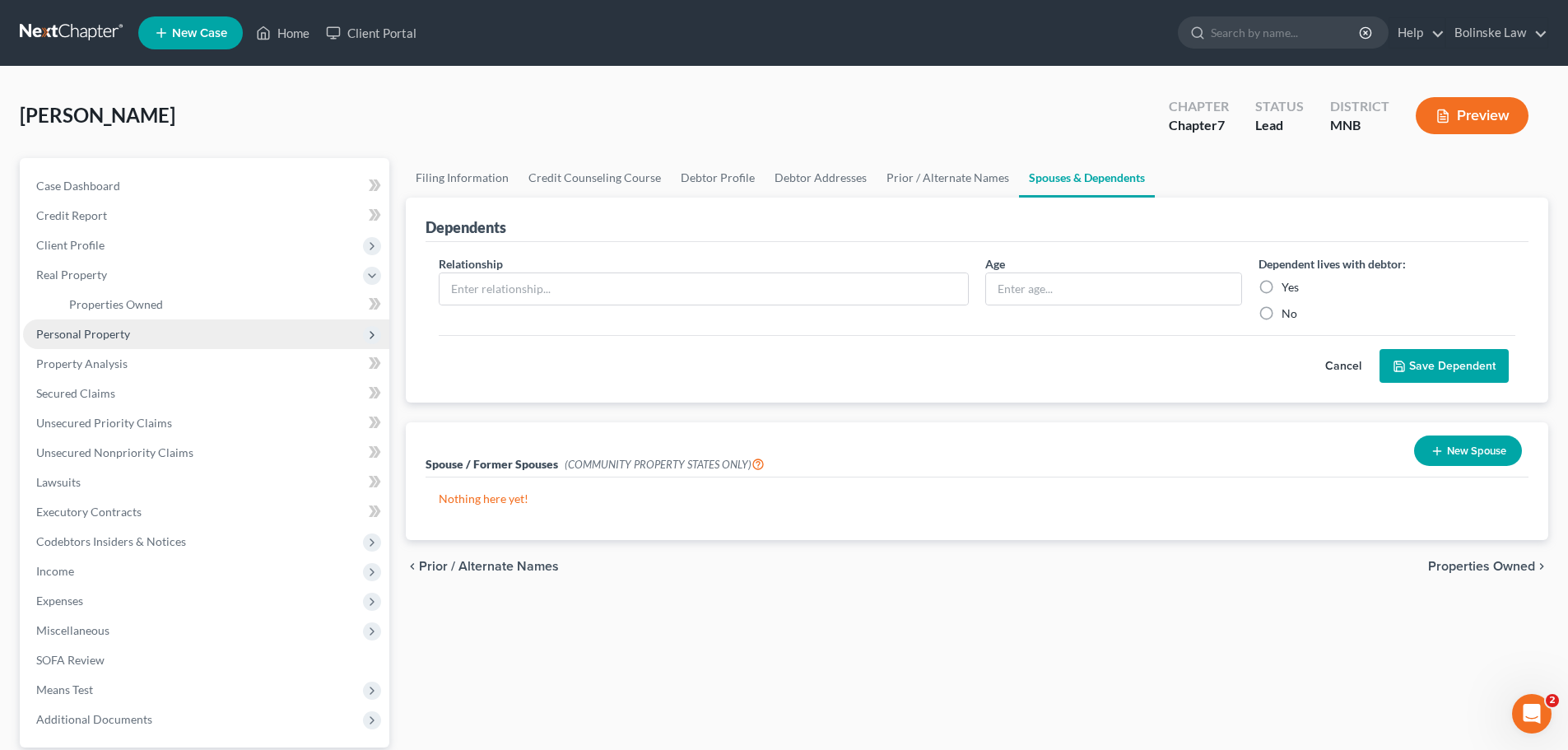
click at [109, 331] on span "Personal Property" at bounding box center [84, 333] width 94 height 14
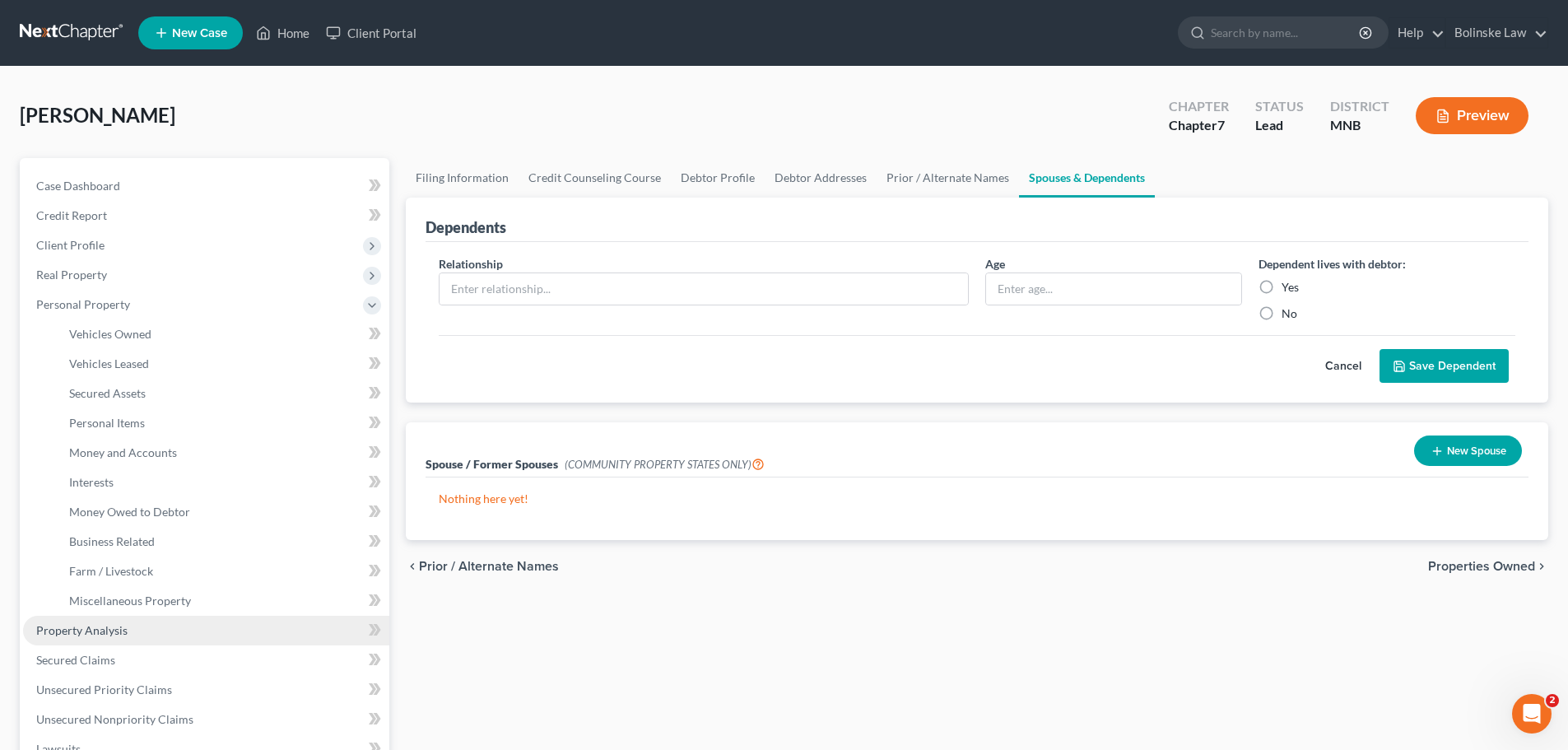
click at [96, 629] on span "Property Analysis" at bounding box center [82, 630] width 91 height 14
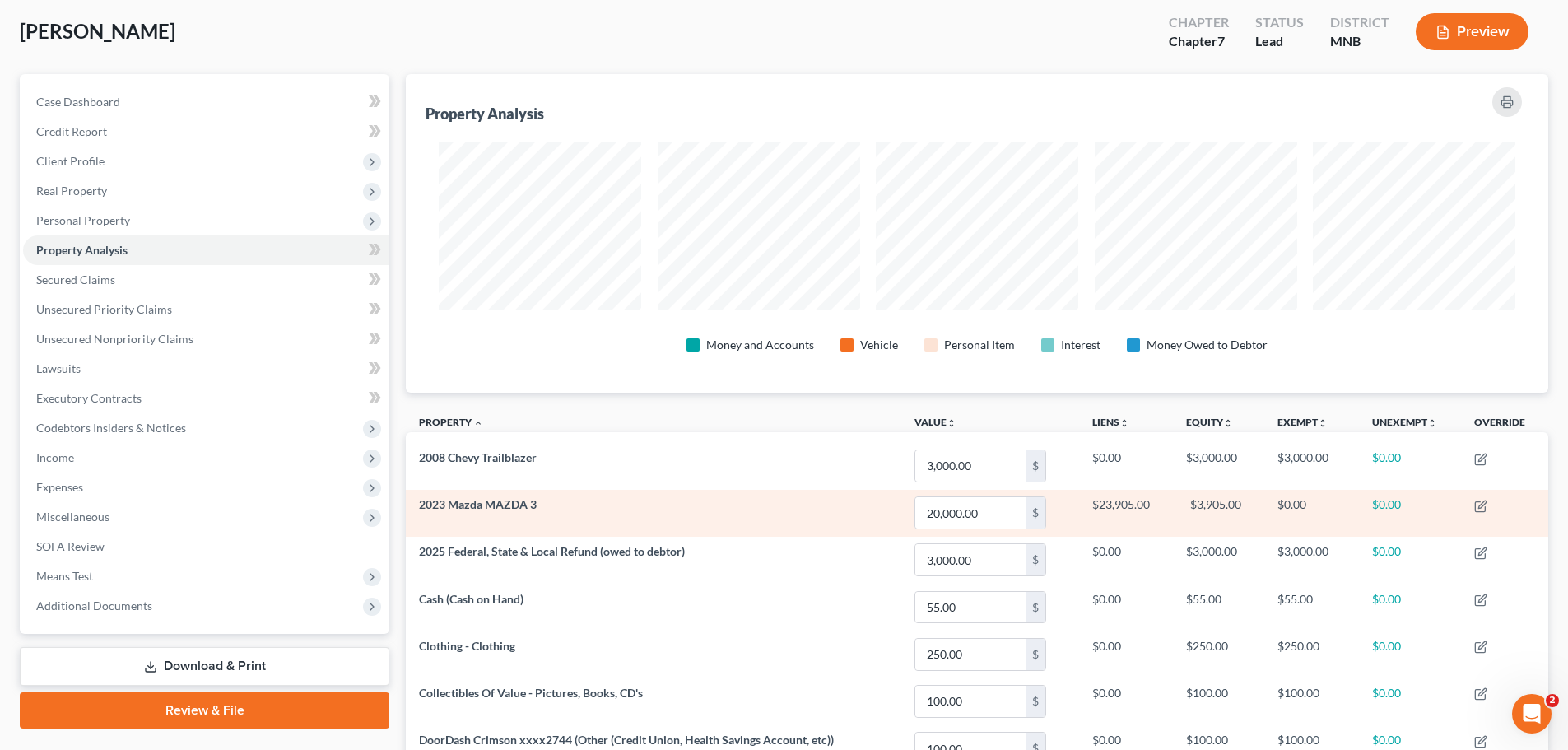
scroll to position [56, 0]
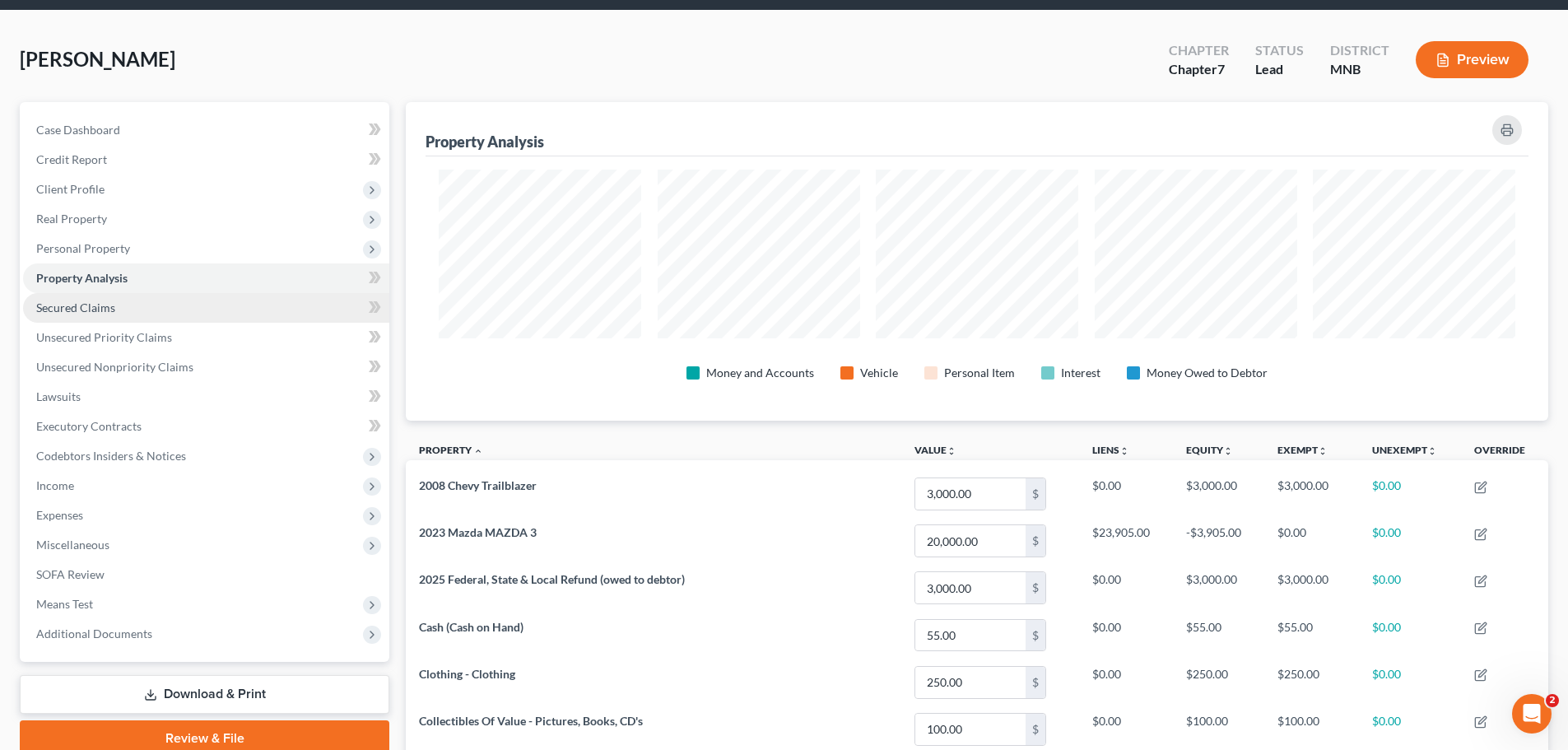
click at [77, 302] on span "Secured Claims" at bounding box center [76, 307] width 79 height 14
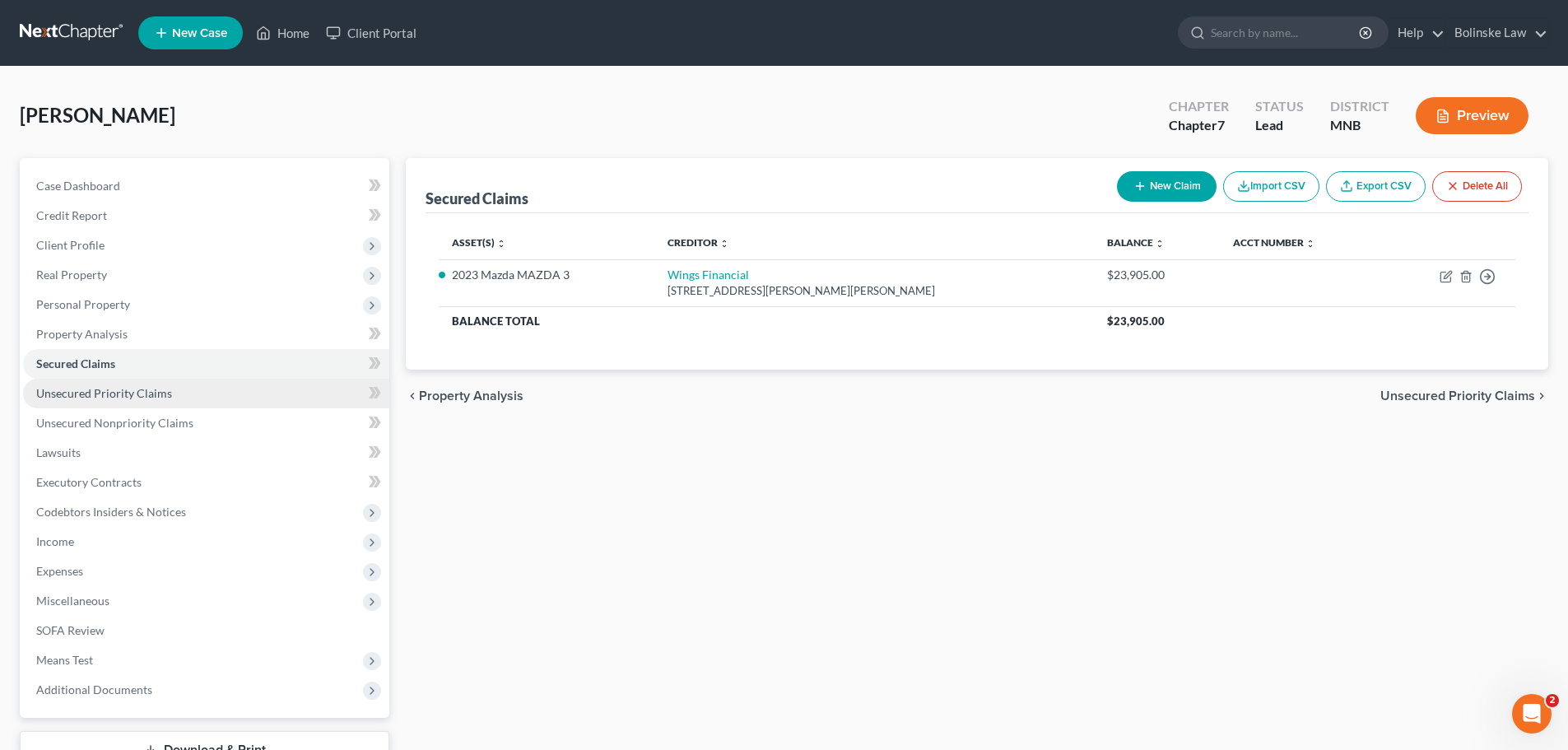
click at [100, 394] on span "Unsecured Priority Claims" at bounding box center [104, 393] width 135 height 14
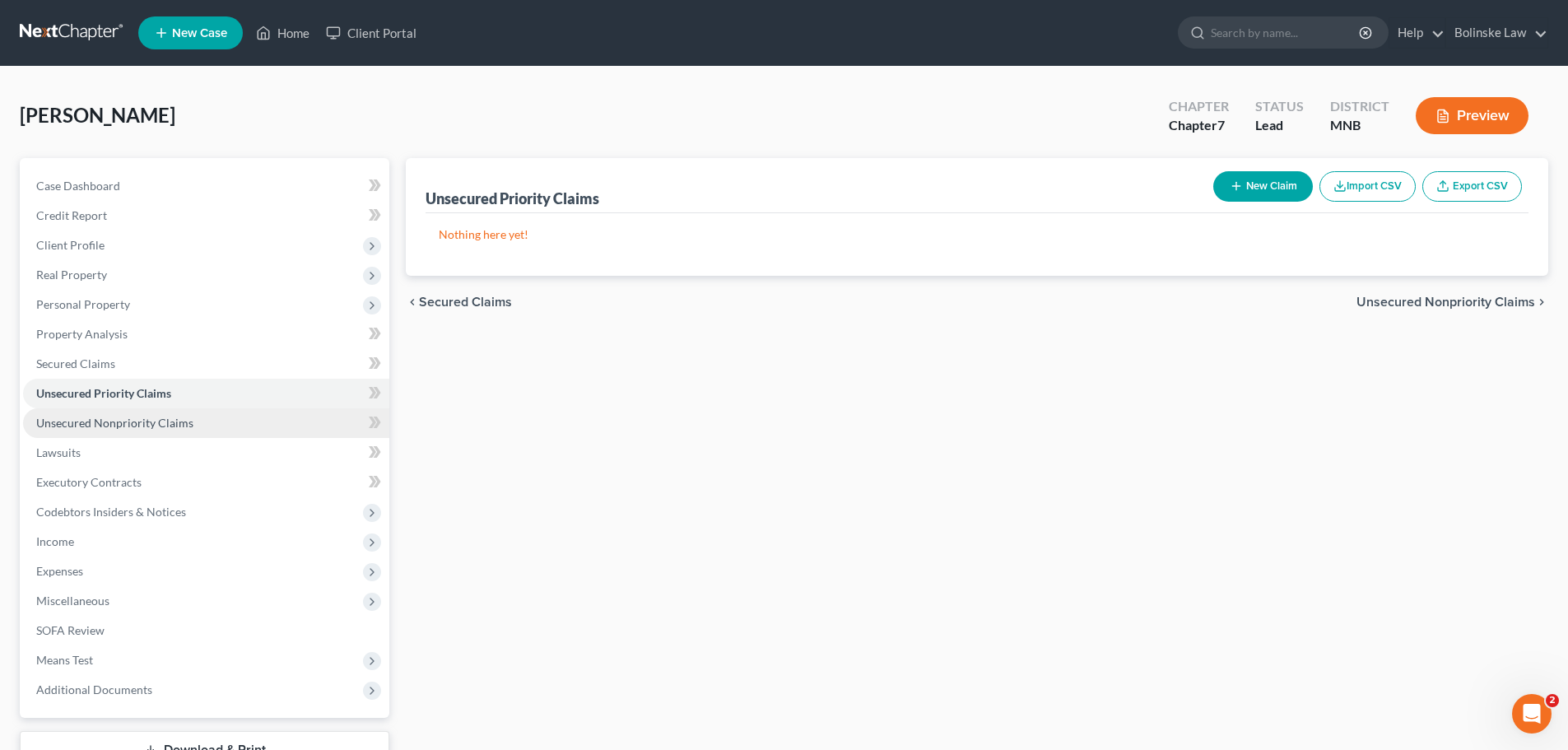
click at [84, 423] on span "Unsecured Nonpriority Claims" at bounding box center [115, 423] width 157 height 14
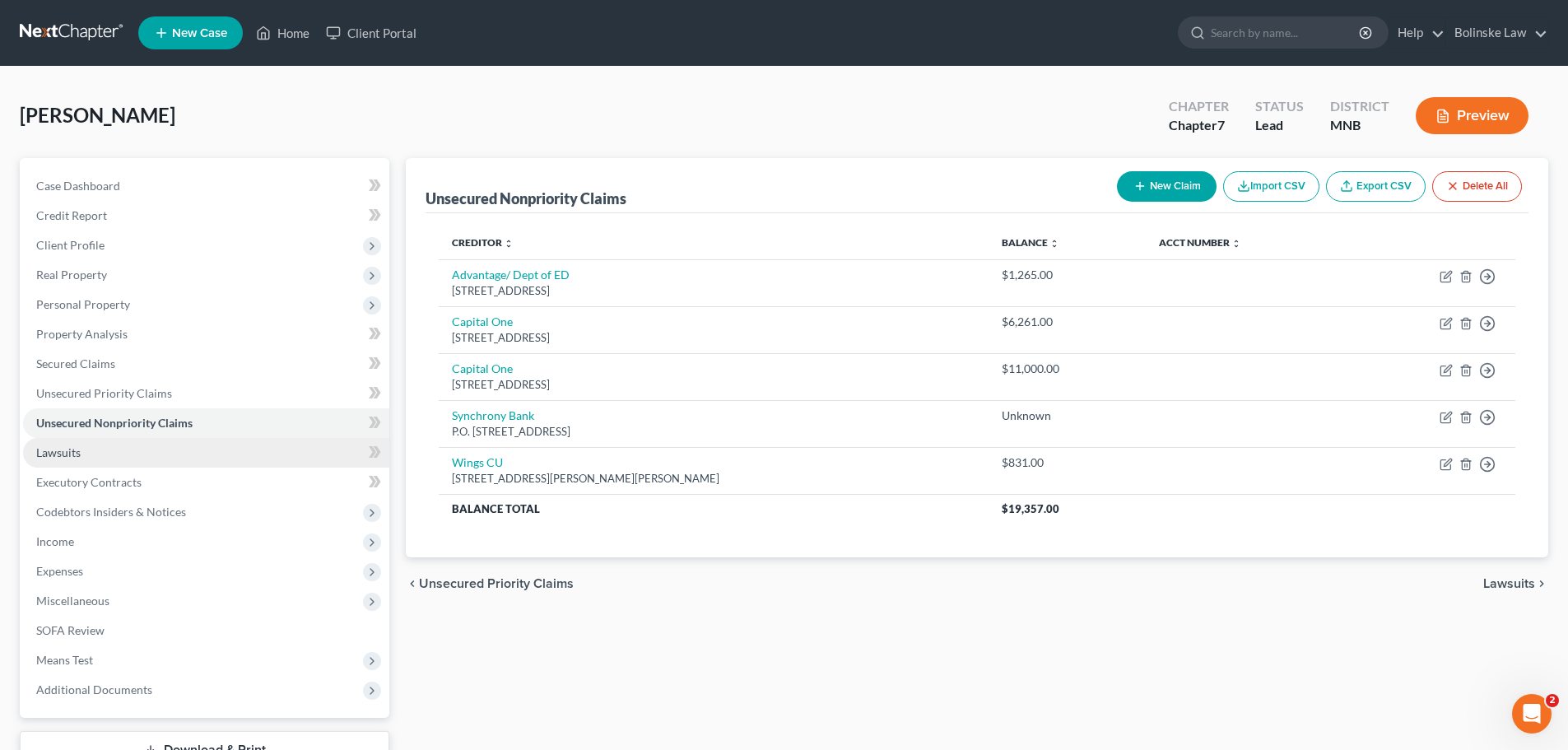
click at [80, 449] on span "Lawsuits" at bounding box center [59, 452] width 44 height 14
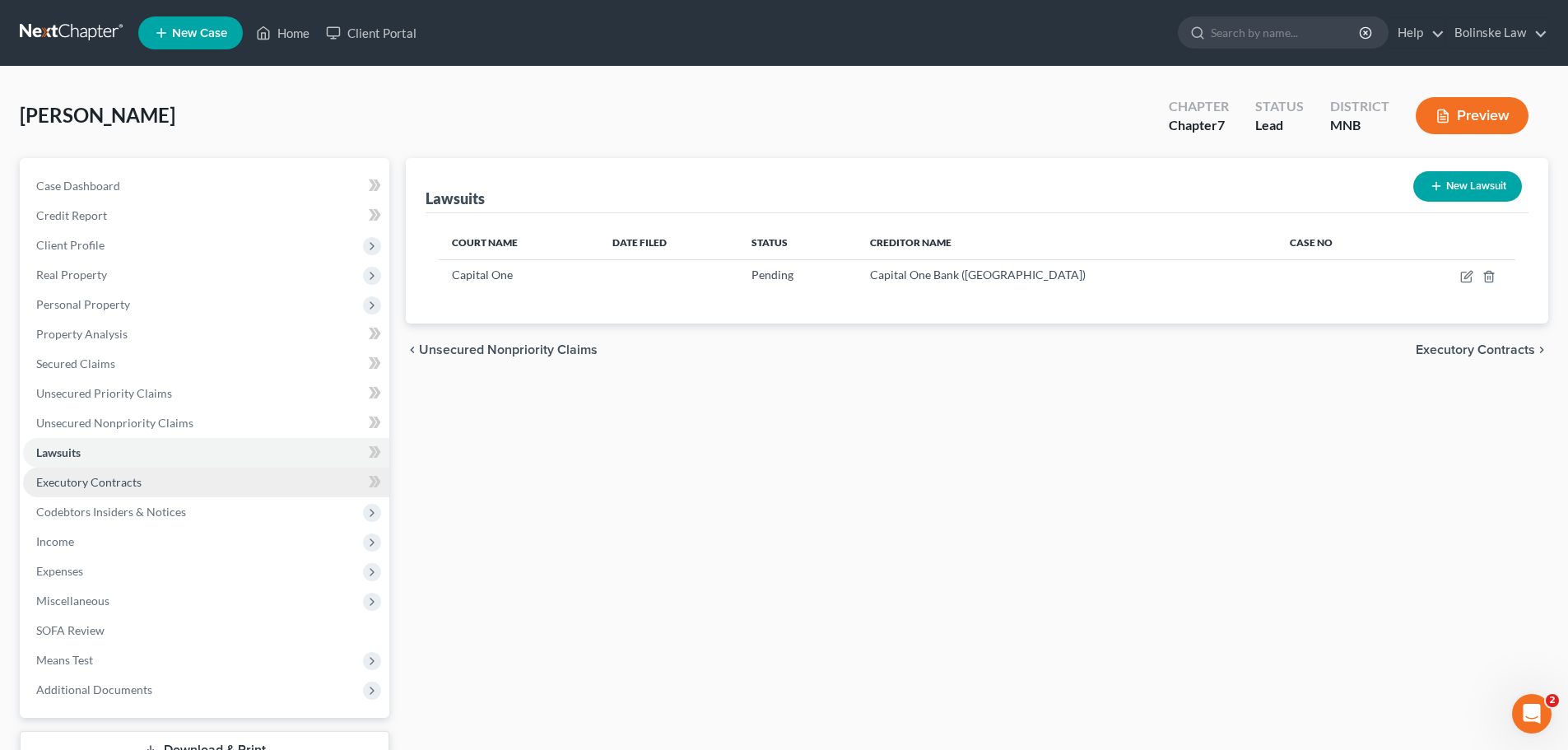
click at [84, 477] on span "Executory Contracts" at bounding box center [89, 482] width 106 height 14
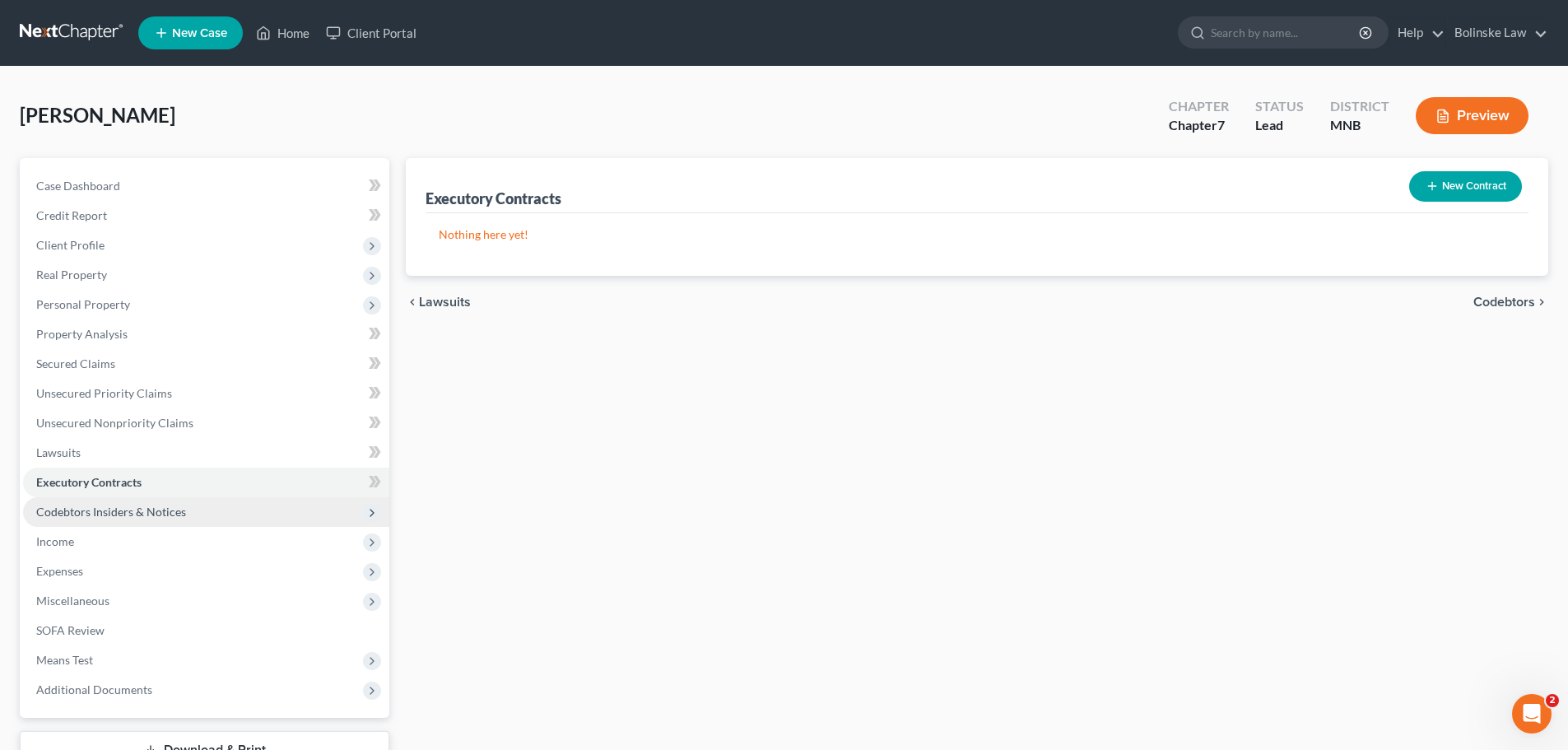
click at [93, 510] on span "Codebtors Insiders & Notices" at bounding box center [111, 511] width 150 height 14
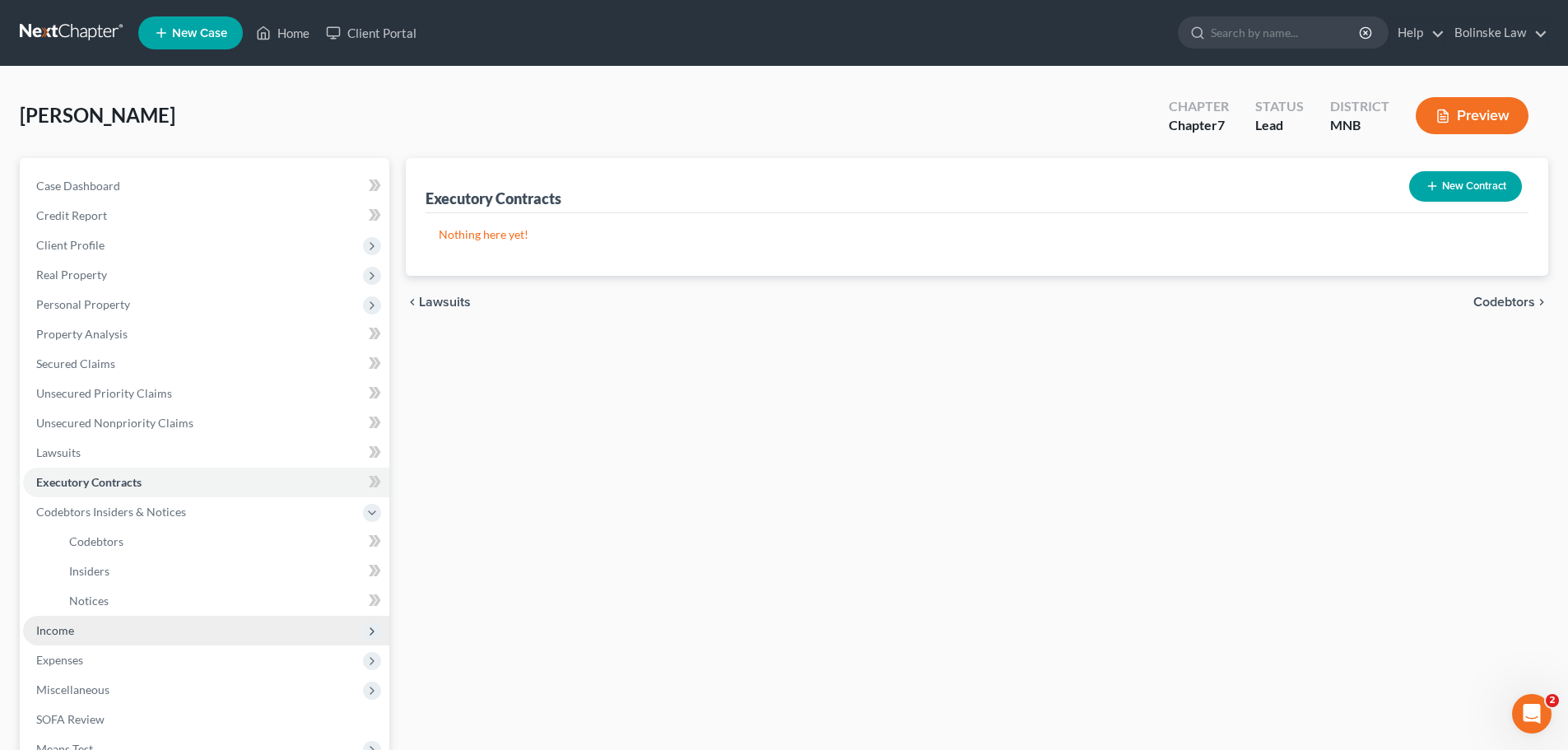
click at [82, 640] on span "Income" at bounding box center [205, 630] width 366 height 30
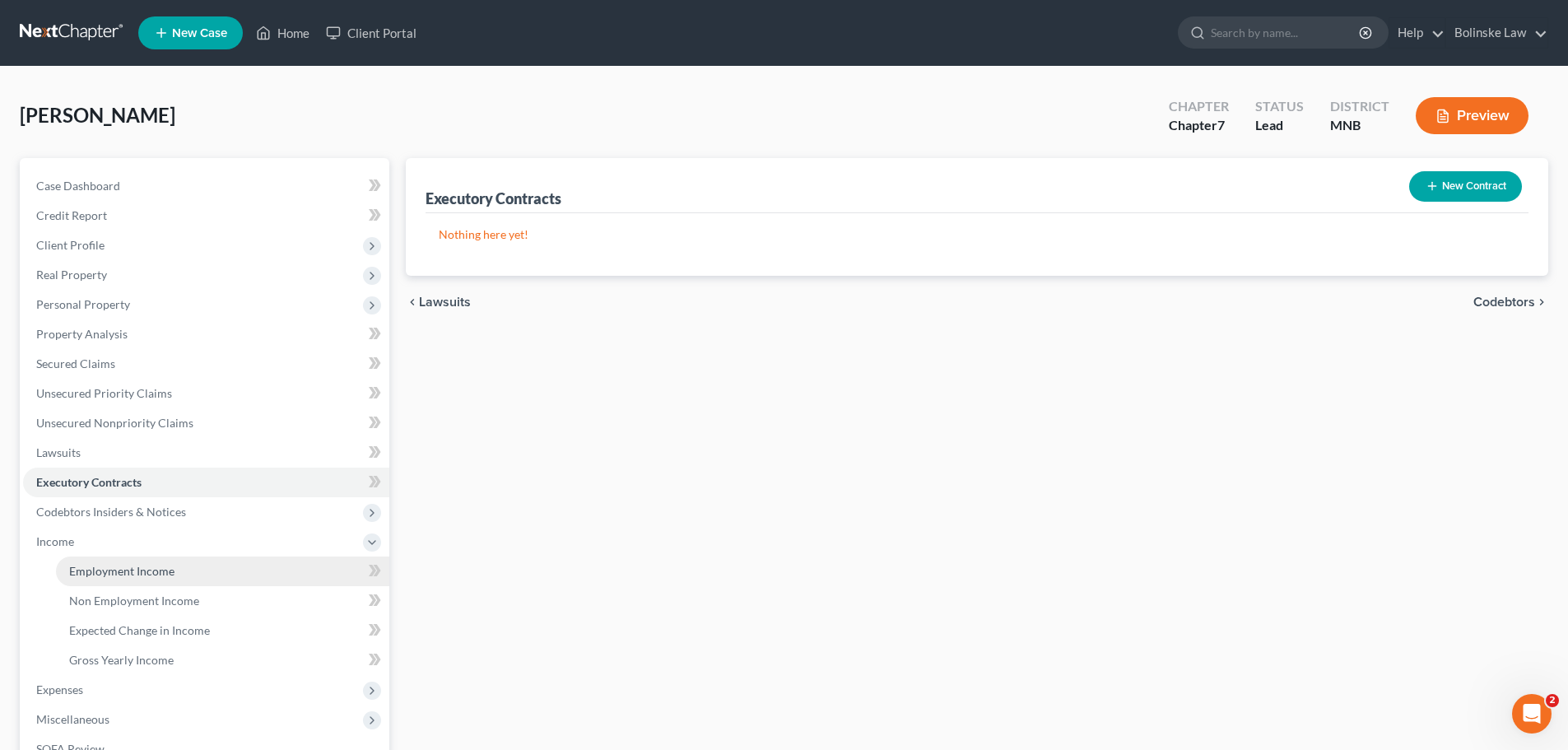
click at [158, 580] on link "Employment Income" at bounding box center [222, 570] width 333 height 30
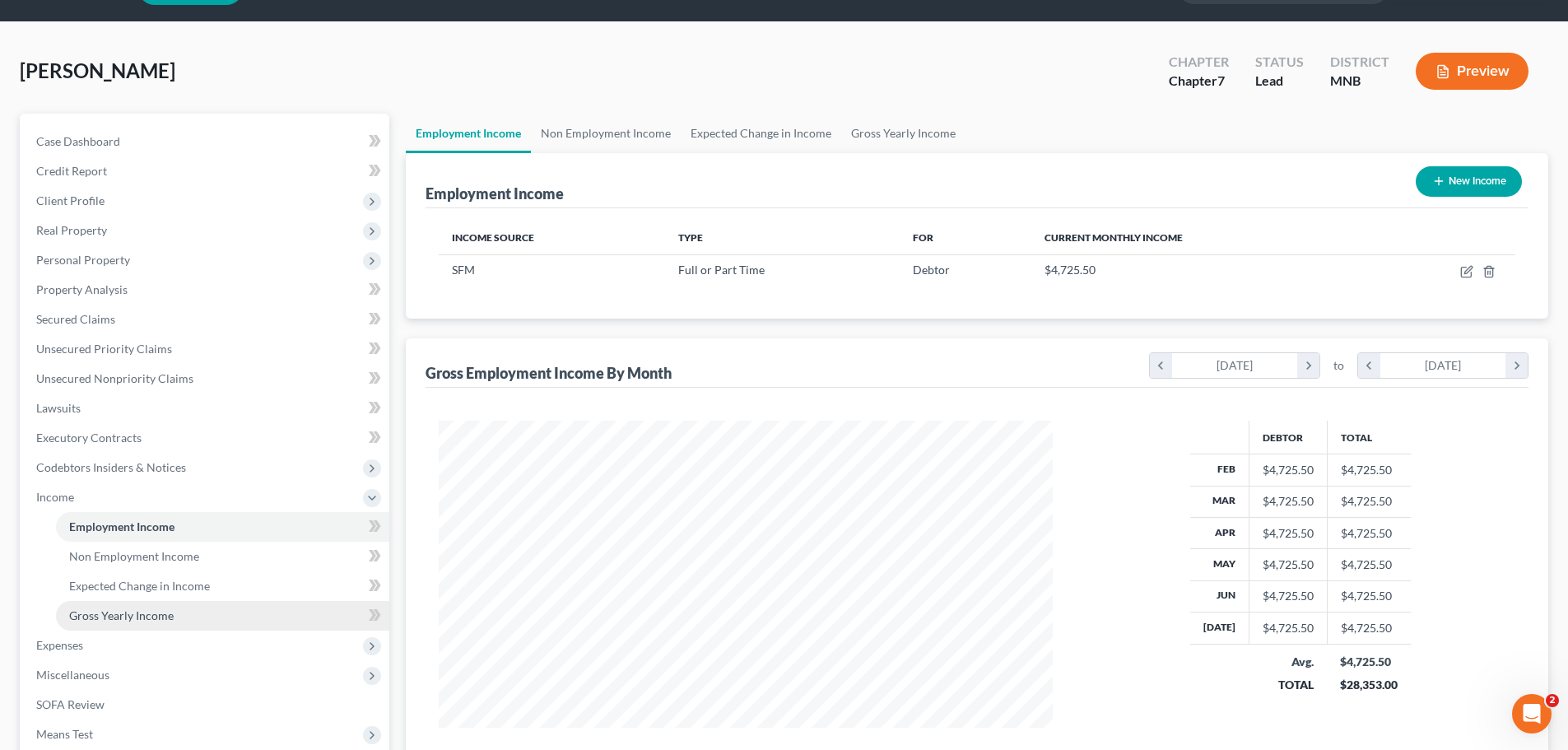
scroll to position [83, 0]
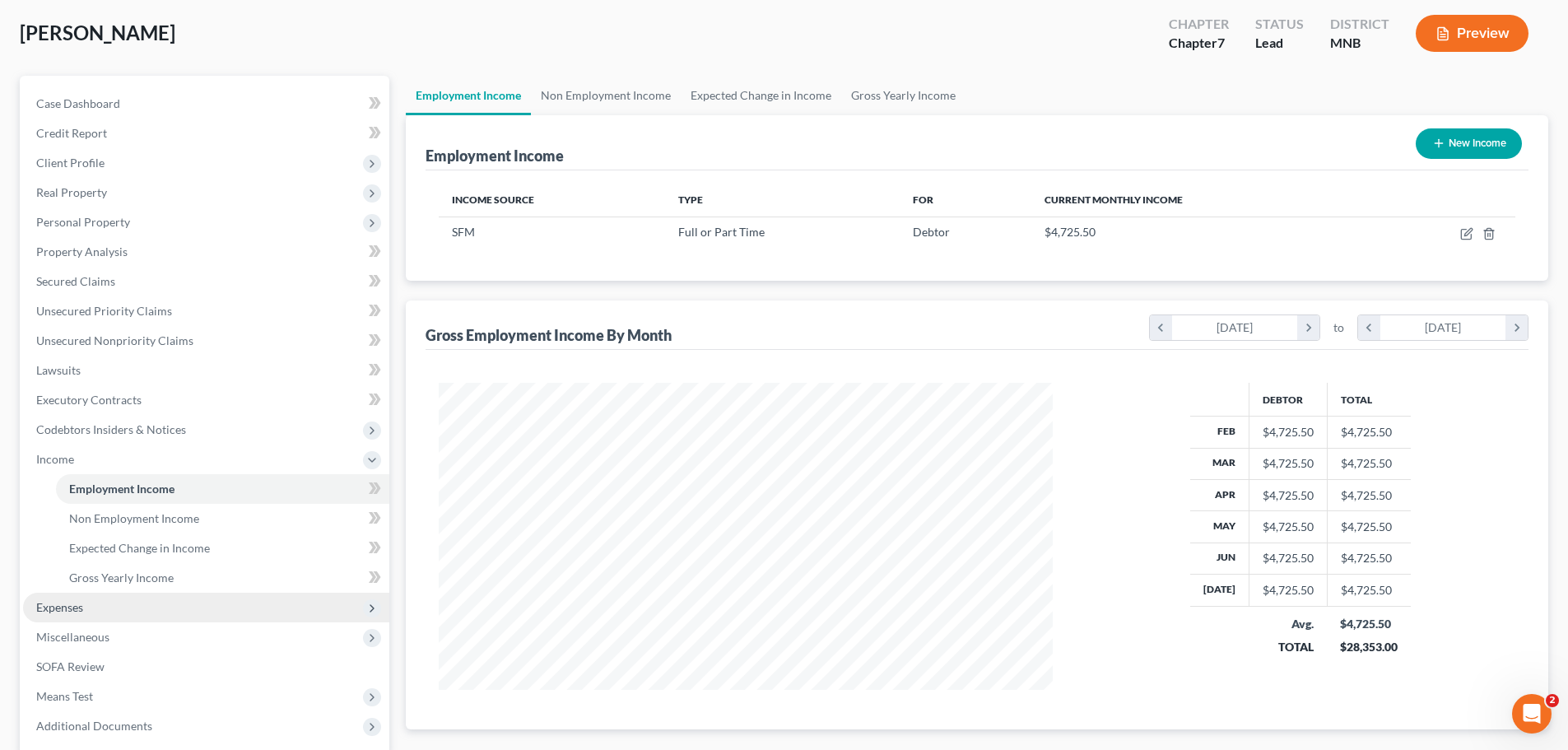
click at [78, 610] on span "Expenses" at bounding box center [60, 607] width 47 height 14
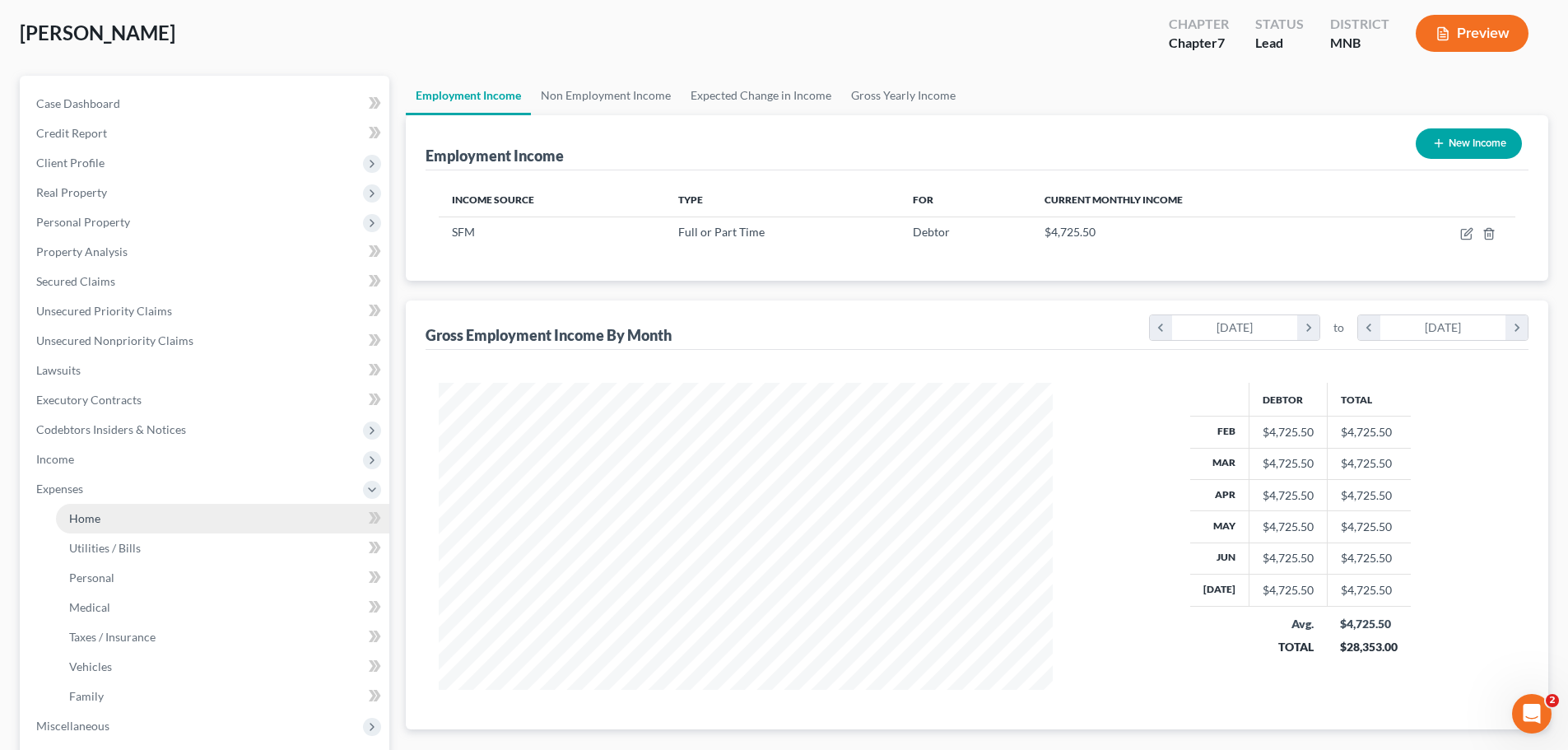
click at [130, 520] on link "Home" at bounding box center [222, 519] width 333 height 30
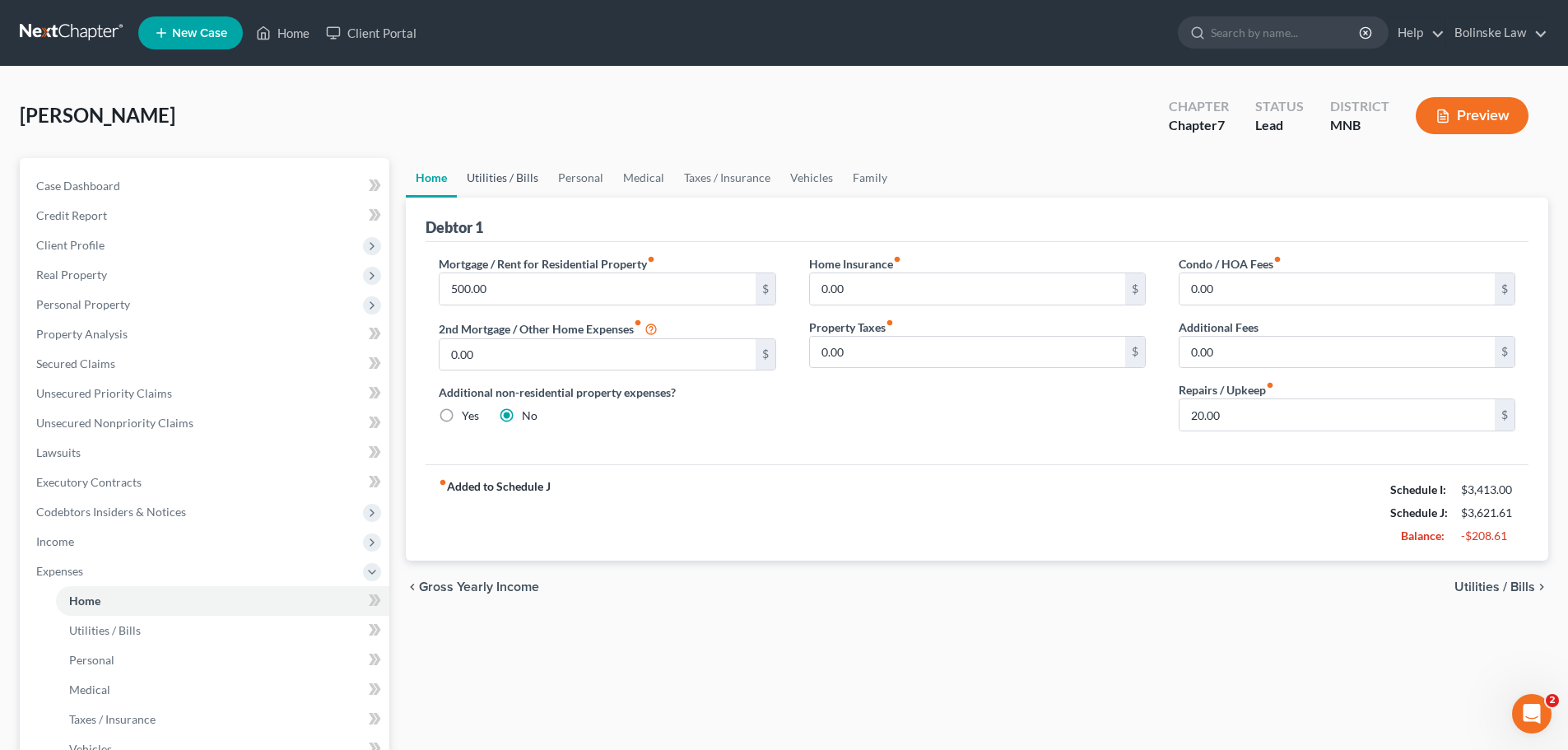
click at [475, 167] on link "Utilities / Bills" at bounding box center [502, 178] width 91 height 39
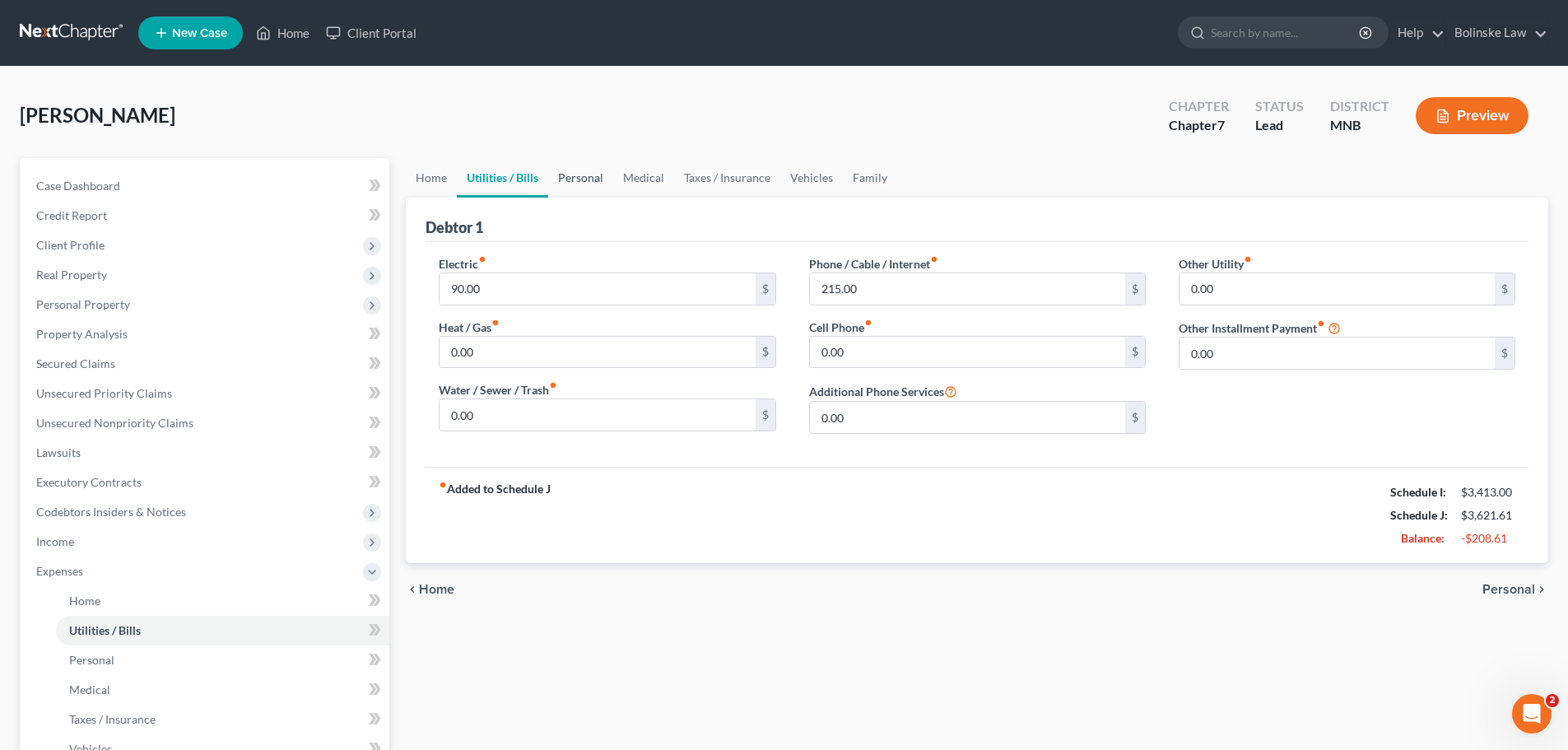
click at [585, 187] on link "Personal" at bounding box center [581, 178] width 65 height 39
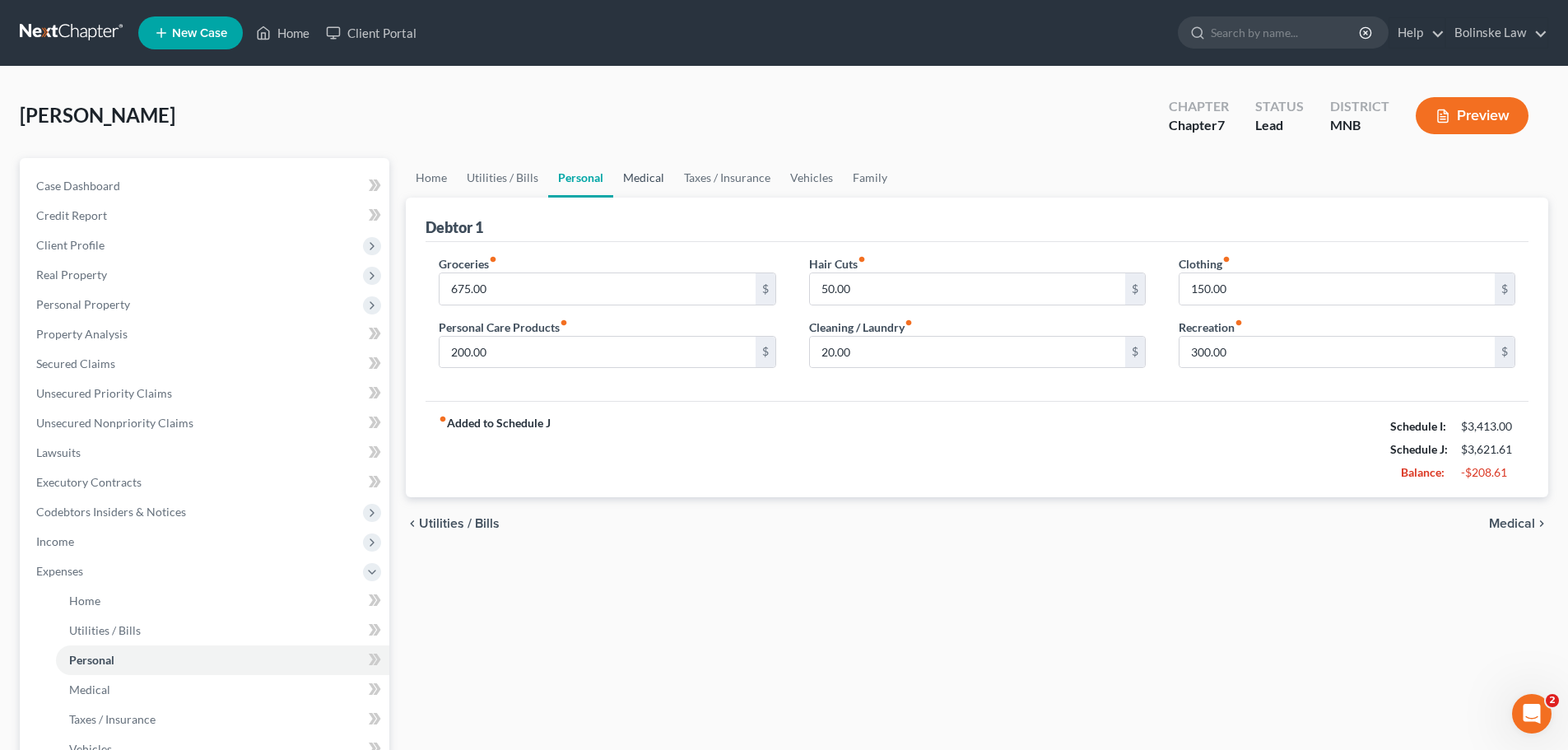
click at [637, 174] on link "Medical" at bounding box center [643, 178] width 60 height 39
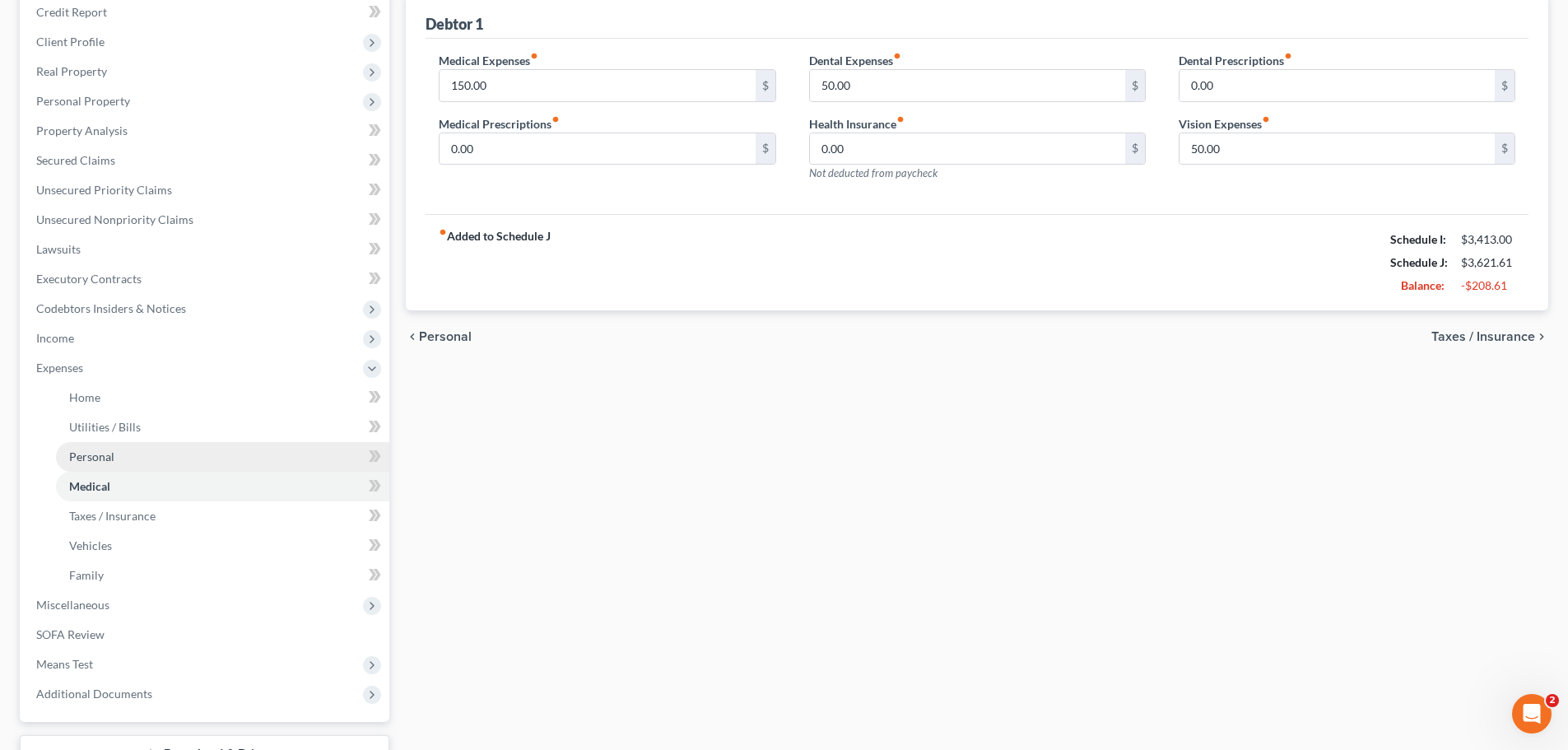
scroll to position [247, 0]
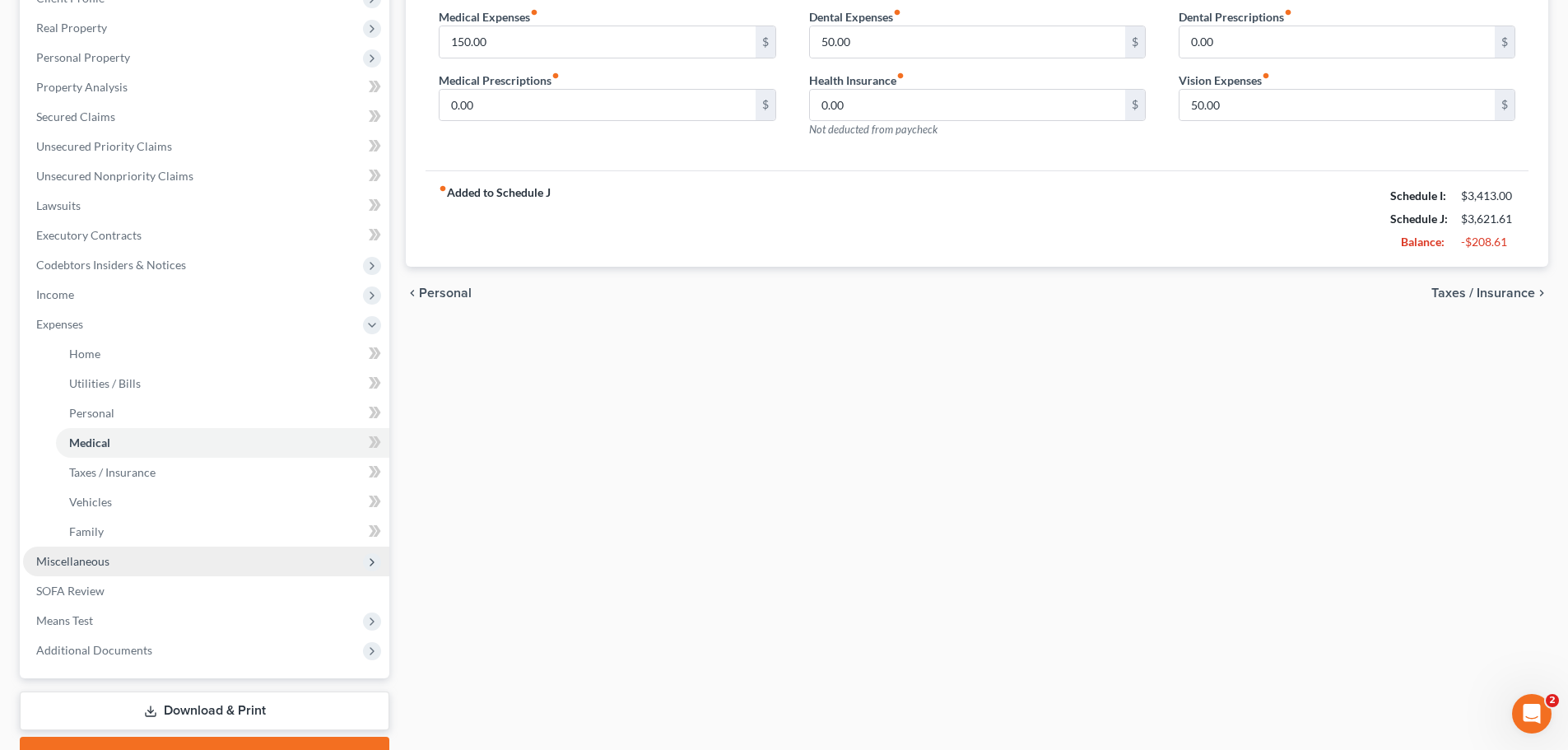
click at [138, 557] on span "Miscellaneous" at bounding box center [205, 561] width 366 height 30
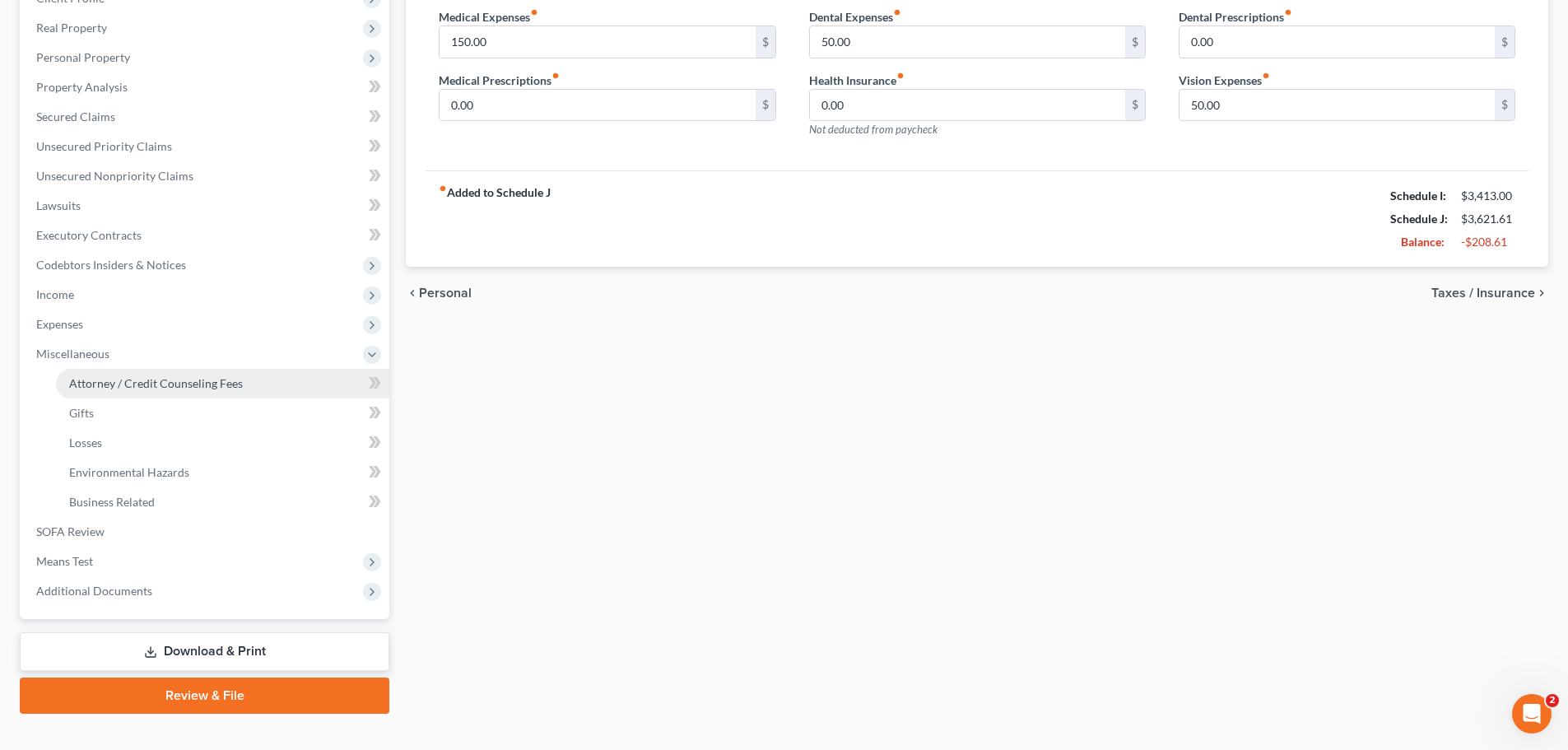
click at [193, 383] on span "Attorney / Credit Counseling Fees" at bounding box center [156, 383] width 174 height 14
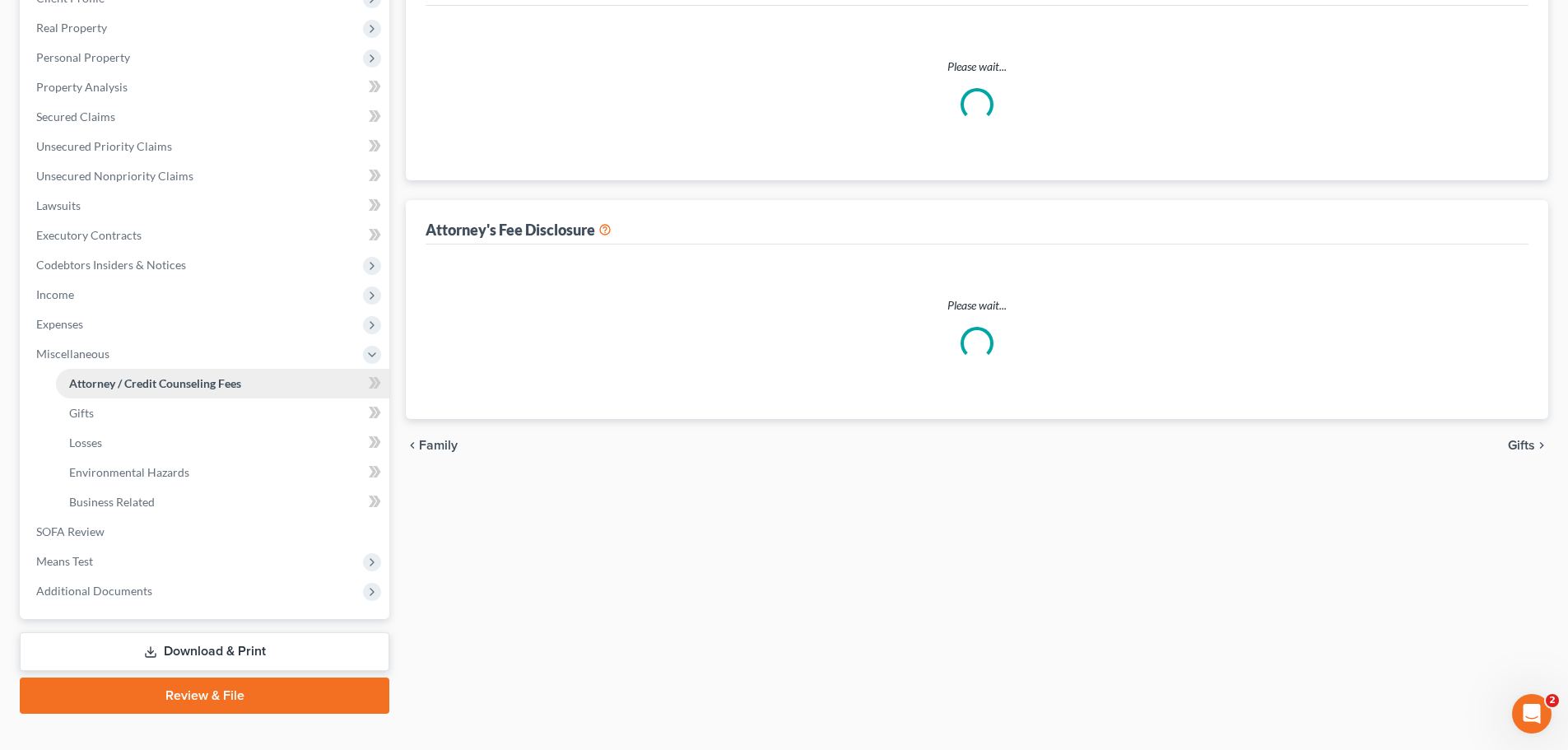
scroll to position [3, 0]
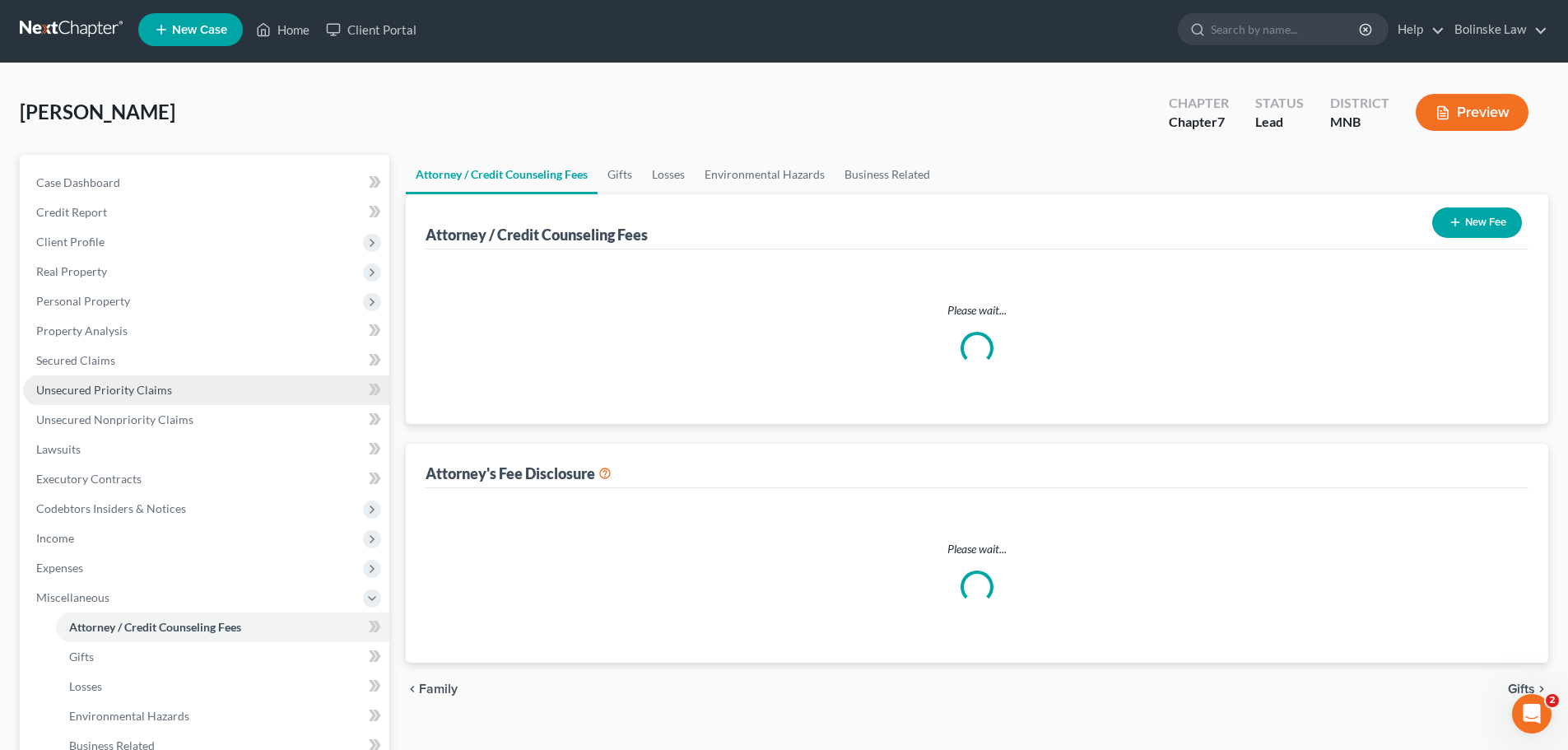
select select "0"
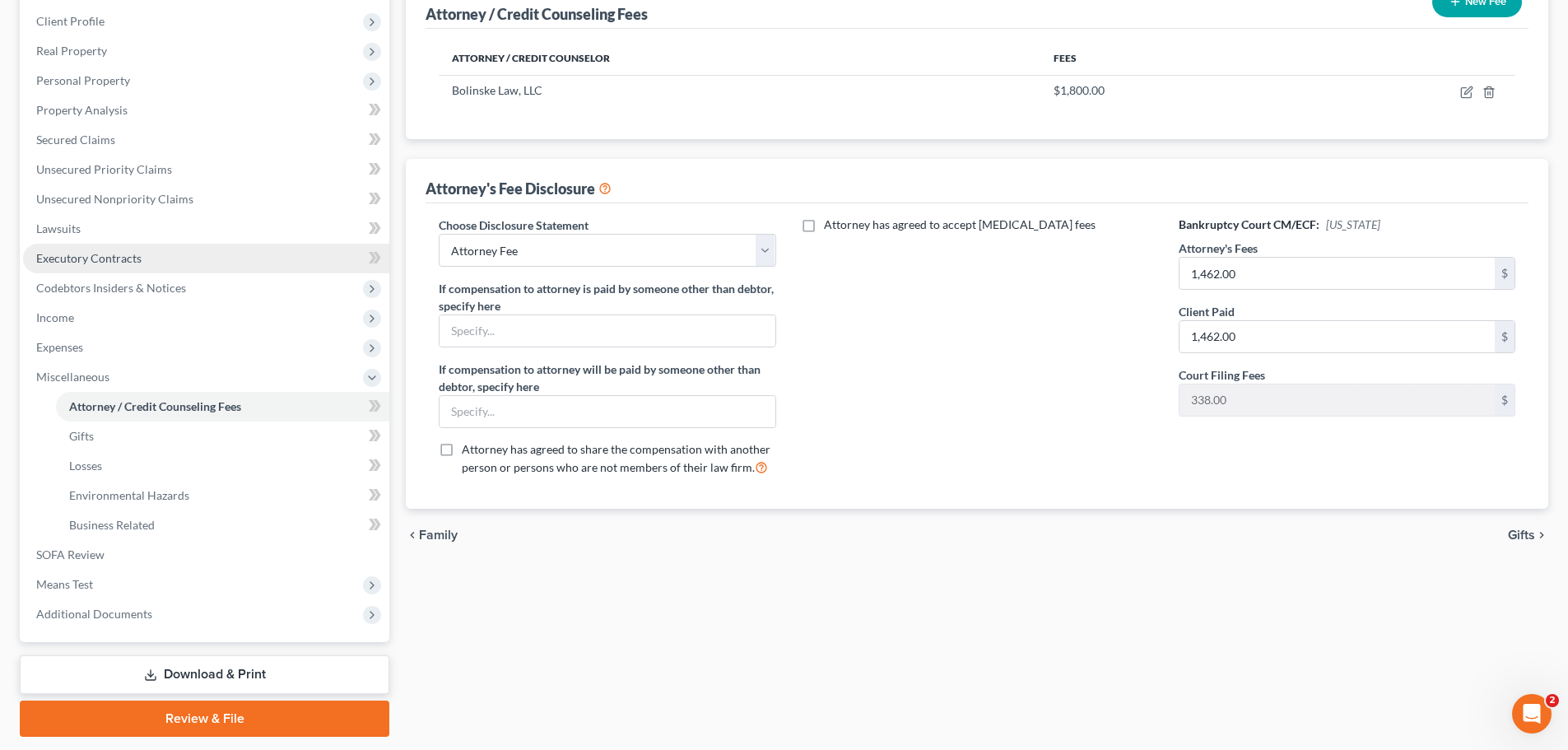
scroll to position [247, 0]
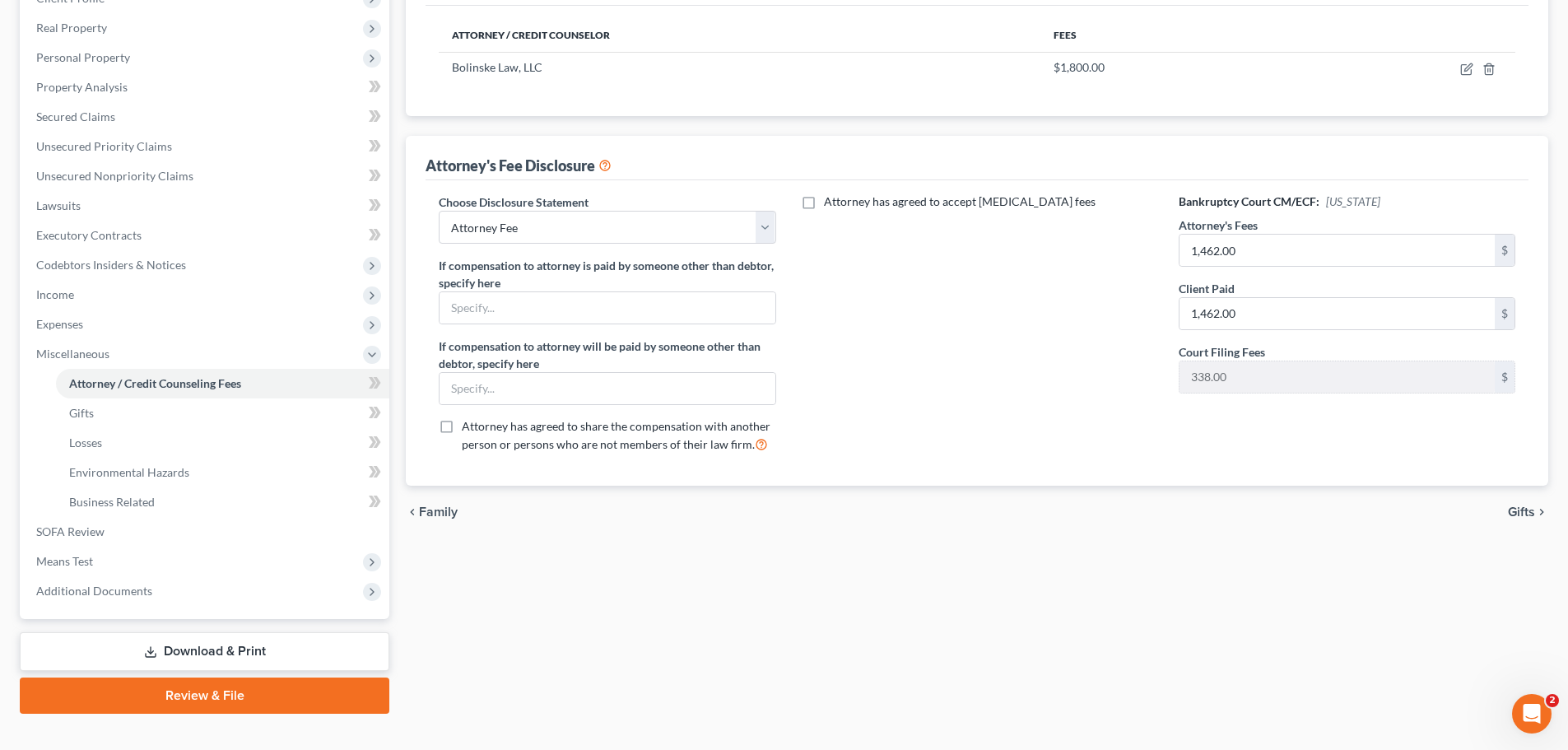
click at [185, 654] on link "Download & Print" at bounding box center [205, 651] width 370 height 38
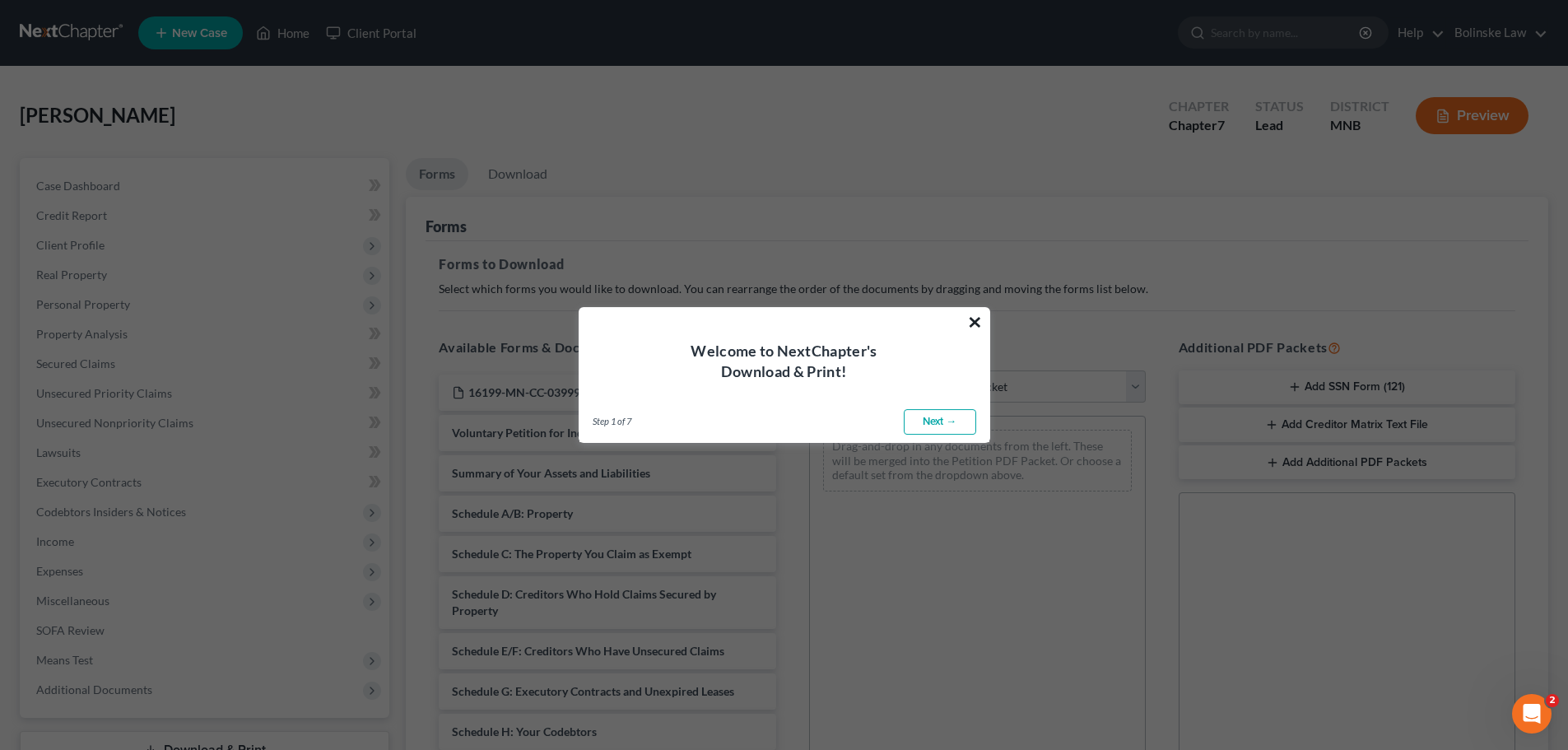
click at [971, 321] on button "×" at bounding box center [975, 321] width 15 height 26
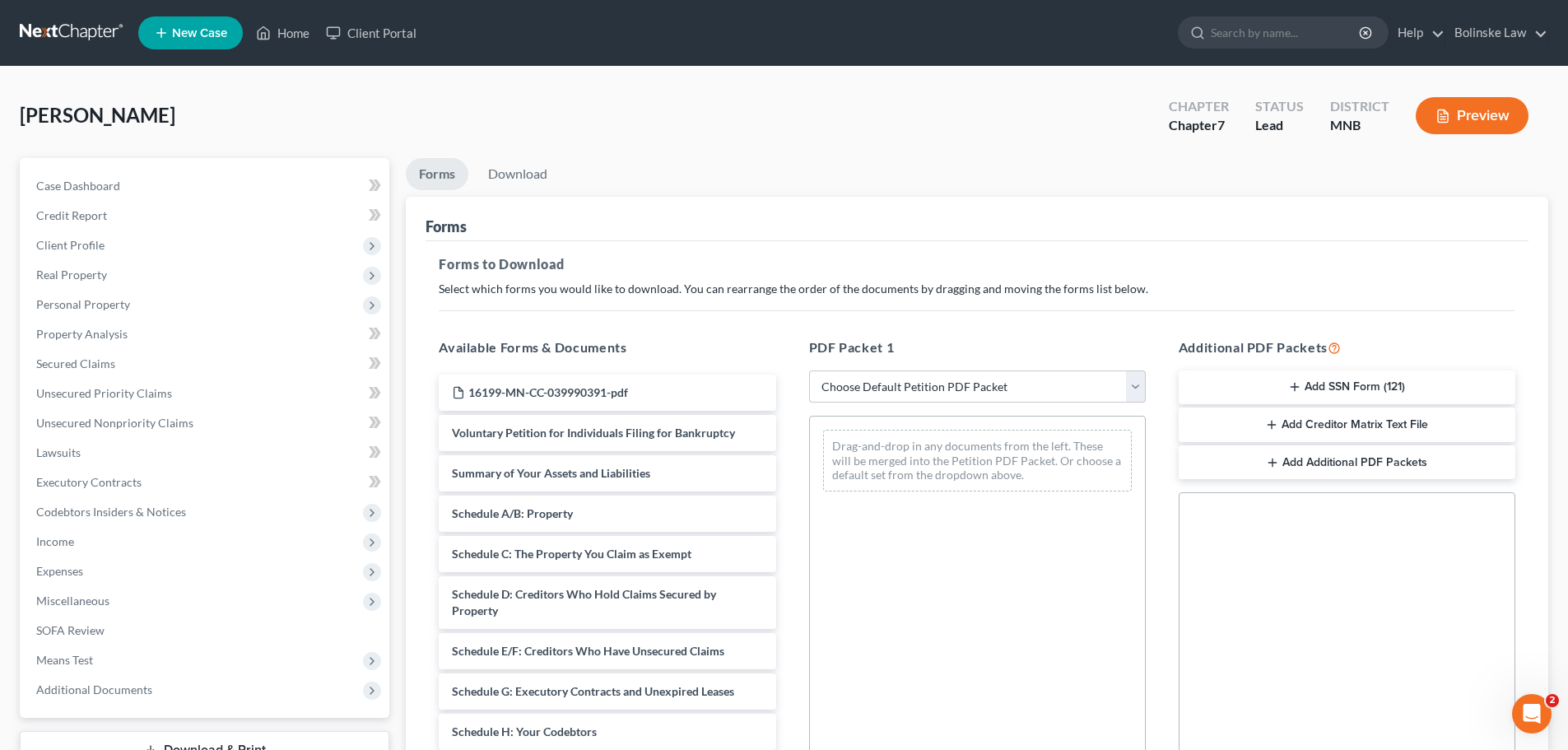
click at [1476, 119] on button "Preview" at bounding box center [1471, 115] width 112 height 37
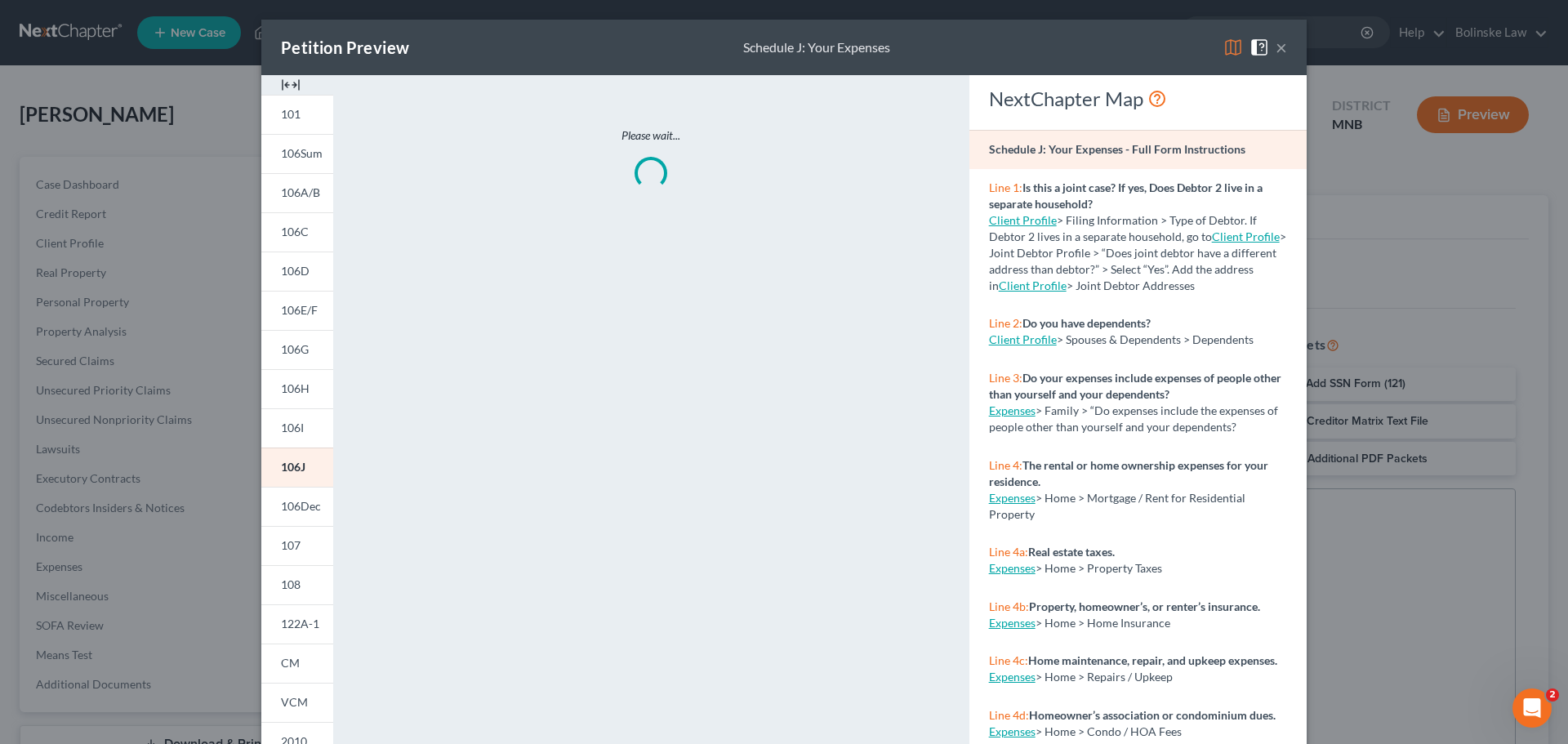
click at [1279, 44] on button "×" at bounding box center [1281, 47] width 11 height 20
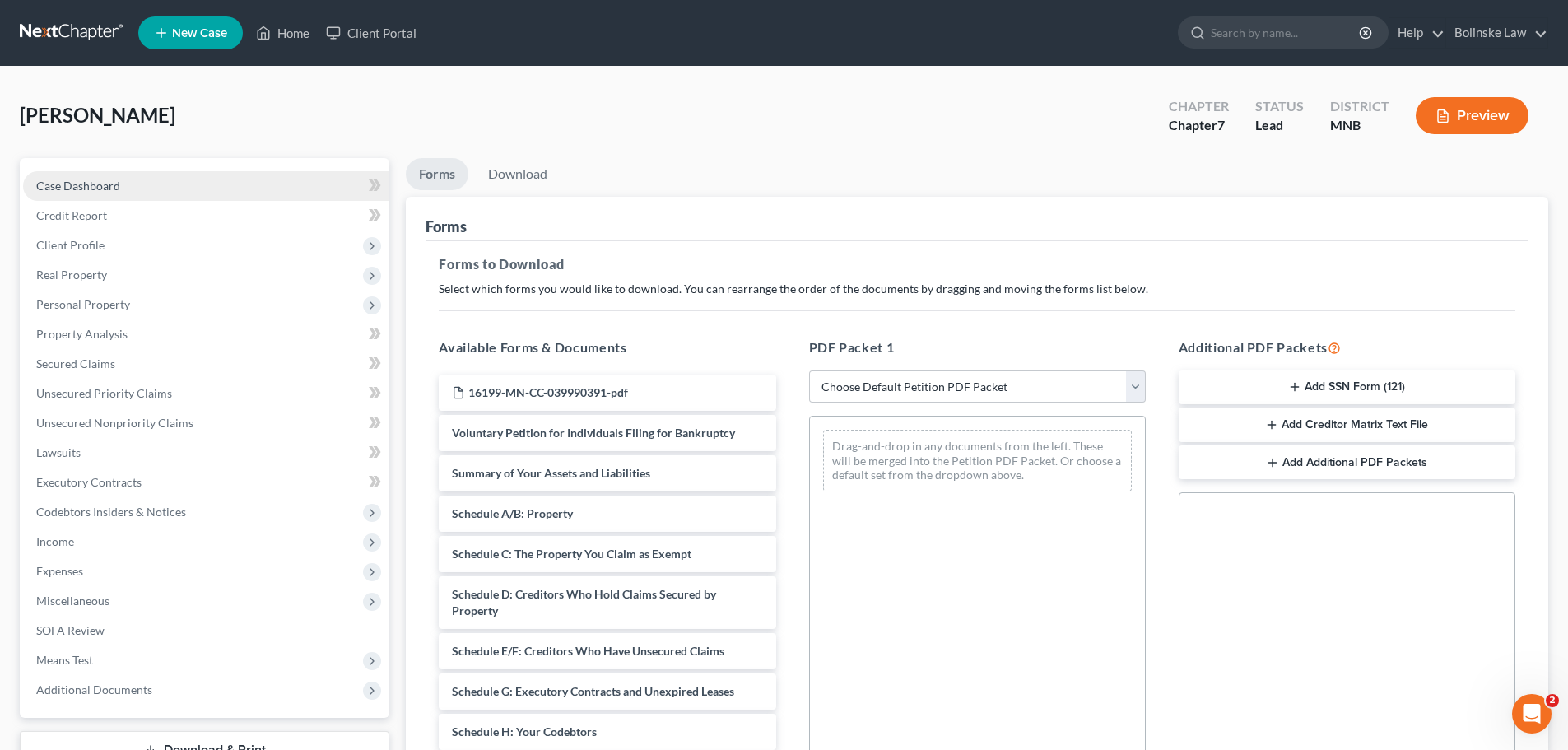
click at [89, 179] on span "Case Dashboard" at bounding box center [78, 185] width 84 height 14
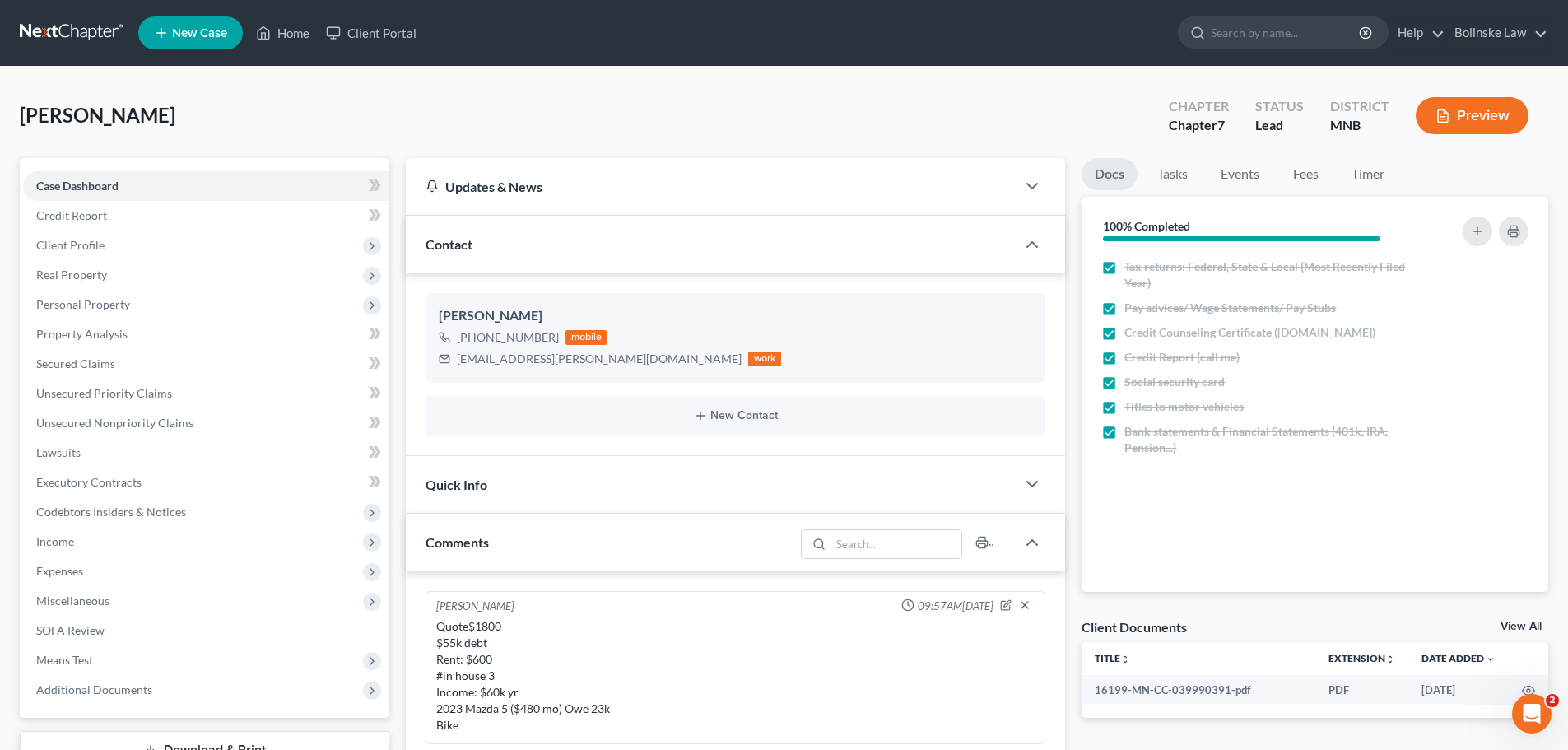
click at [1414, 130] on div "Preview" at bounding box center [1475, 117] width 146 height 49
click at [1460, 106] on button "Preview" at bounding box center [1471, 115] width 112 height 37
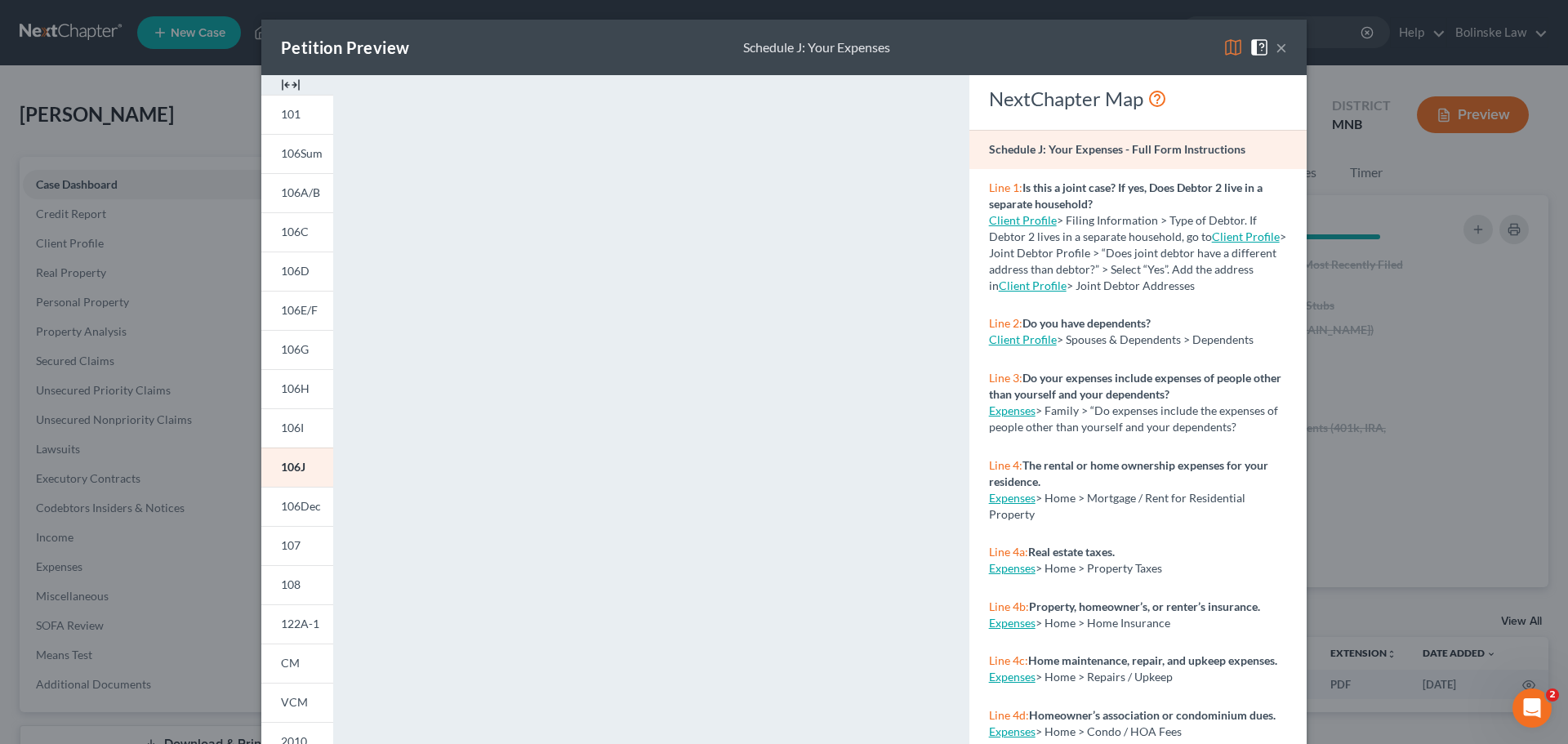
scroll to position [177, 0]
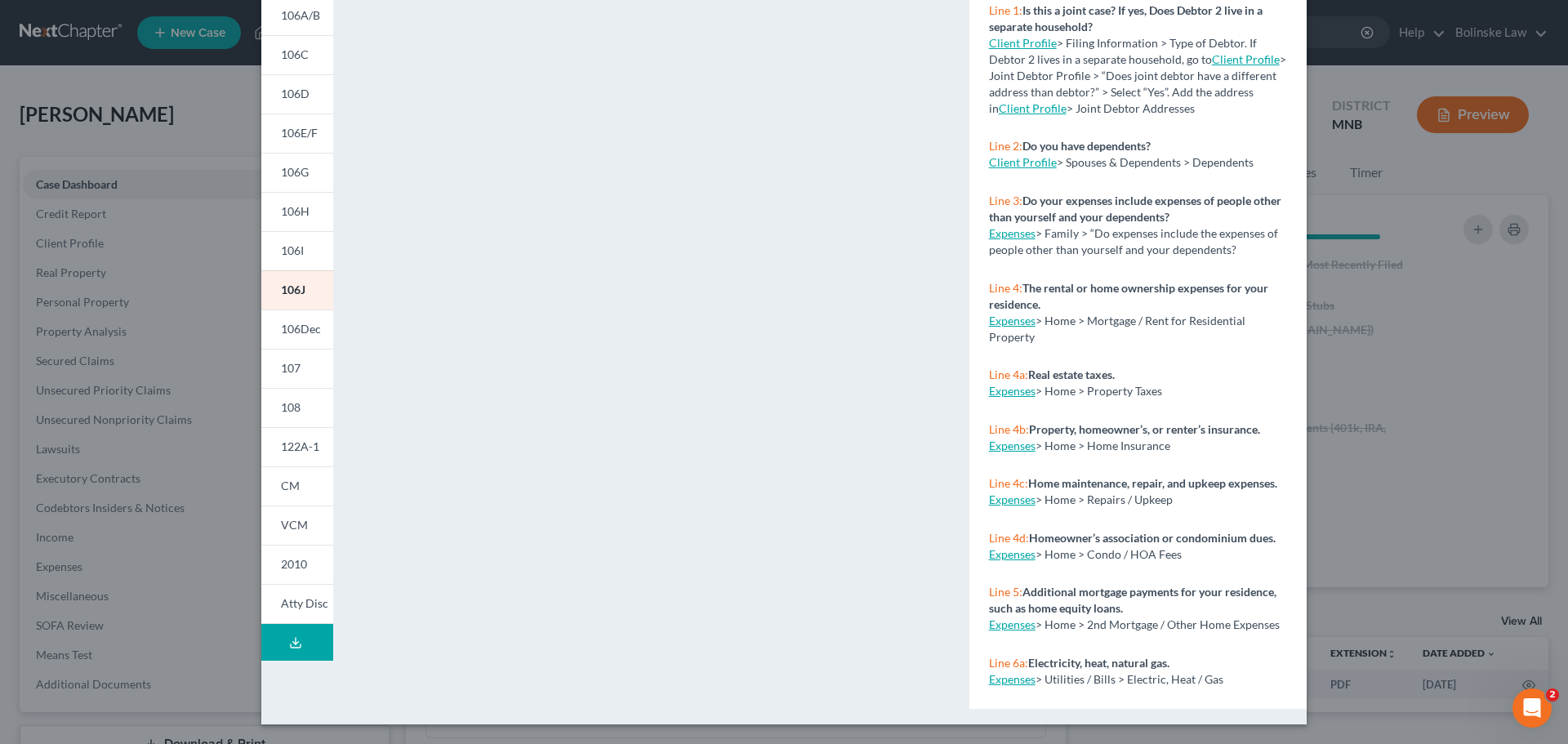
click at [281, 643] on button "Download Draft" at bounding box center [296, 642] width 71 height 37
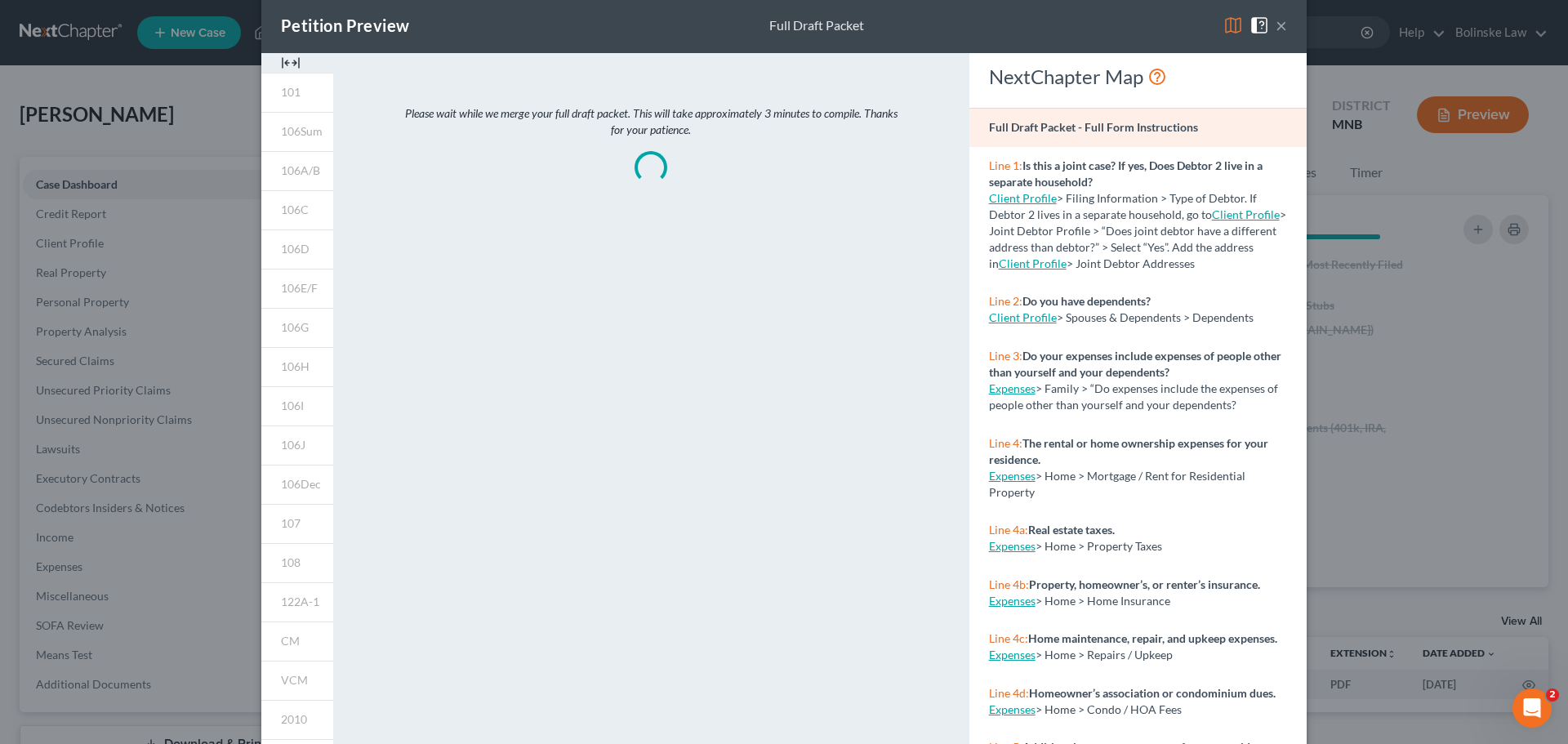
scroll to position [0, 0]
